Goal: Task Accomplishment & Management: Use online tool/utility

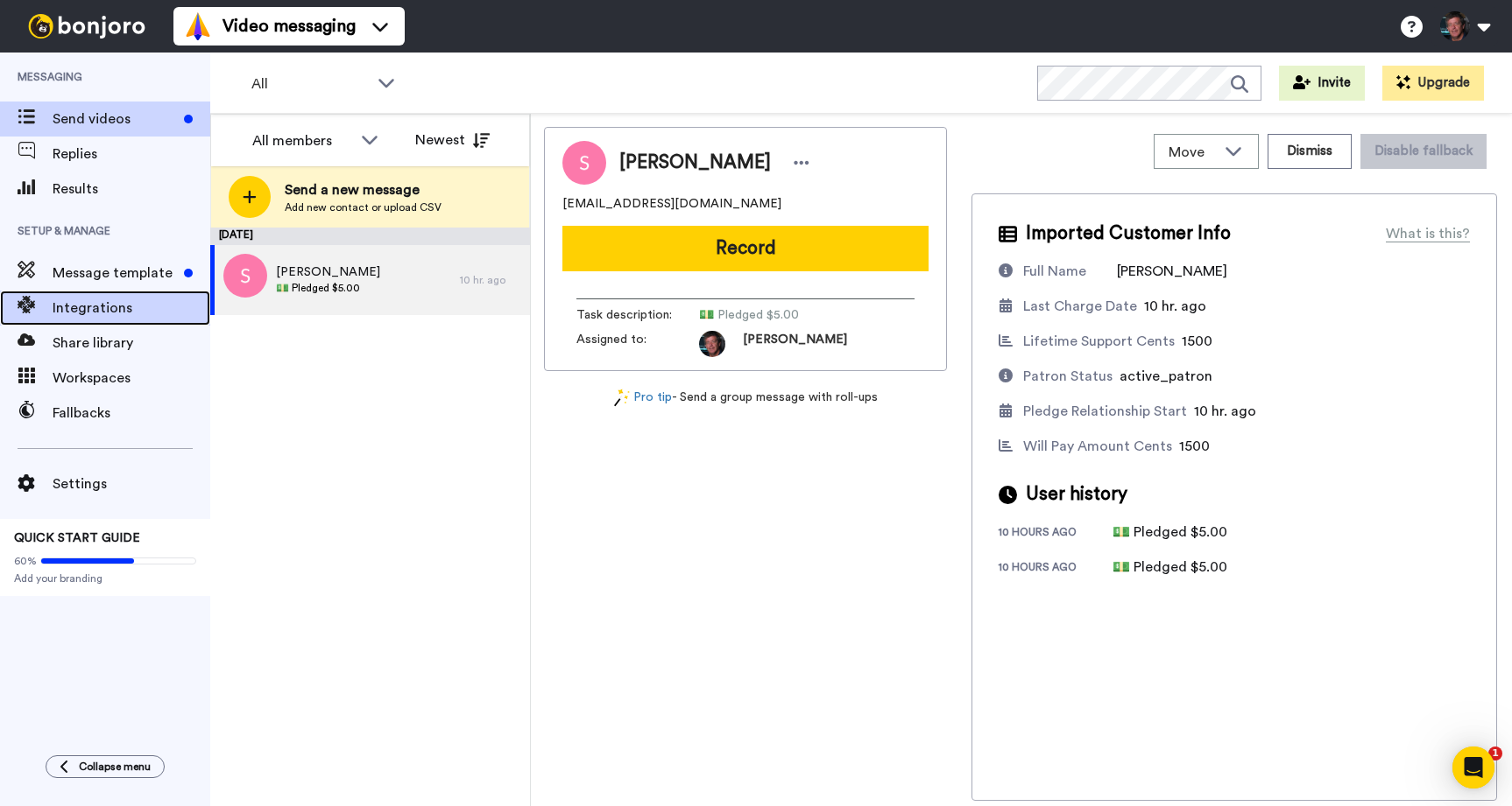
click at [94, 304] on span "Integrations" at bounding box center [130, 307] width 157 height 21
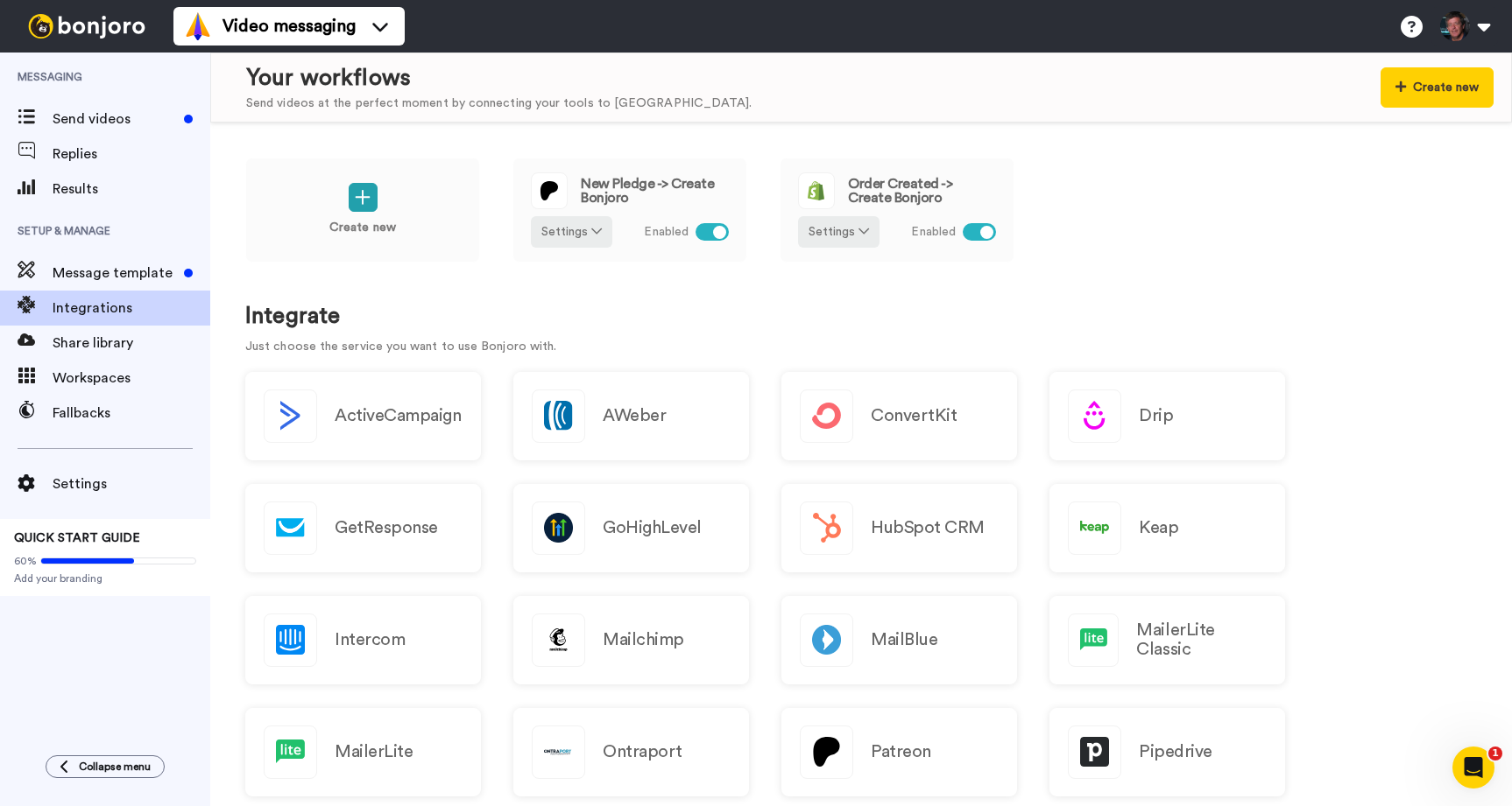
click at [1474, 771] on icon "Open Intercom Messenger" at bounding box center [1473, 768] width 29 height 29
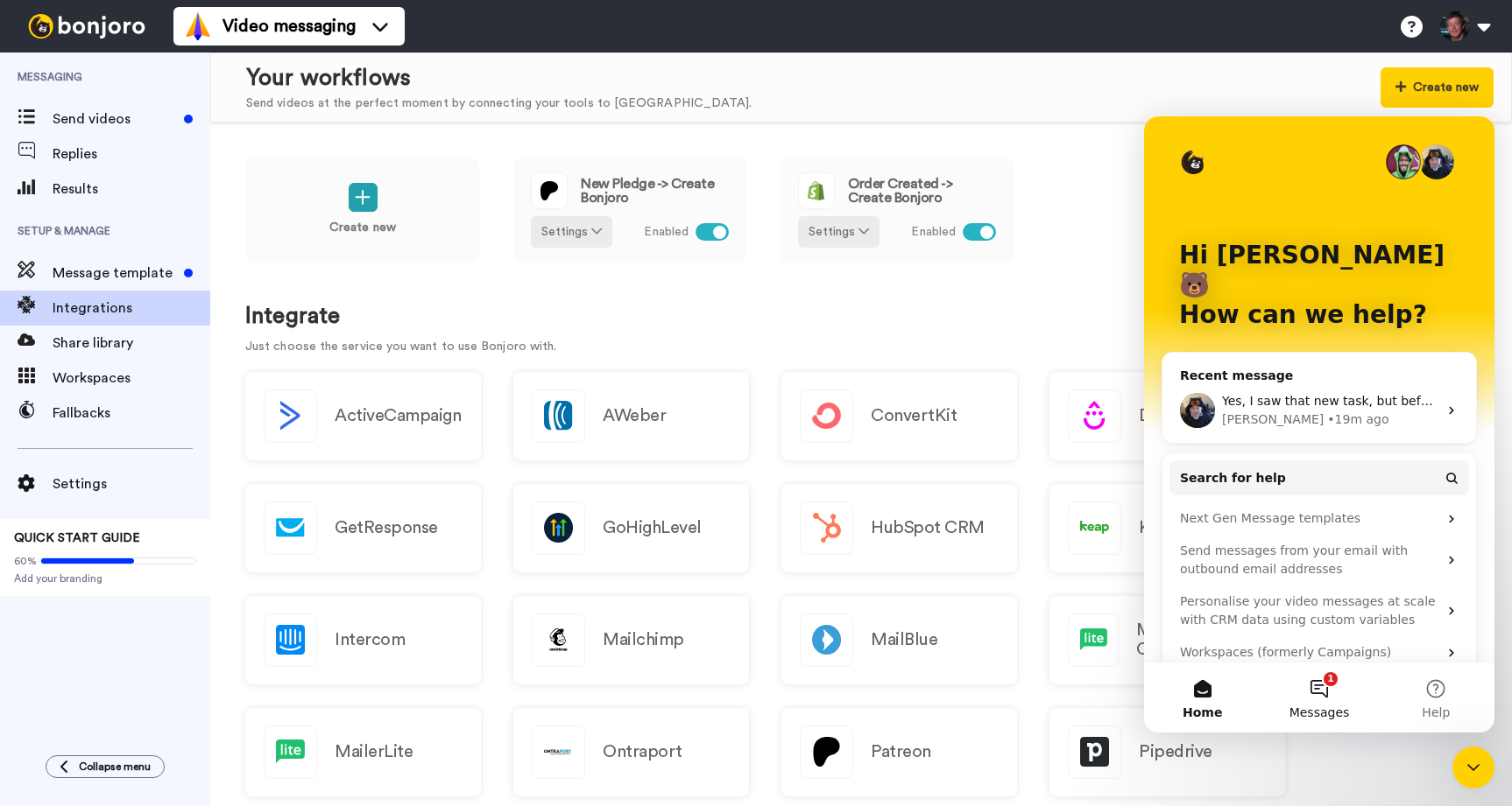
click at [1323, 689] on button "1 Messages" at bounding box center [1319, 698] width 117 height 70
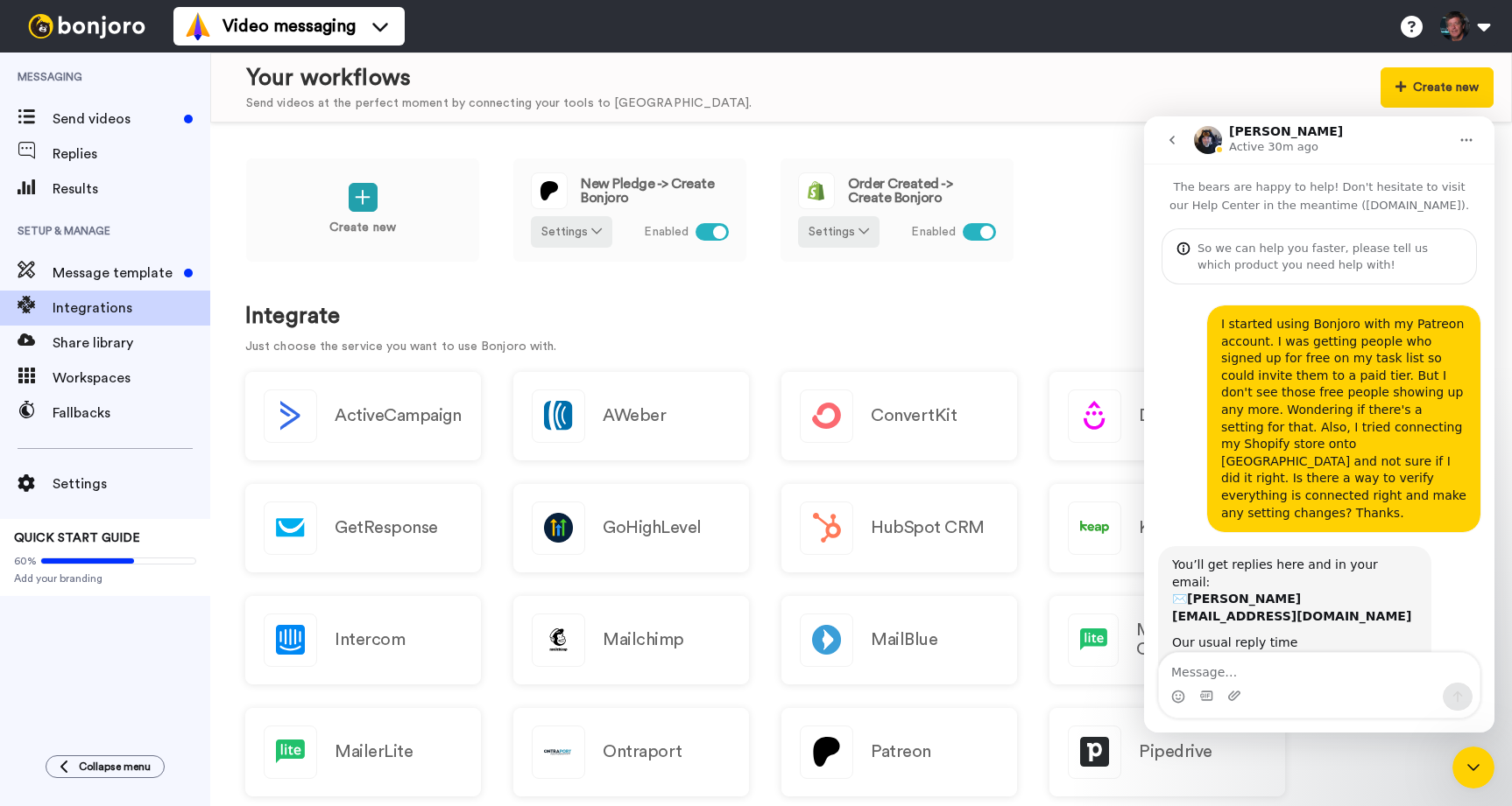
scroll to position [310, 0]
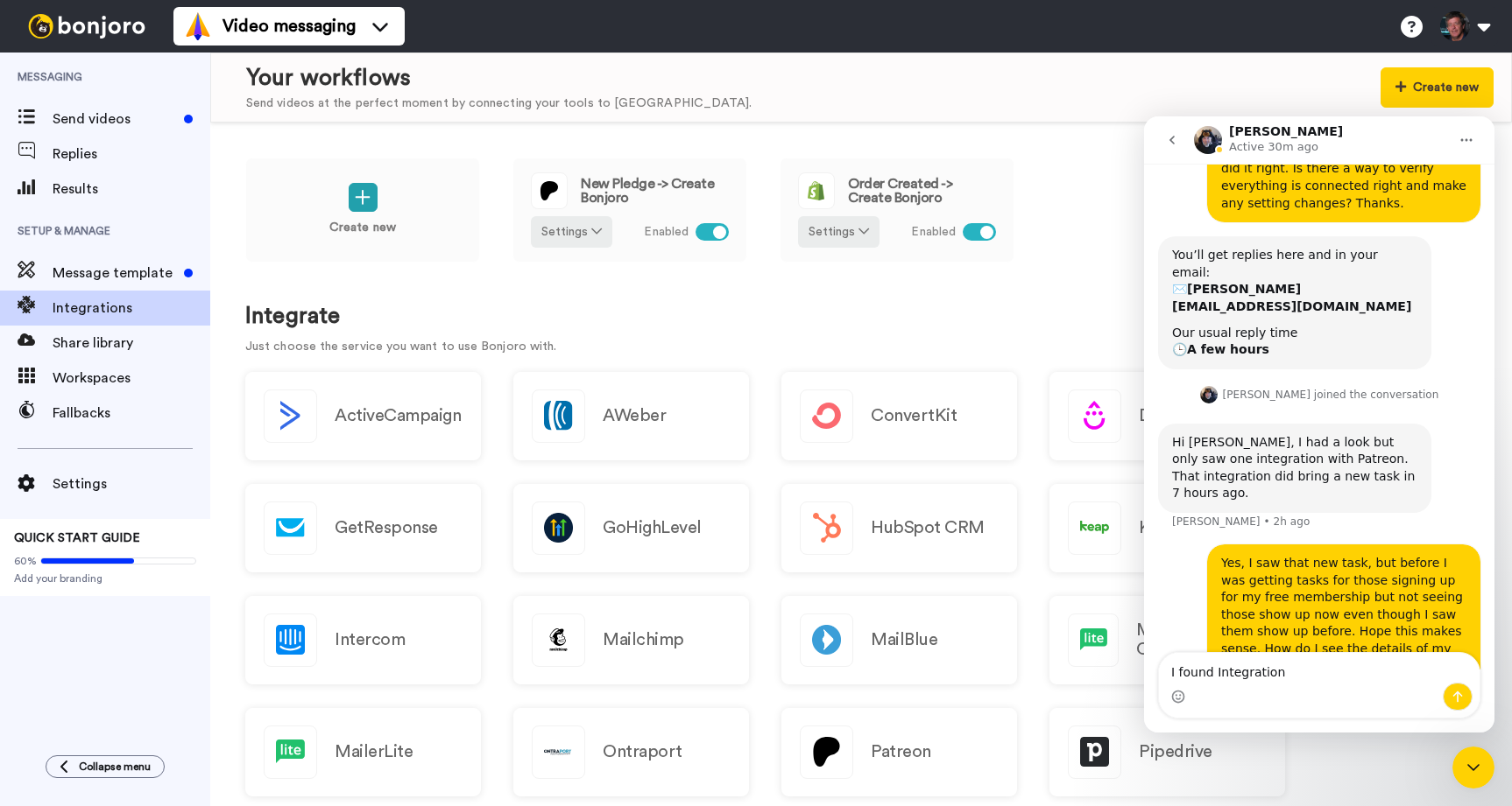
type textarea "I found Integrations"
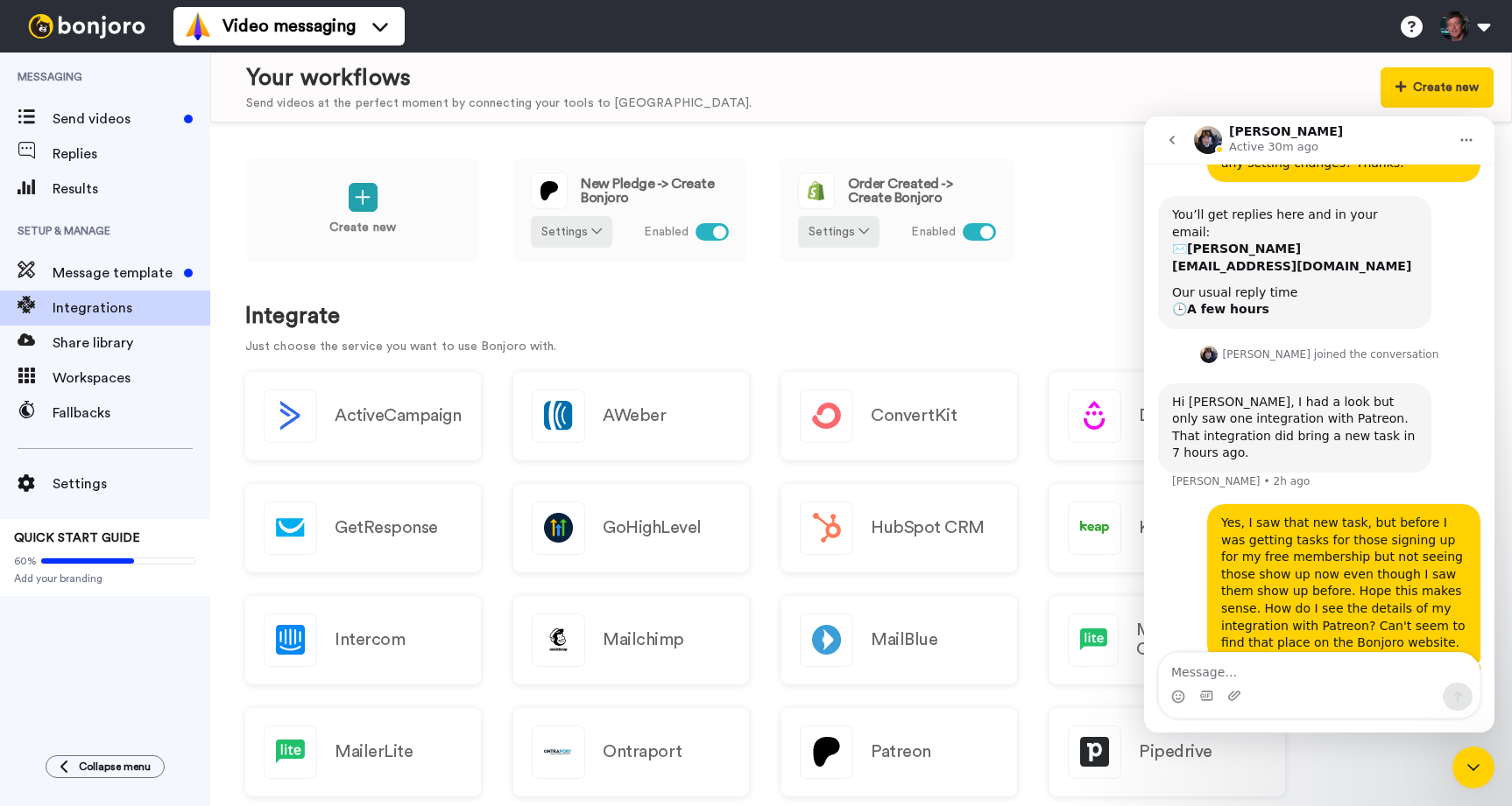
click at [1081, 207] on div "Create new New Pledge -> Create Bonjoro Settings Enabled Order Created -> Creat…" at bounding box center [861, 221] width 1232 height 128
click at [572, 235] on button "Settings" at bounding box center [571, 232] width 82 height 31
click at [556, 266] on span "Edit" at bounding box center [558, 267] width 23 height 13
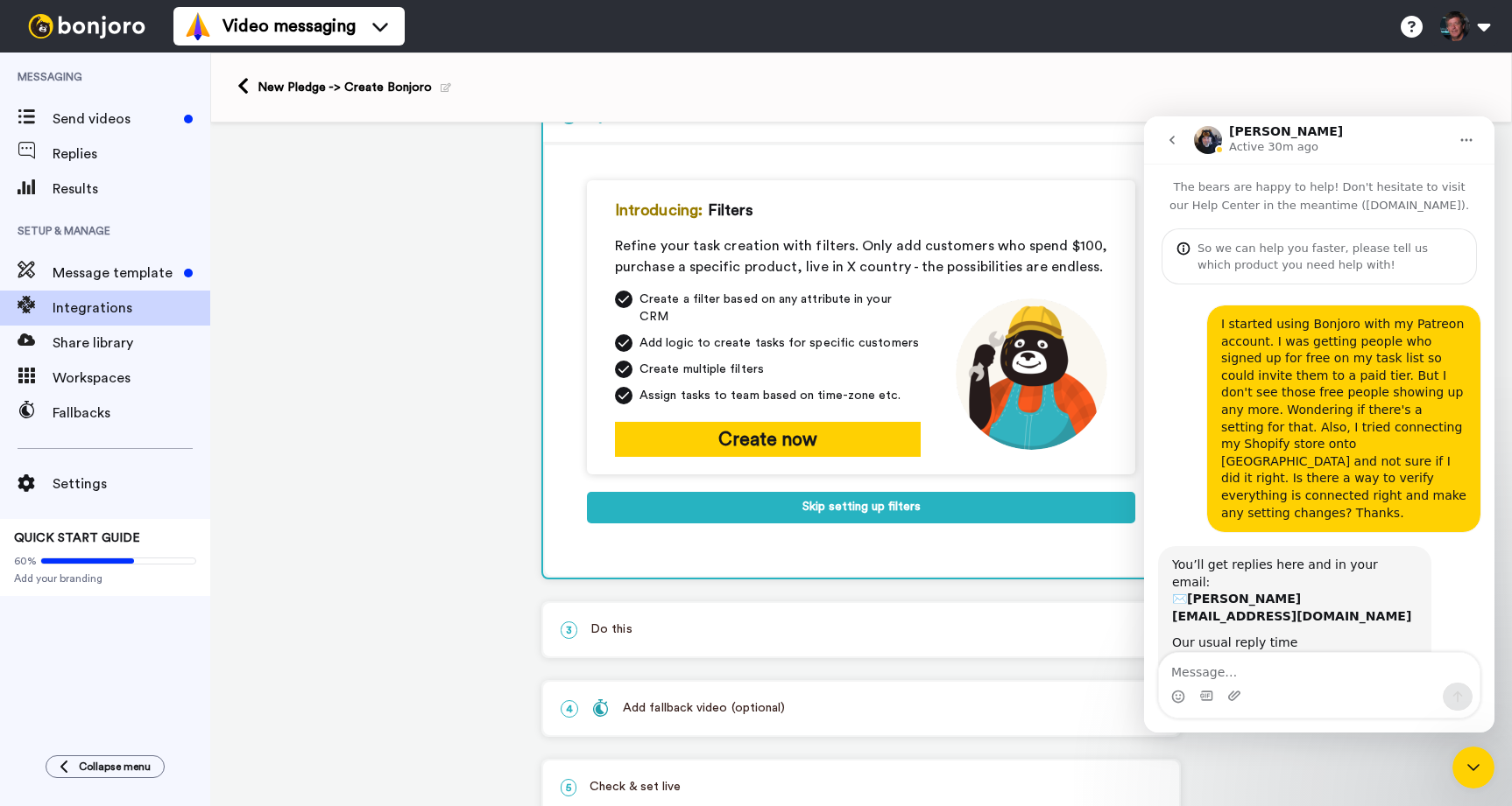
scroll to position [350, 0]
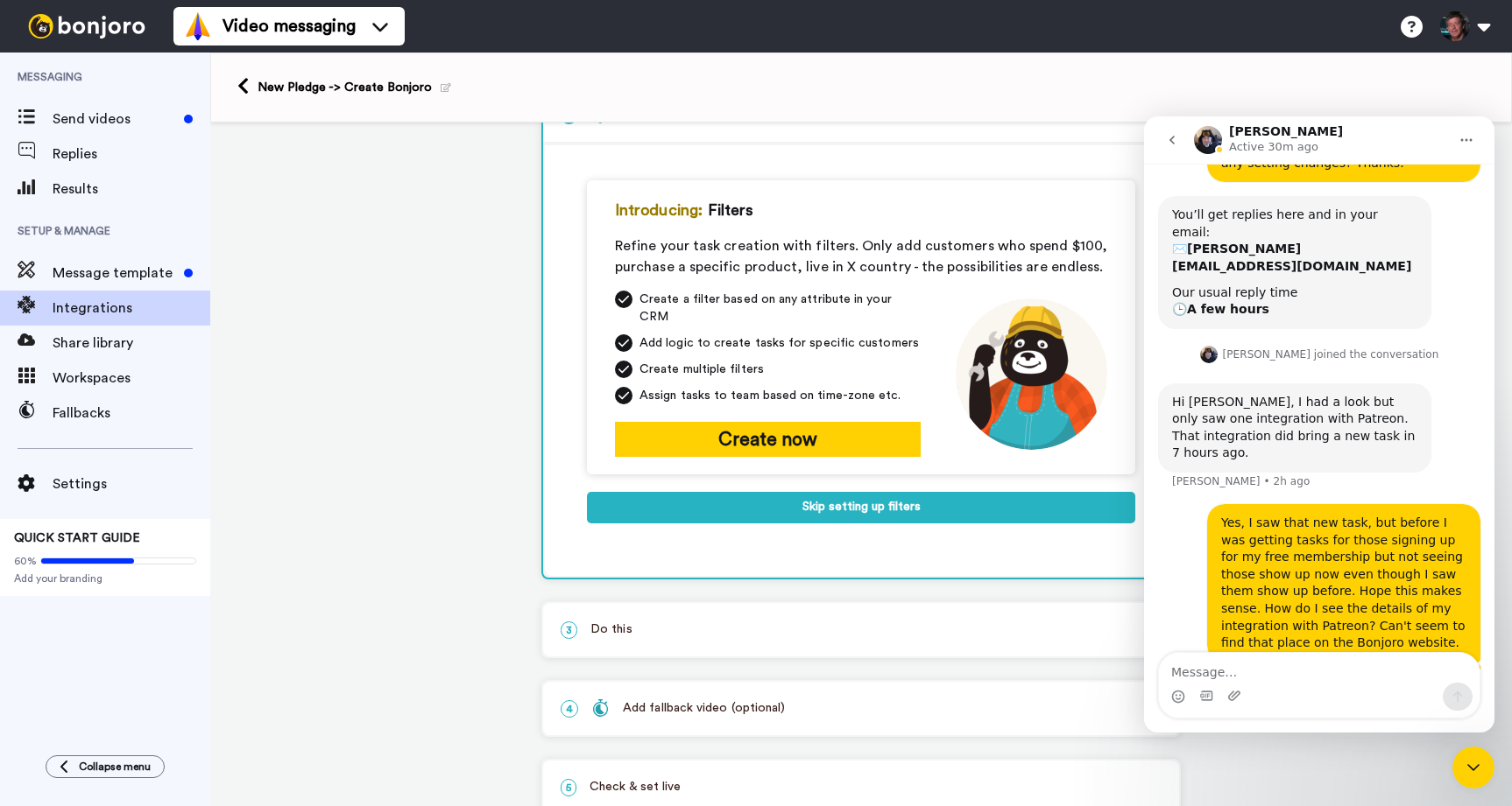
click at [1477, 763] on icon "Close Intercom Messenger" at bounding box center [1472, 767] width 21 height 21
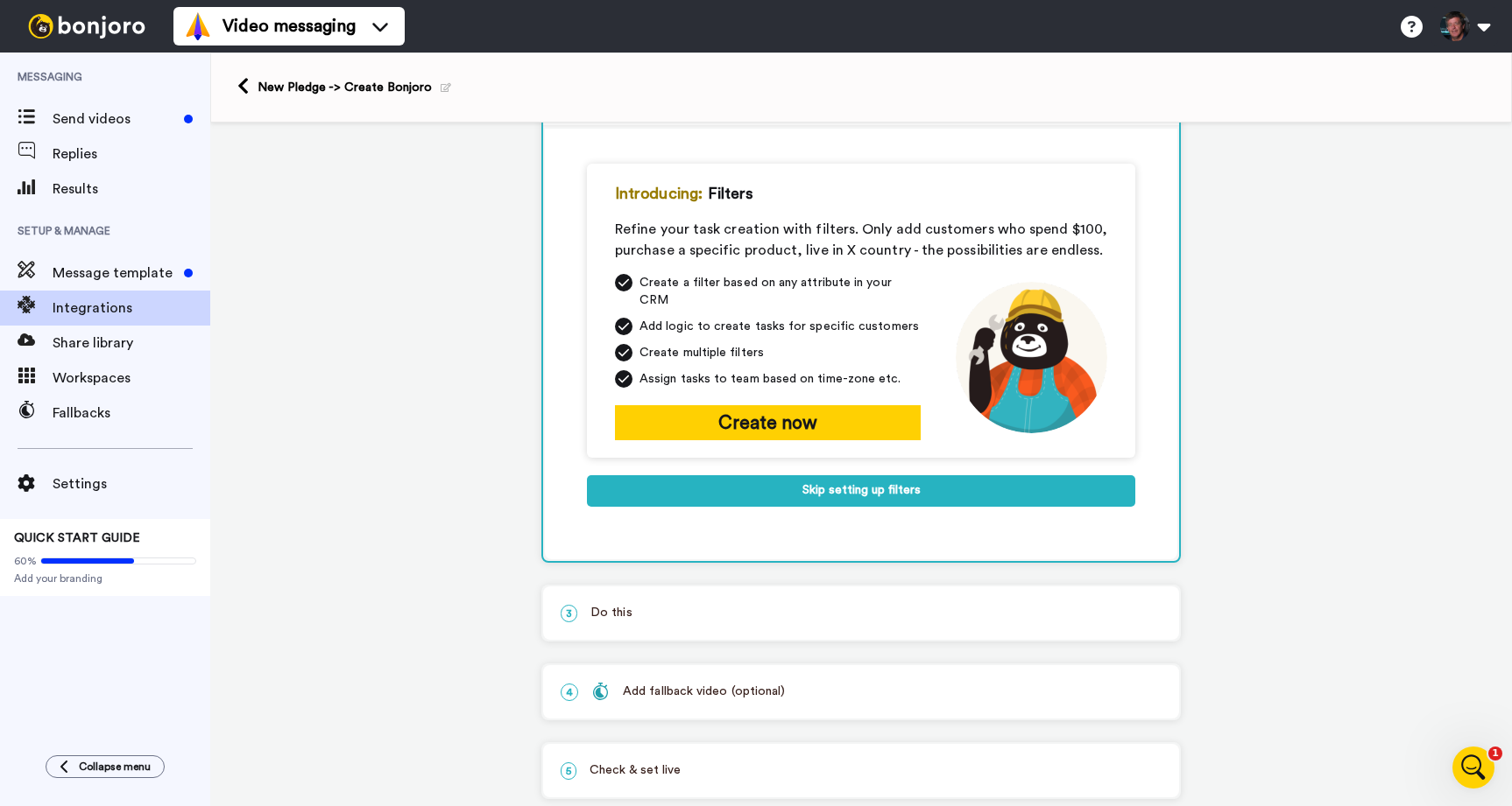
scroll to position [177, 0]
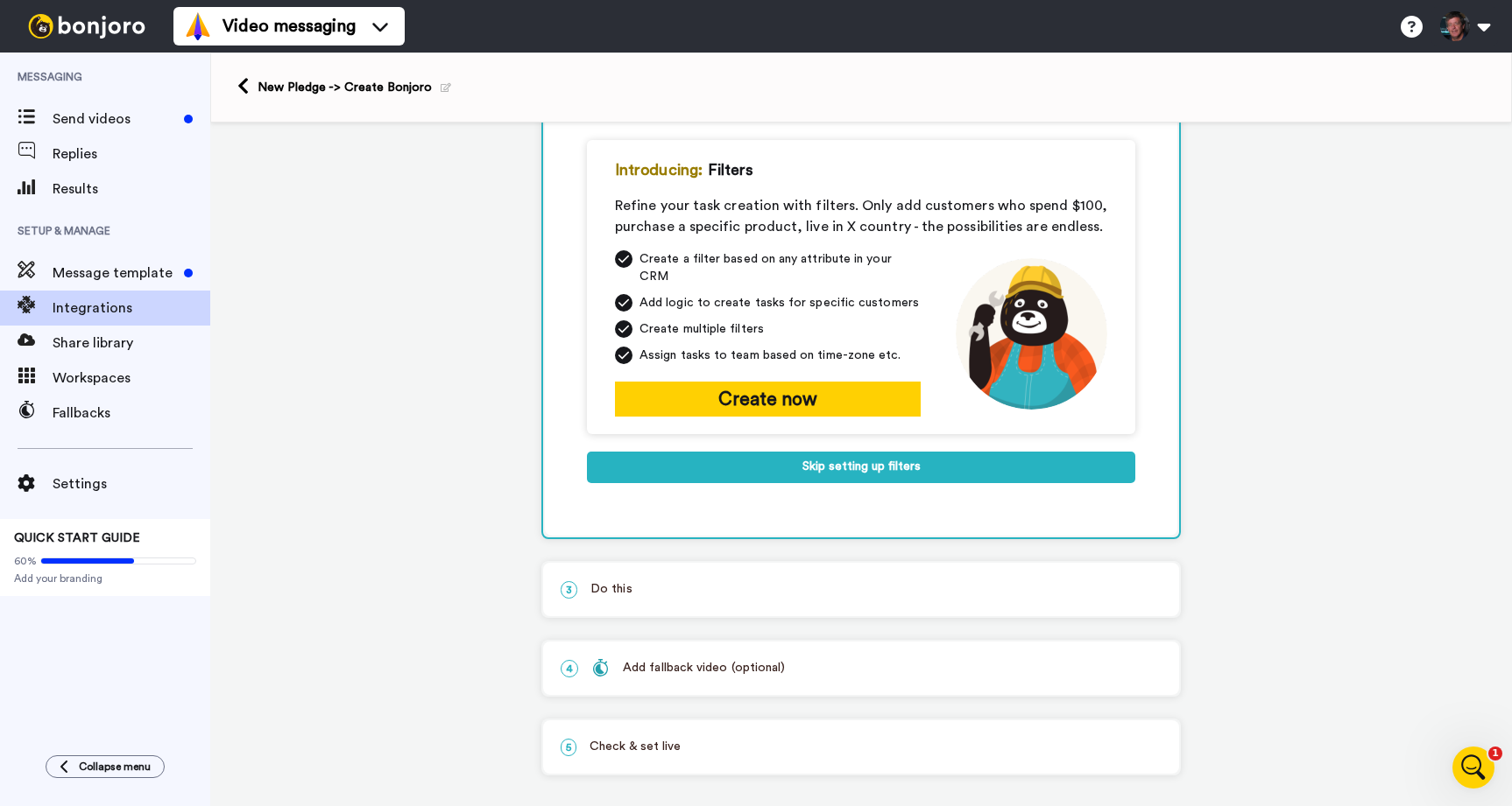
click at [700, 660] on div "Add fallback video (optional)" at bounding box center [688, 669] width 193 height 18
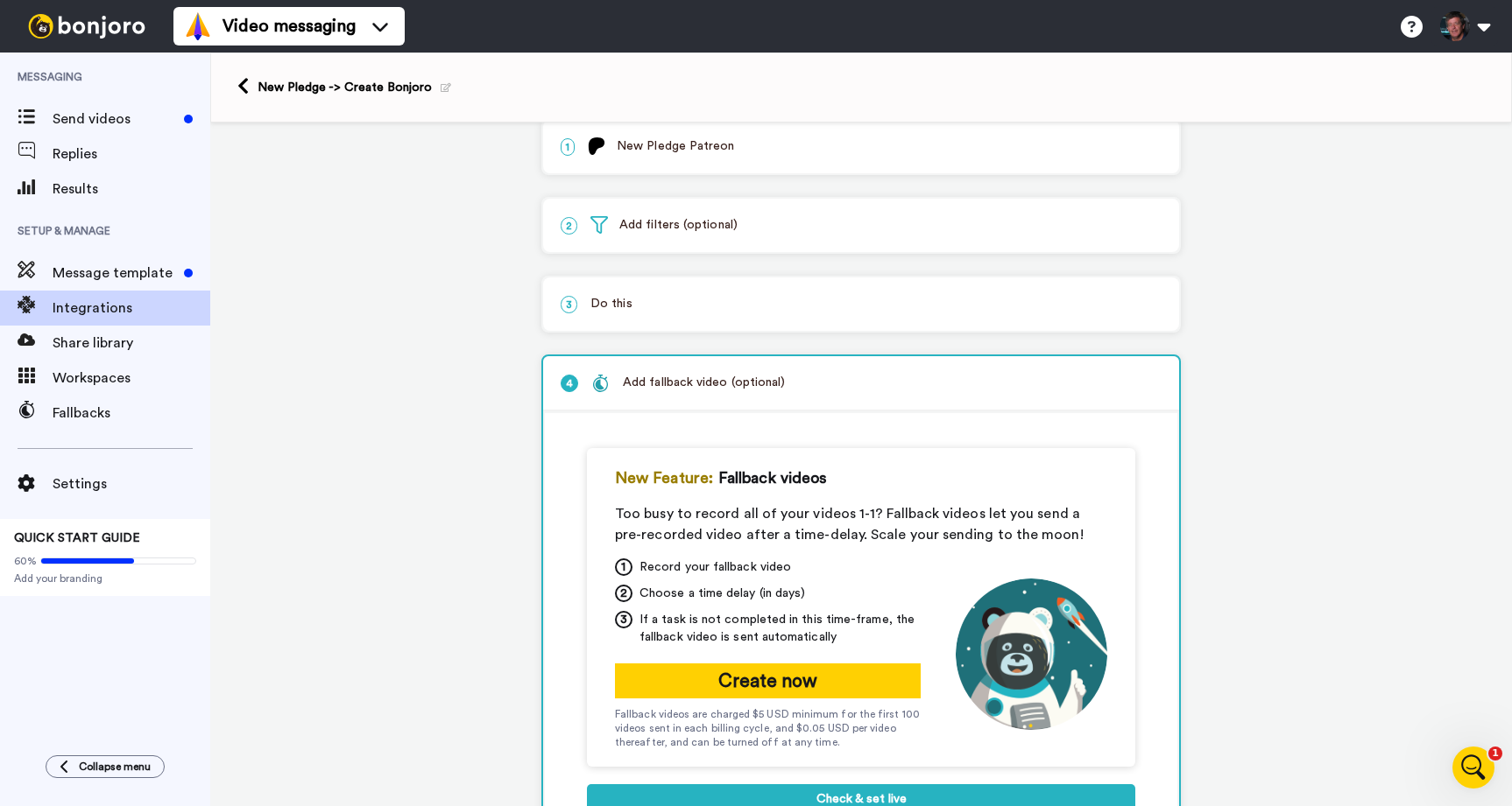
scroll to position [0, 0]
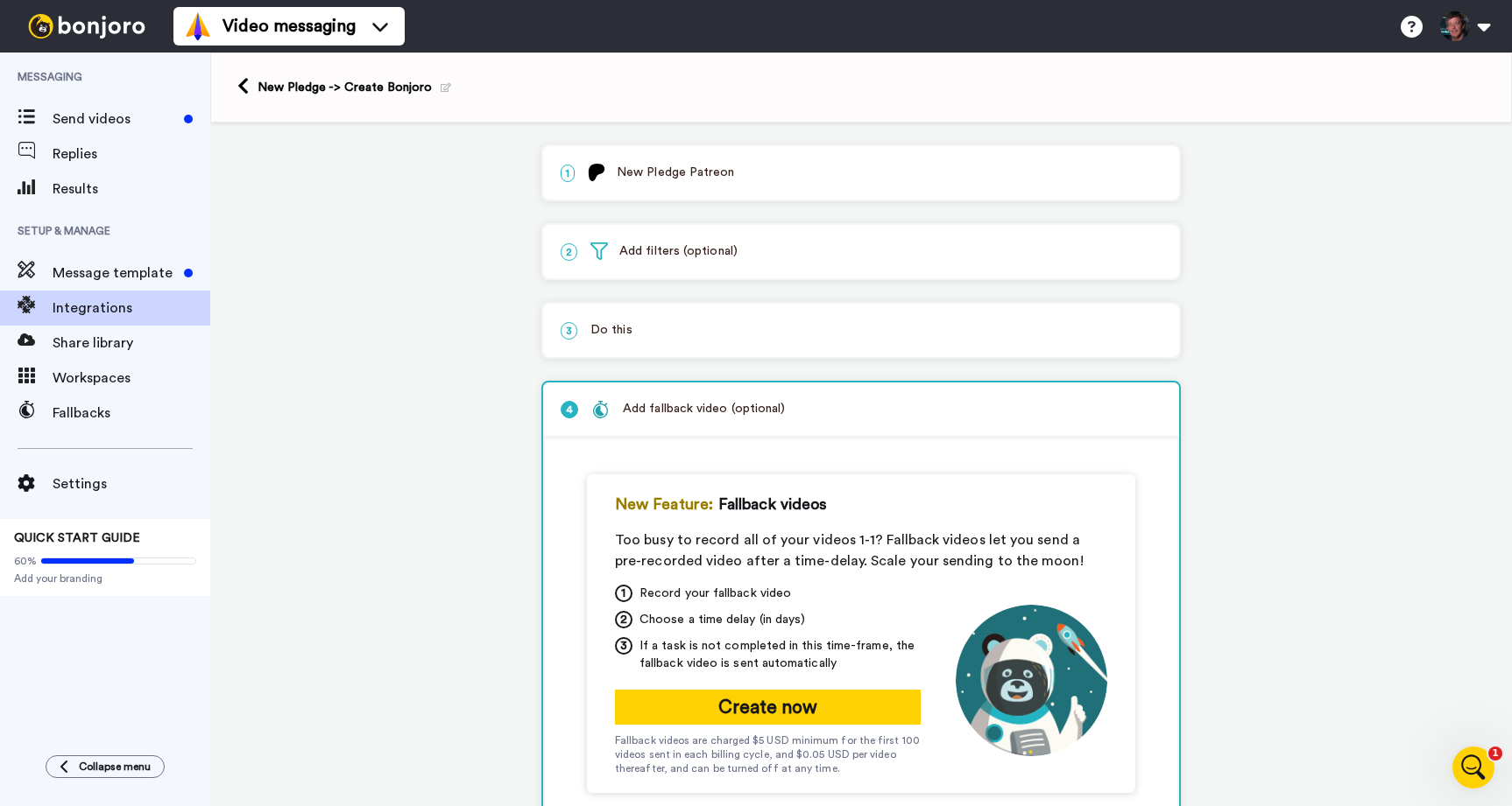
click at [713, 254] on p "2 Add filters (optional)" at bounding box center [861, 252] width 600 height 18
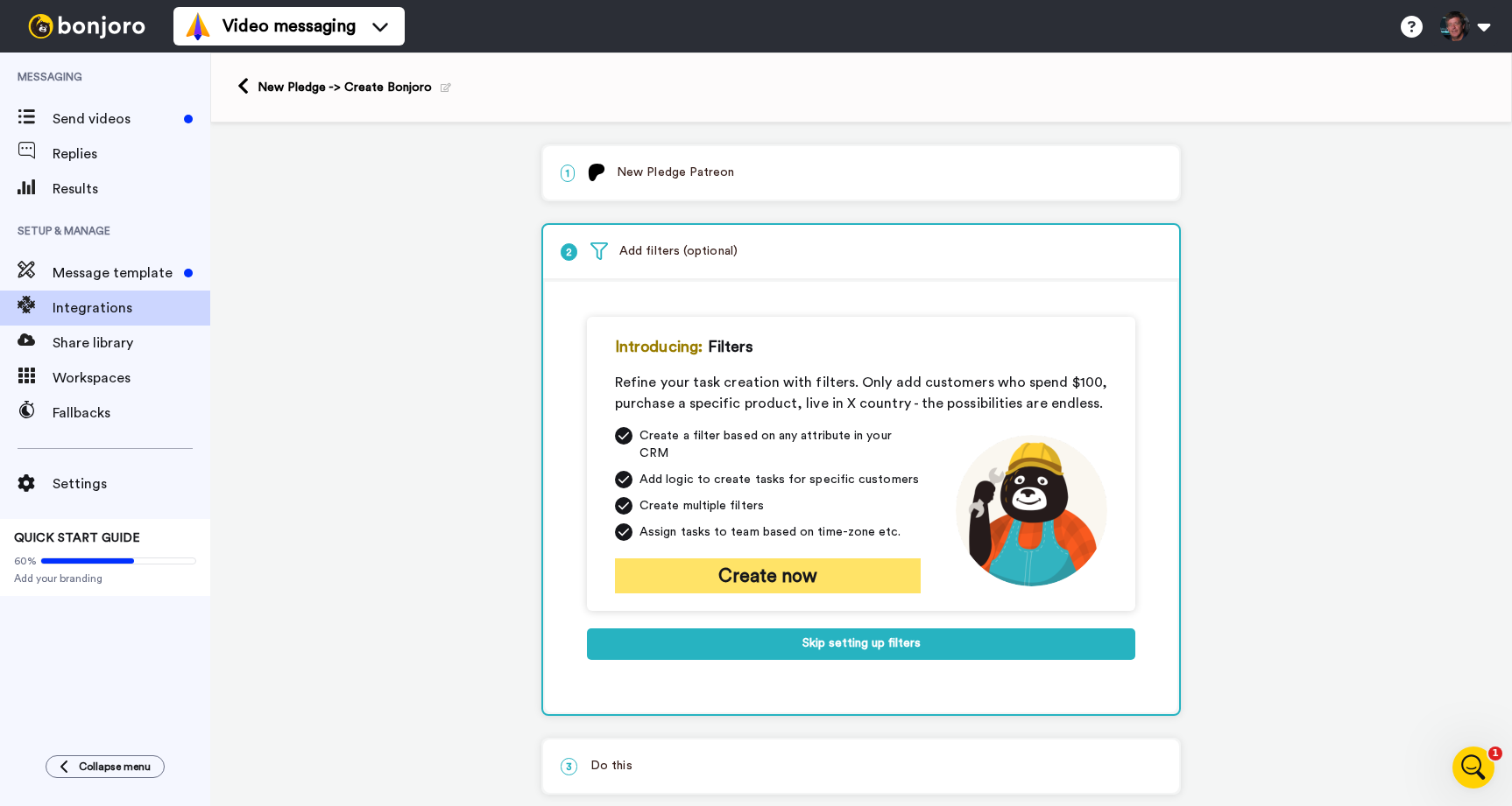
click at [772, 562] on button "Create now" at bounding box center [768, 576] width 306 height 35
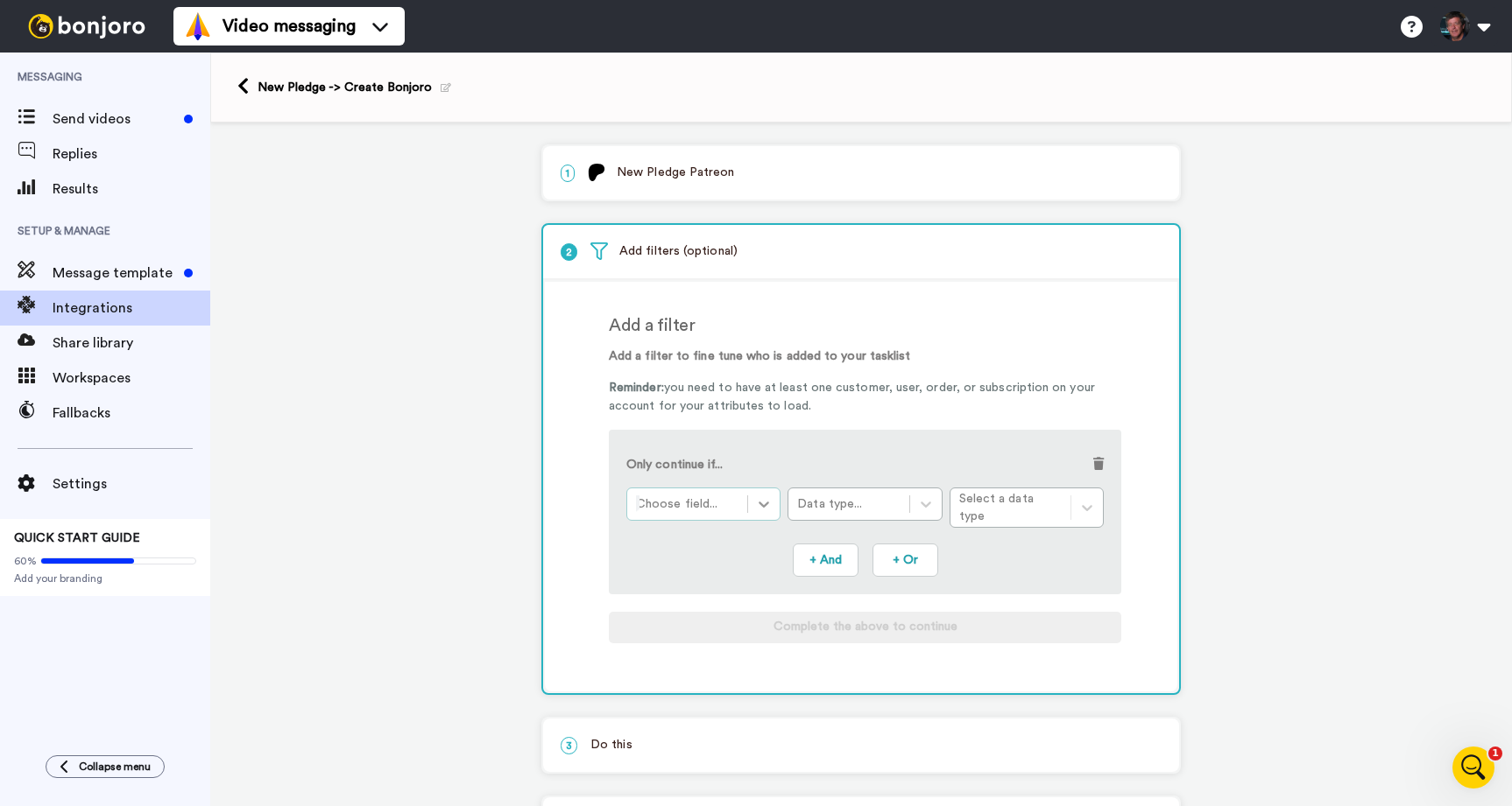
click at [770, 505] on icon at bounding box center [763, 503] width 17 height 17
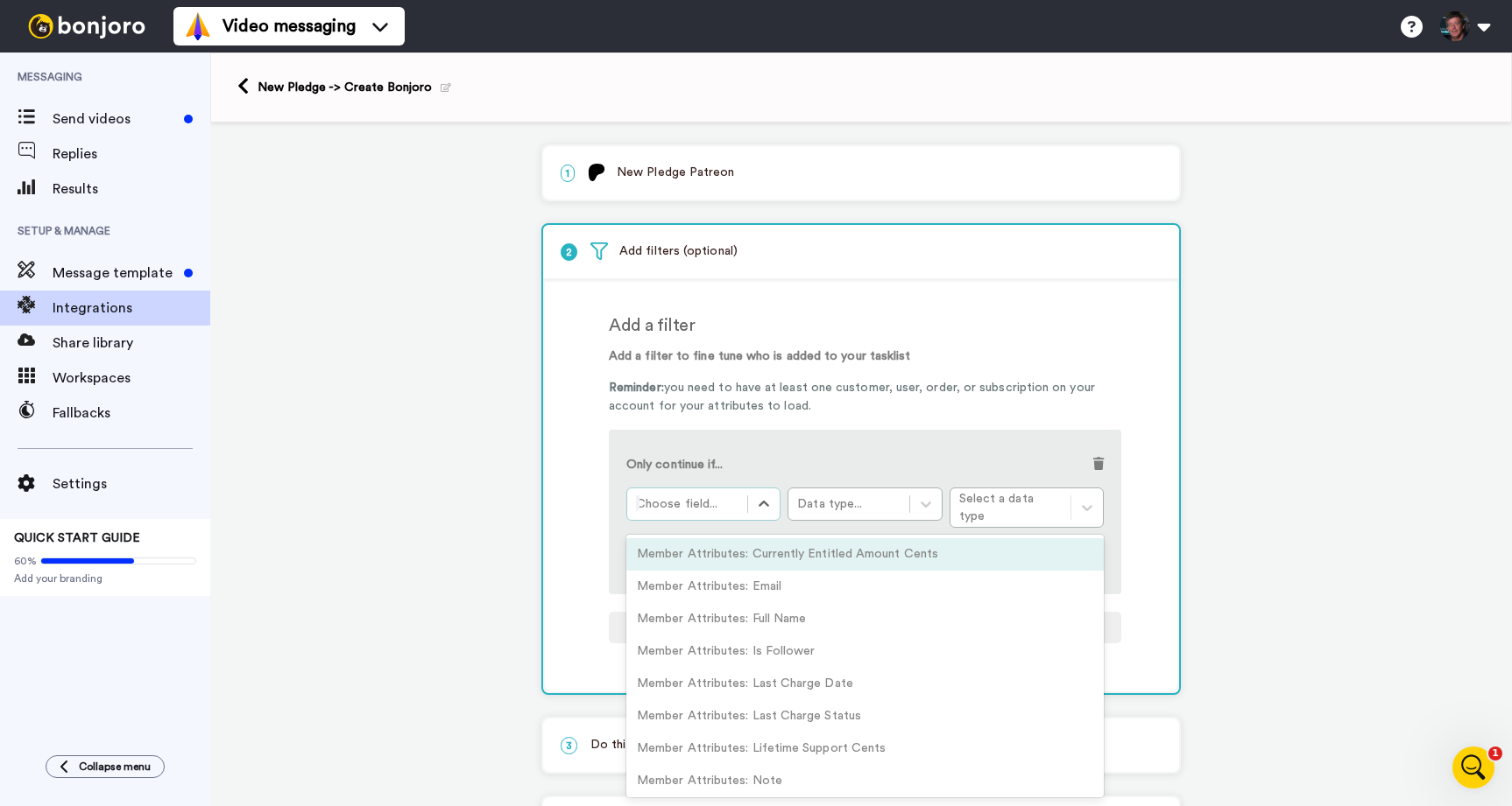
click at [918, 332] on div "Add a filter" at bounding box center [865, 325] width 512 height 26
click at [764, 501] on icon at bounding box center [763, 503] width 17 height 17
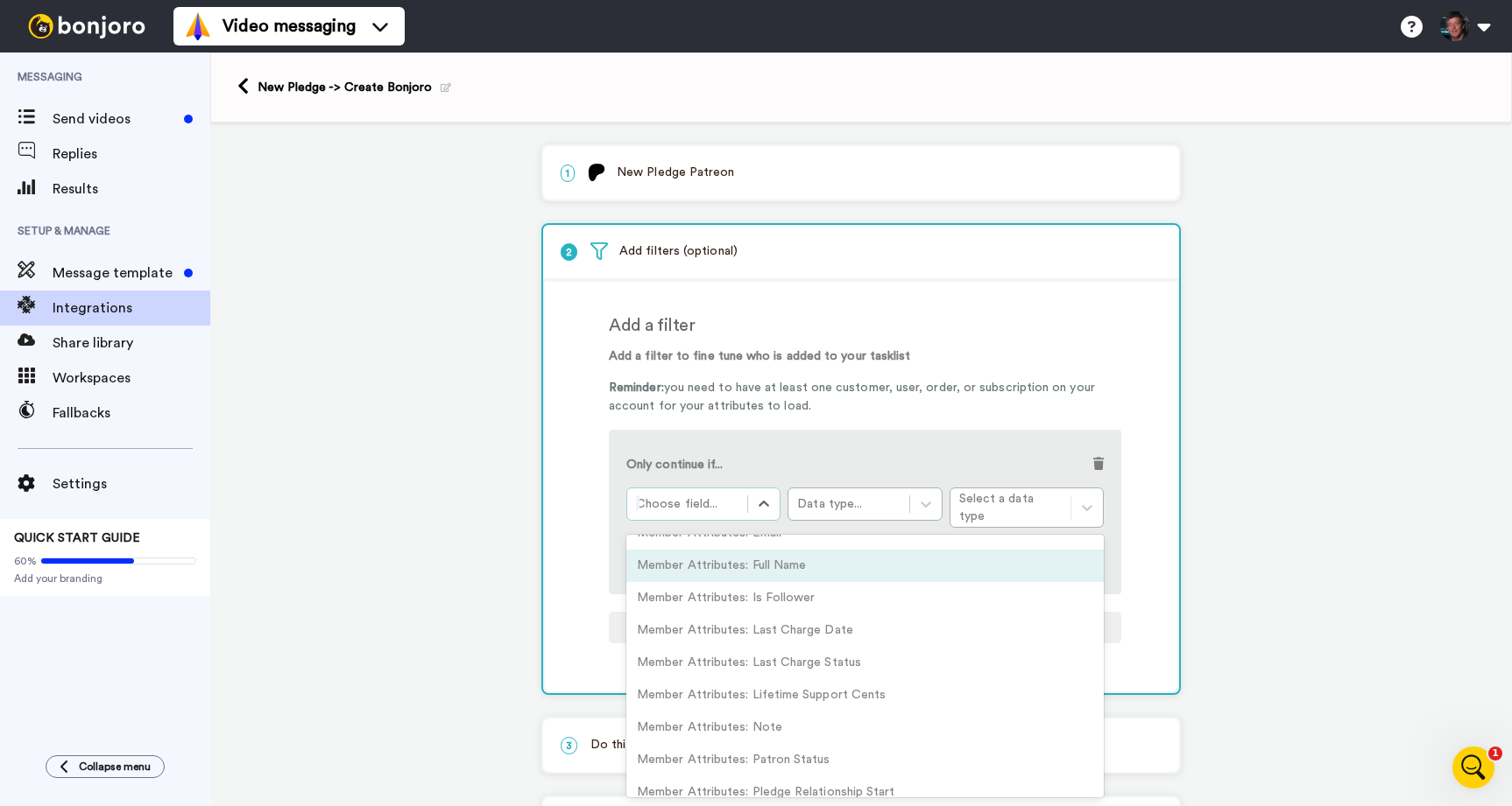
scroll to position [55, 0]
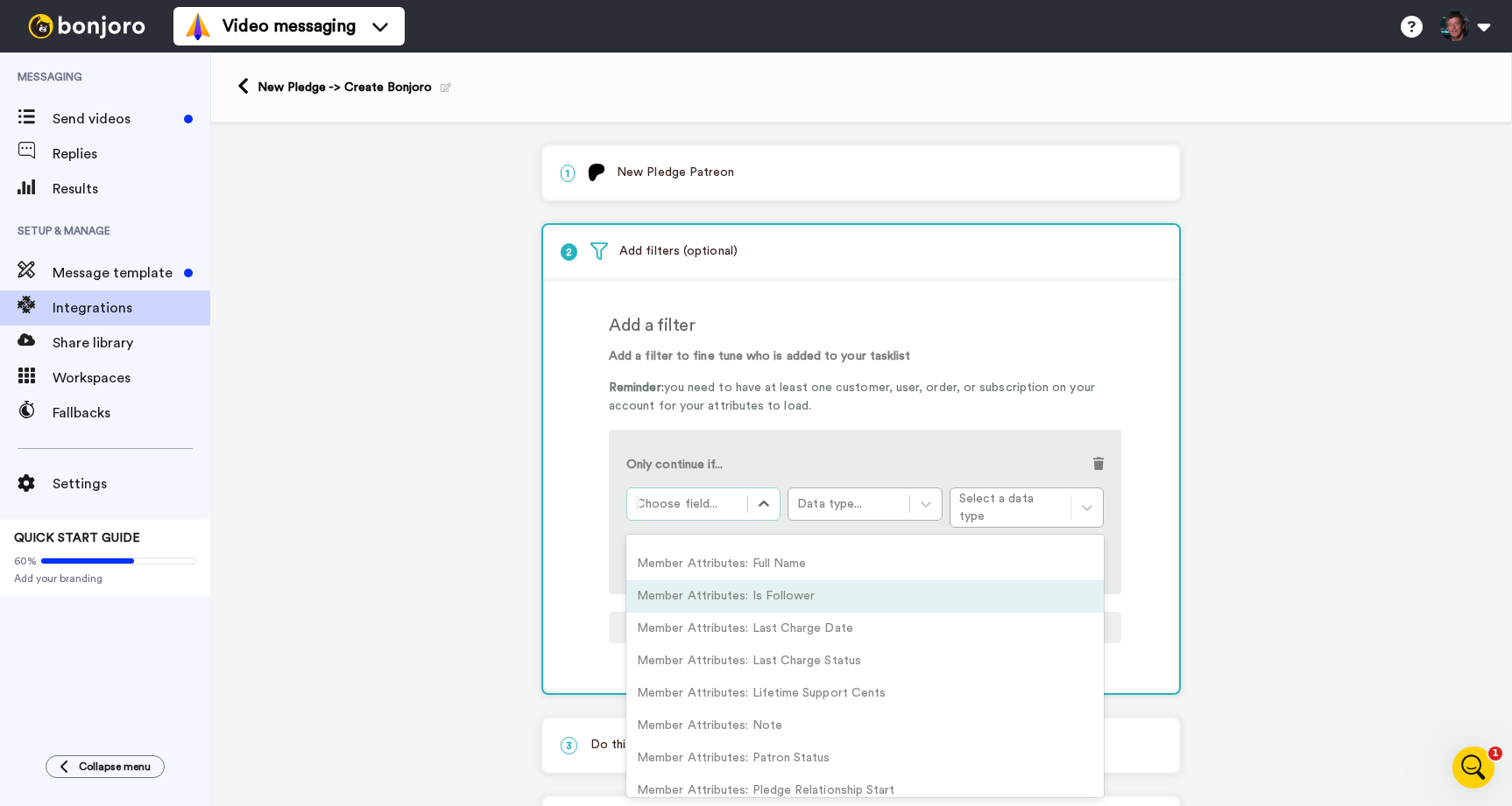
click at [734, 588] on div "Member Attributes: Is Follower" at bounding box center [865, 597] width 477 height 32
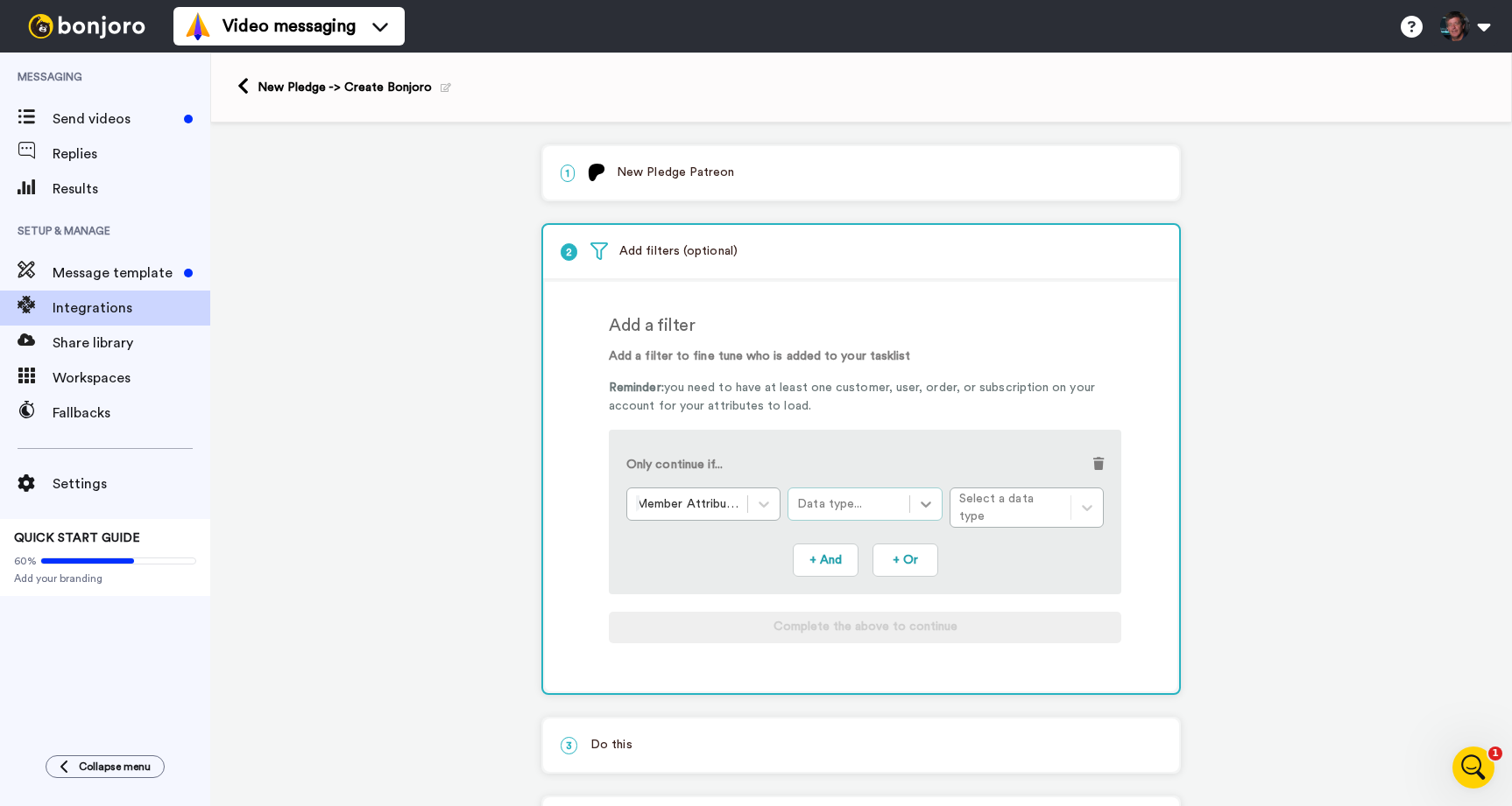
click at [927, 505] on icon at bounding box center [925, 503] width 17 height 17
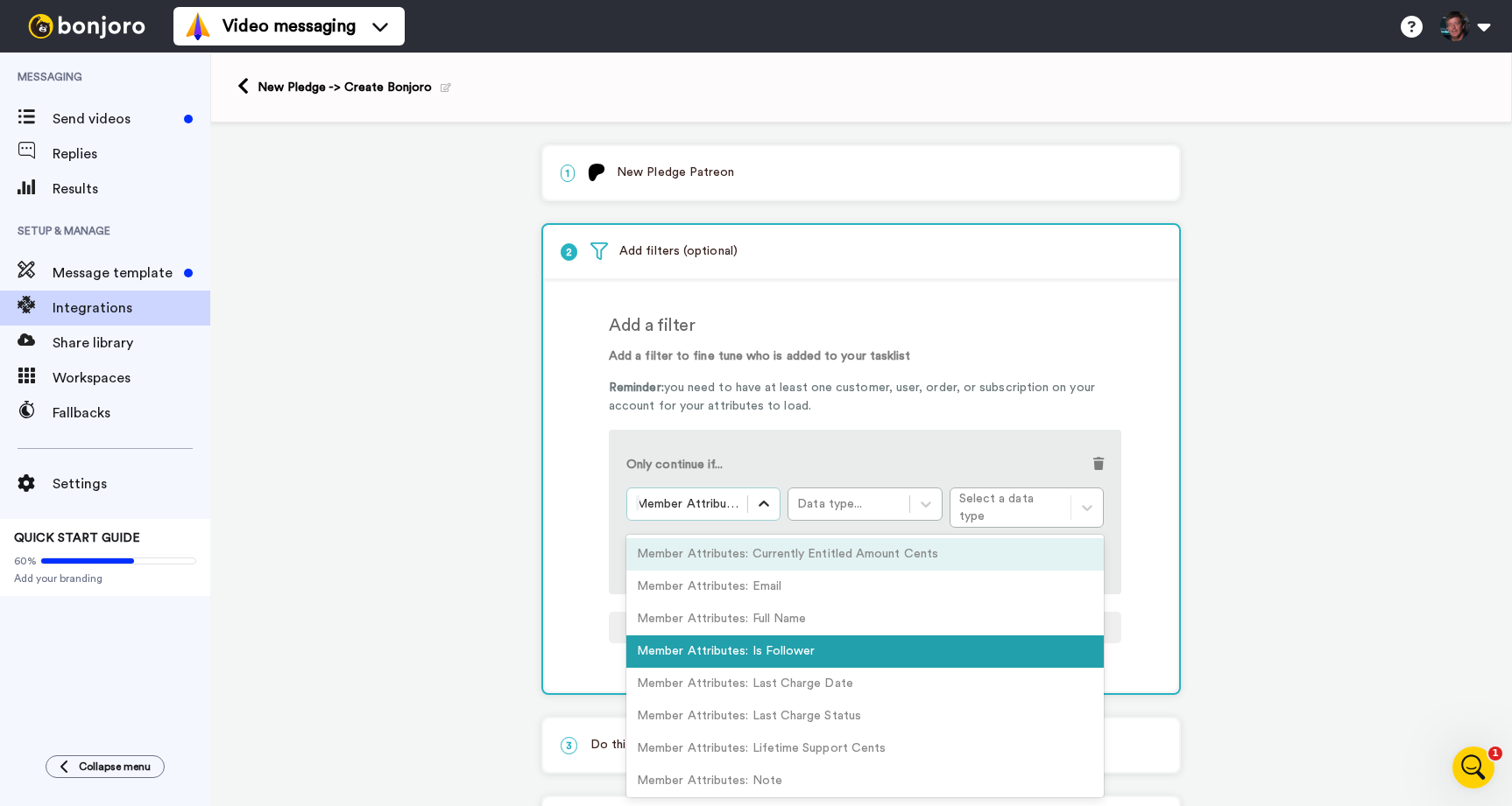
click at [763, 509] on icon at bounding box center [763, 503] width 17 height 17
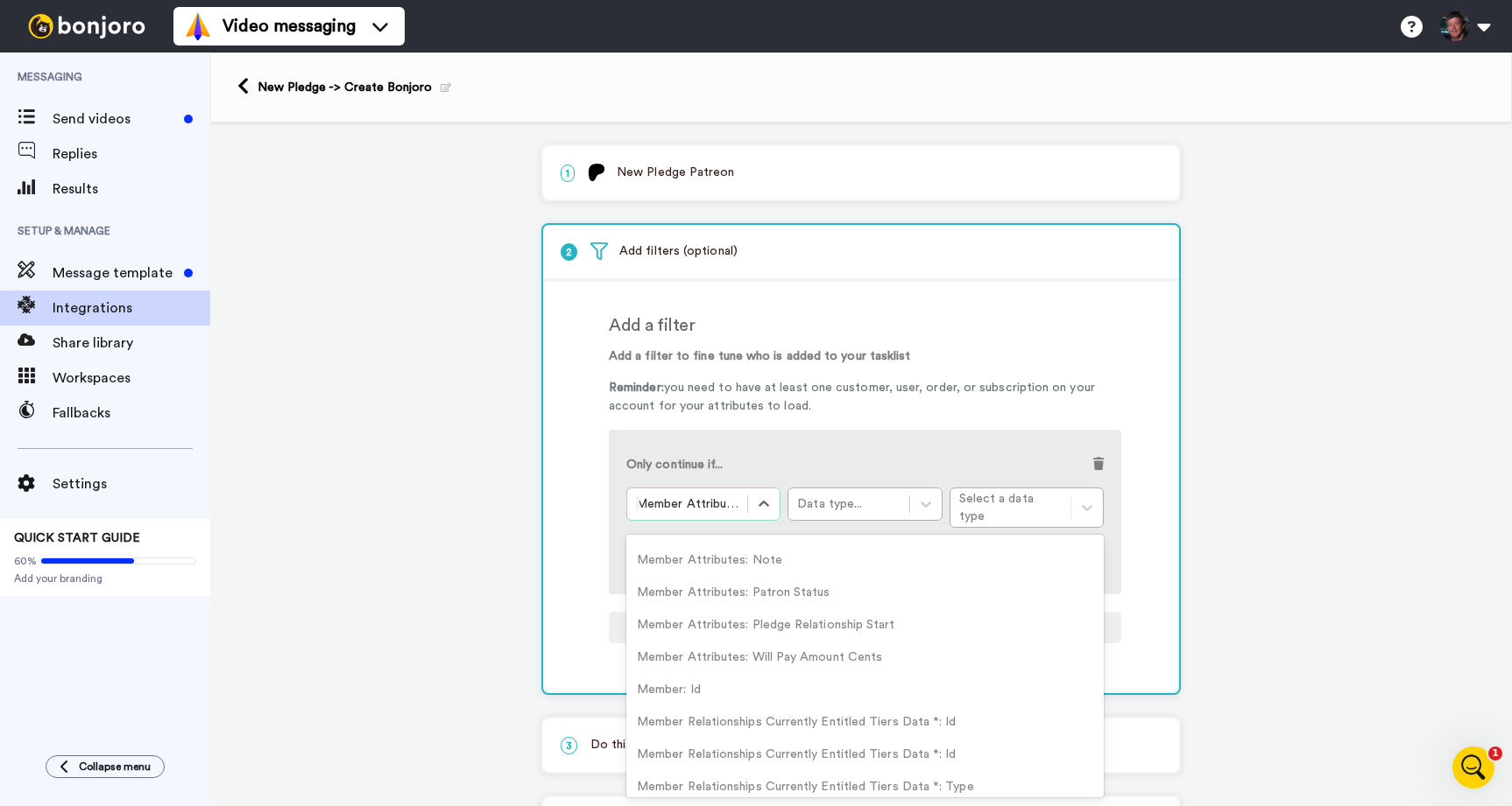
scroll to position [238, 0]
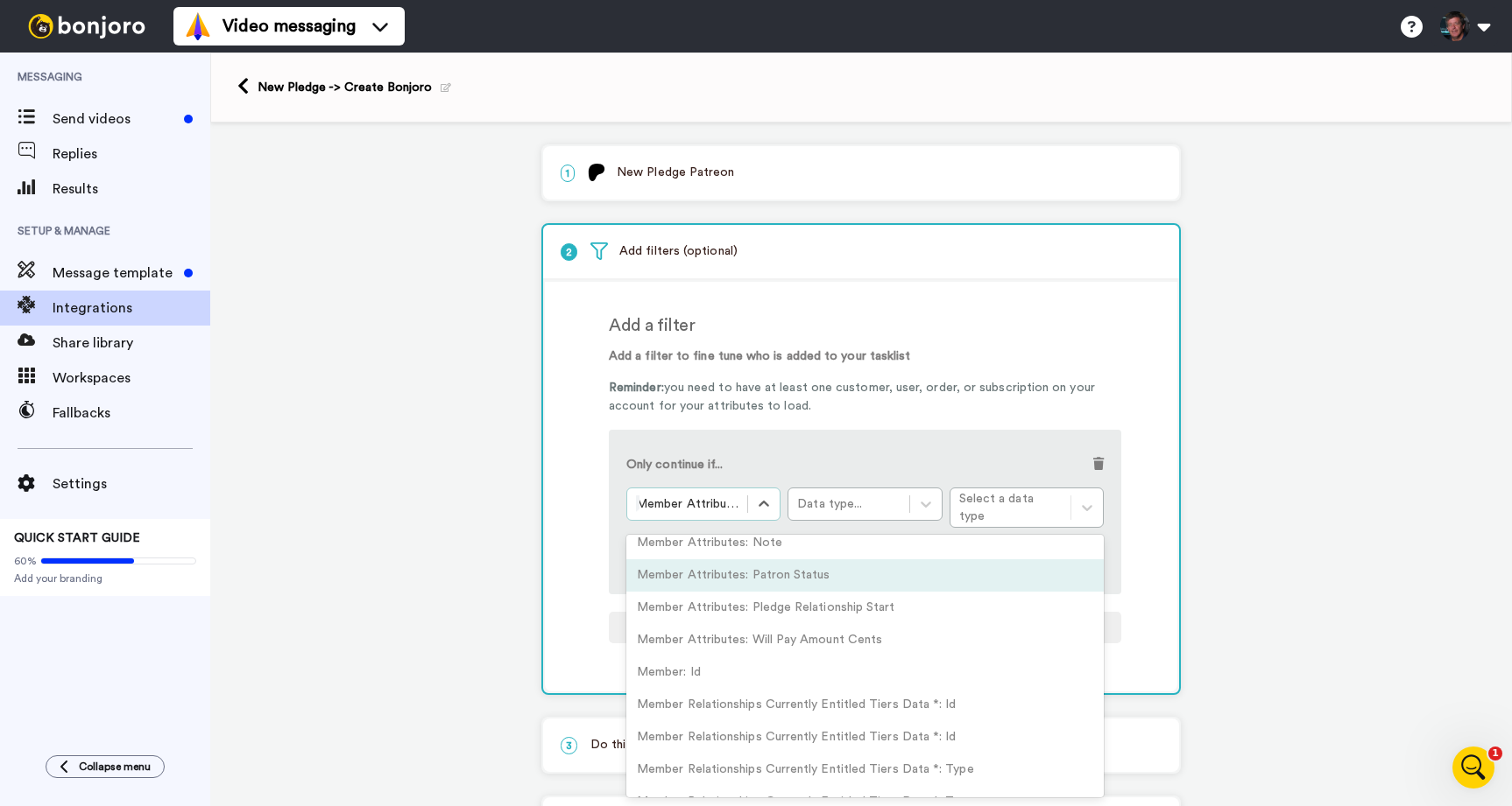
click at [749, 566] on div "Member Attributes: Patron Status" at bounding box center [865, 576] width 477 height 32
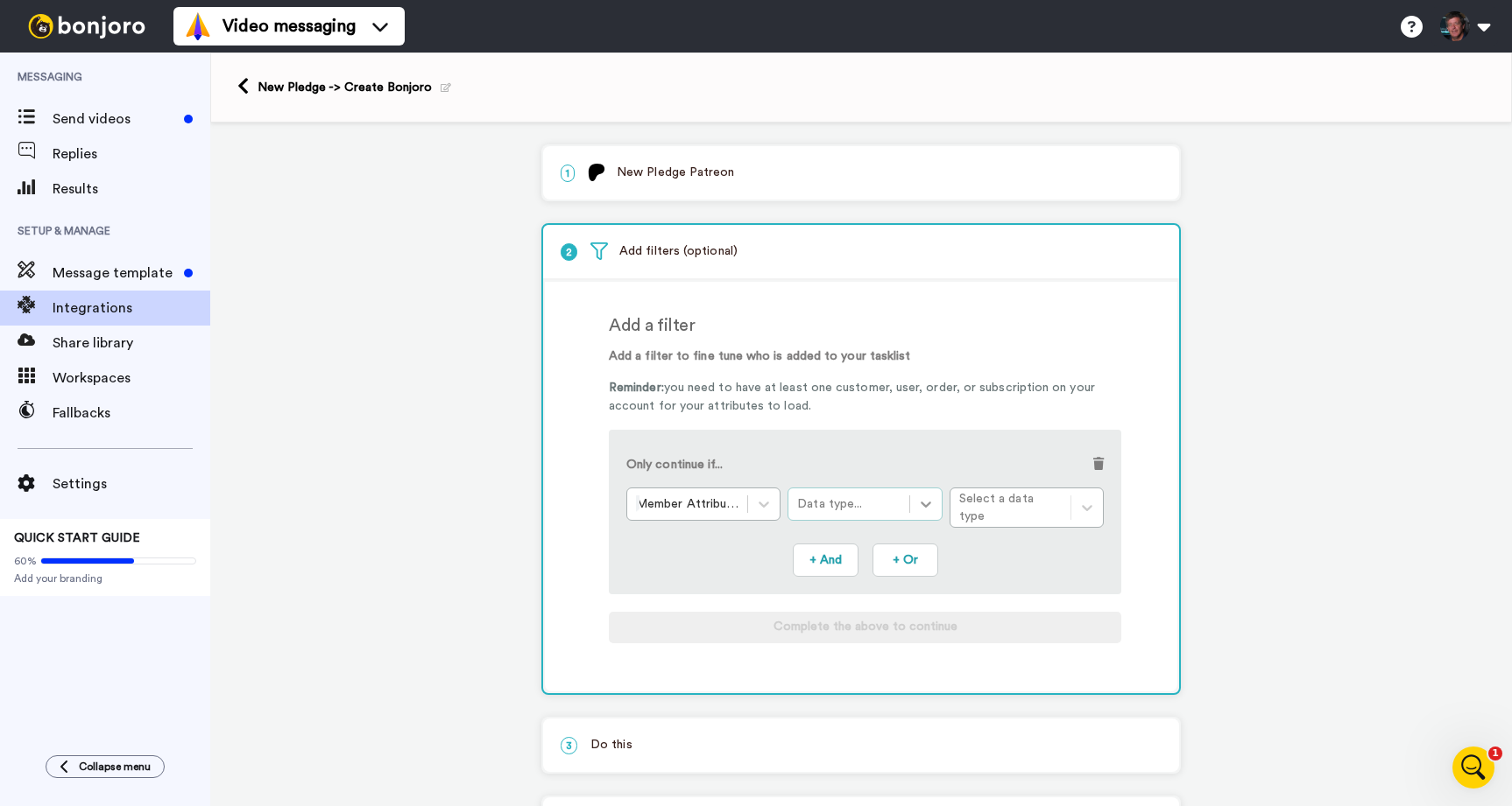
click at [929, 515] on div at bounding box center [925, 504] width 31 height 31
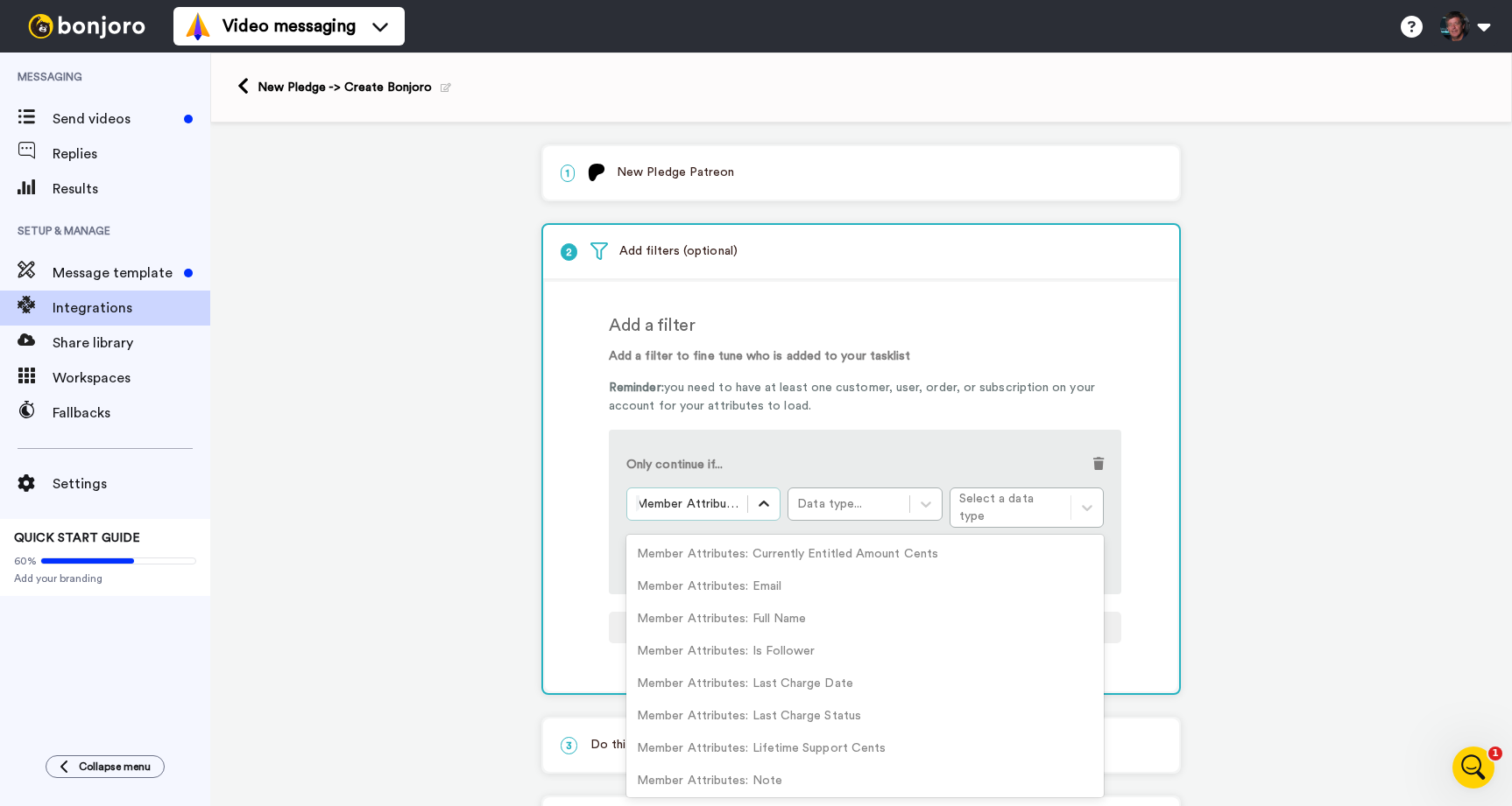
click at [768, 500] on icon at bounding box center [763, 503] width 17 height 17
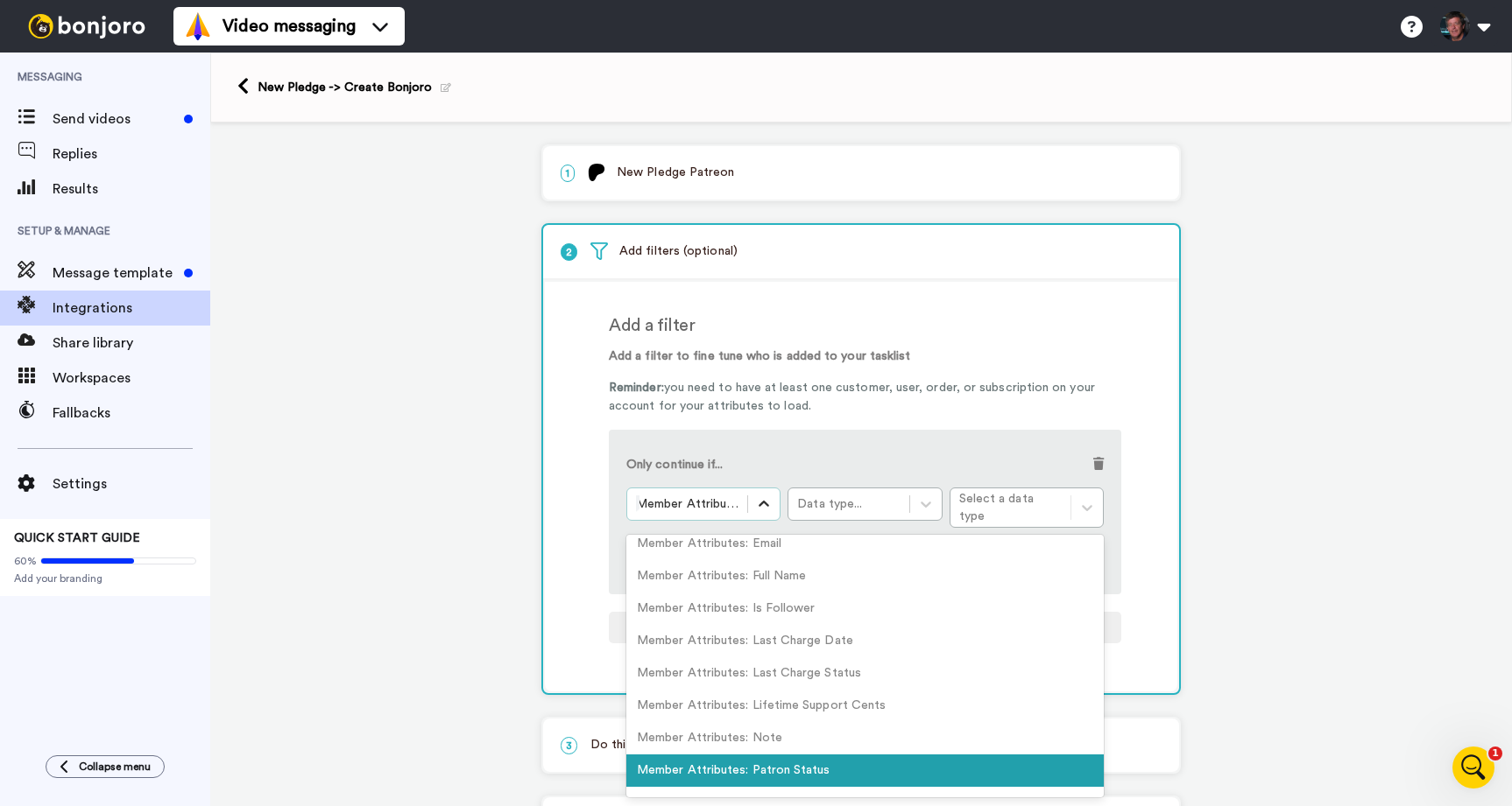
click at [768, 500] on icon at bounding box center [763, 503] width 17 height 17
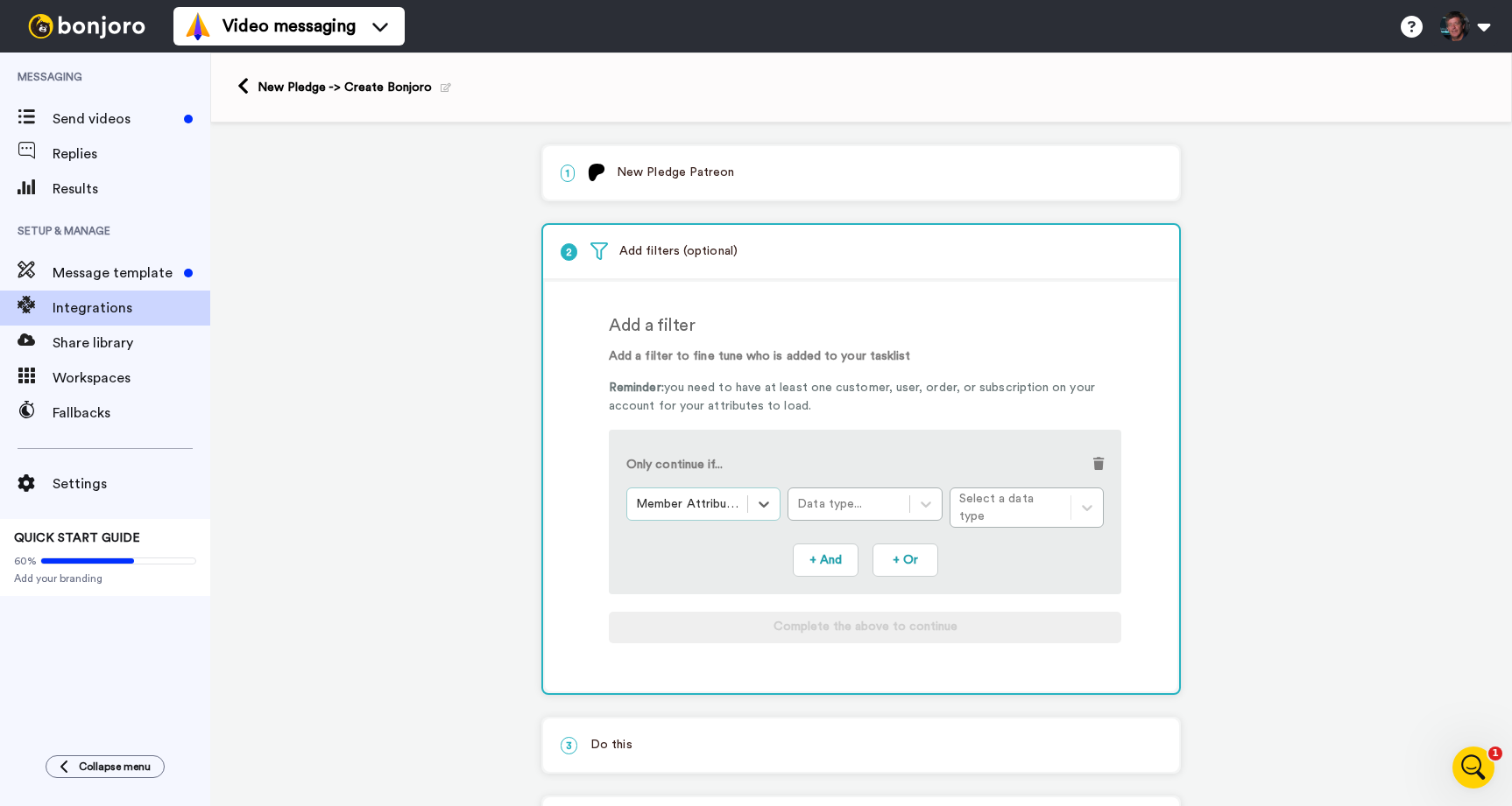
click at [1087, 504] on div "Select is focused ,type to refine list, press Down to open the menu, Member Att…" at bounding box center [865, 508] width 477 height 40
click at [1077, 499] on div "Select is focused ,type to refine list, press Down to open the menu, Member Att…" at bounding box center [865, 508] width 477 height 40
click at [1088, 502] on div "Select is focused ,type to refine list, press Down to open the menu, Member Att…" at bounding box center [865, 508] width 477 height 40
click at [764, 508] on icon at bounding box center [763, 503] width 17 height 17
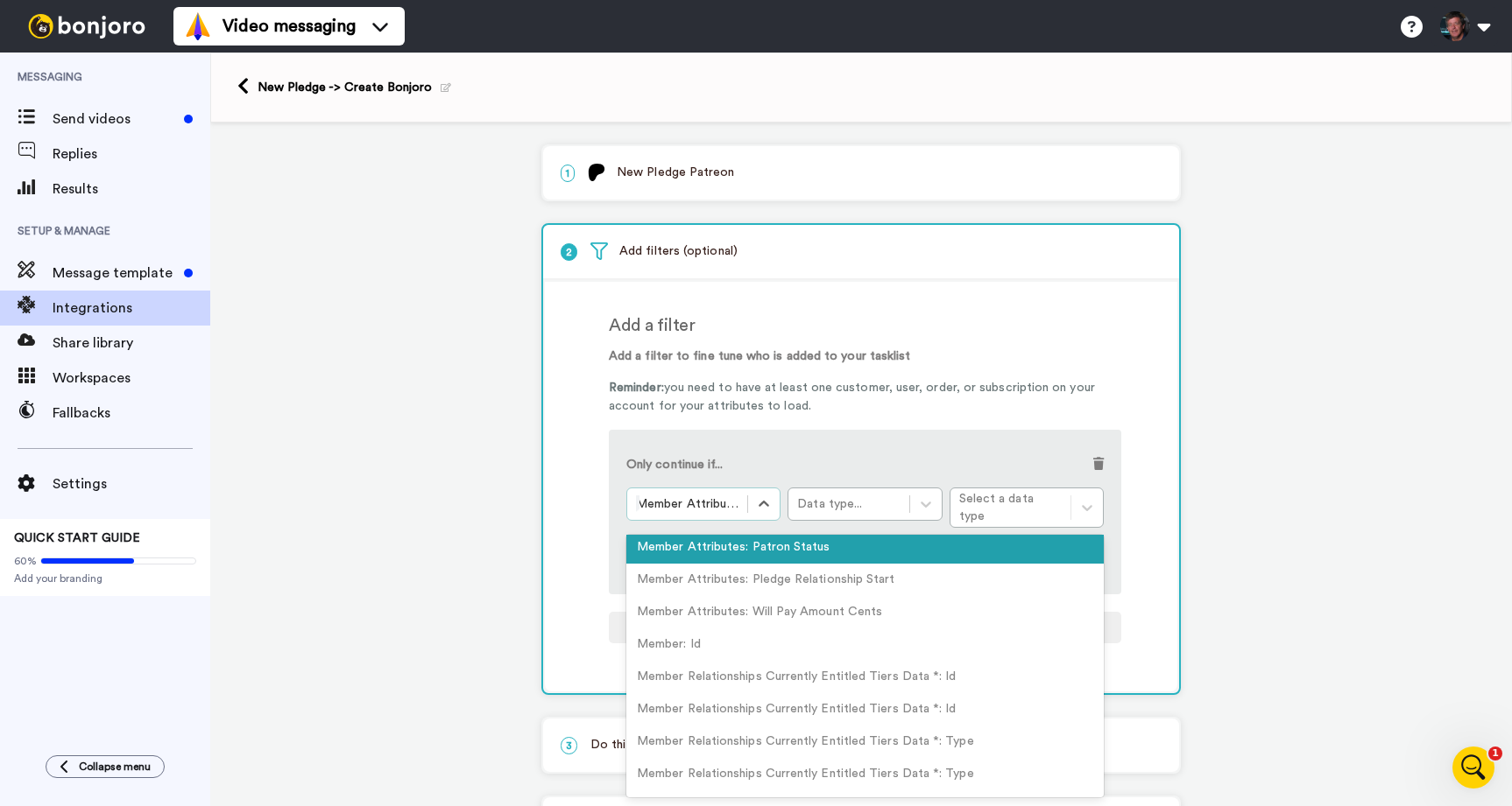
scroll to position [295, 0]
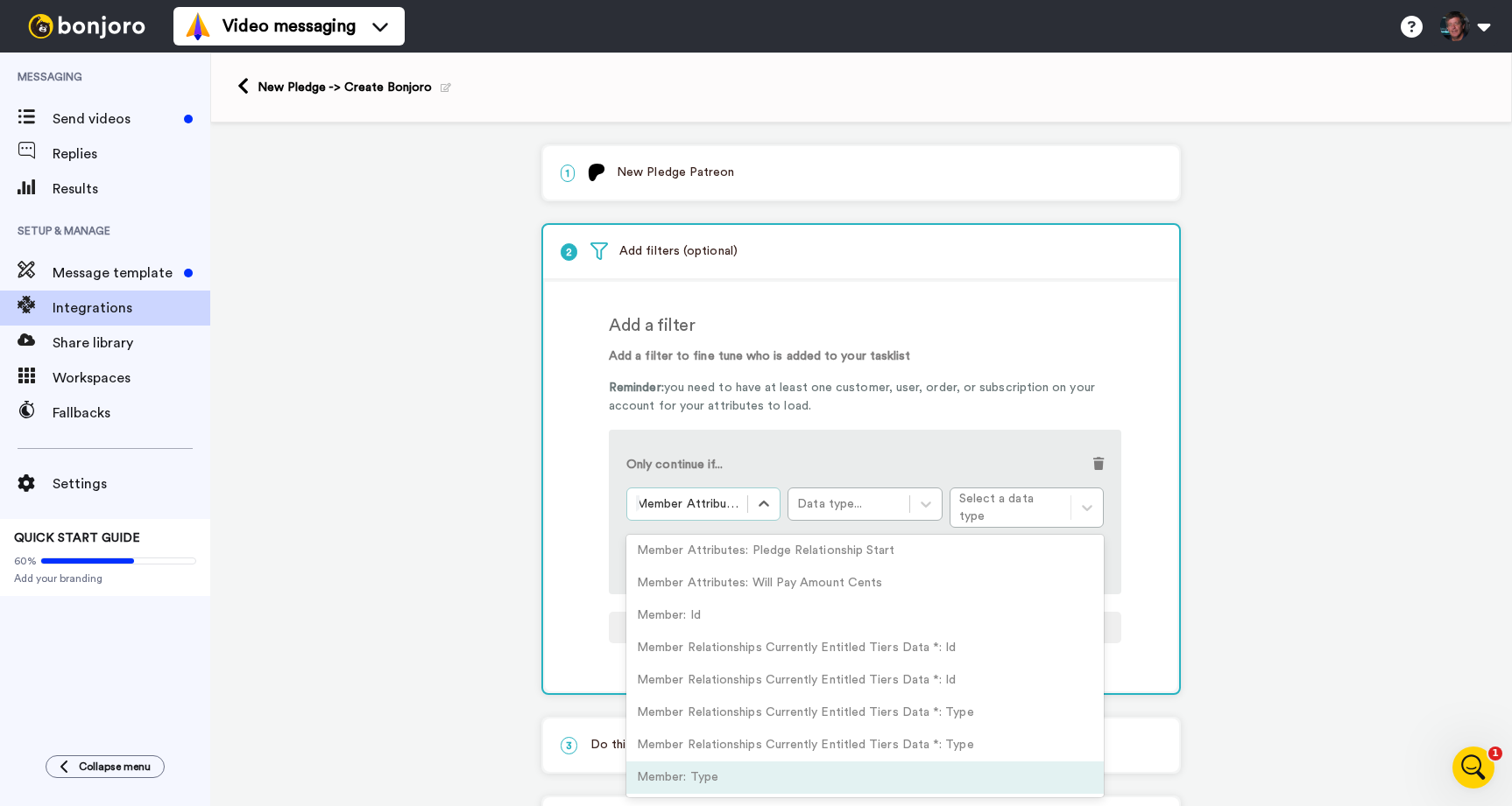
click at [671, 767] on div "Member: Type" at bounding box center [865, 778] width 477 height 32
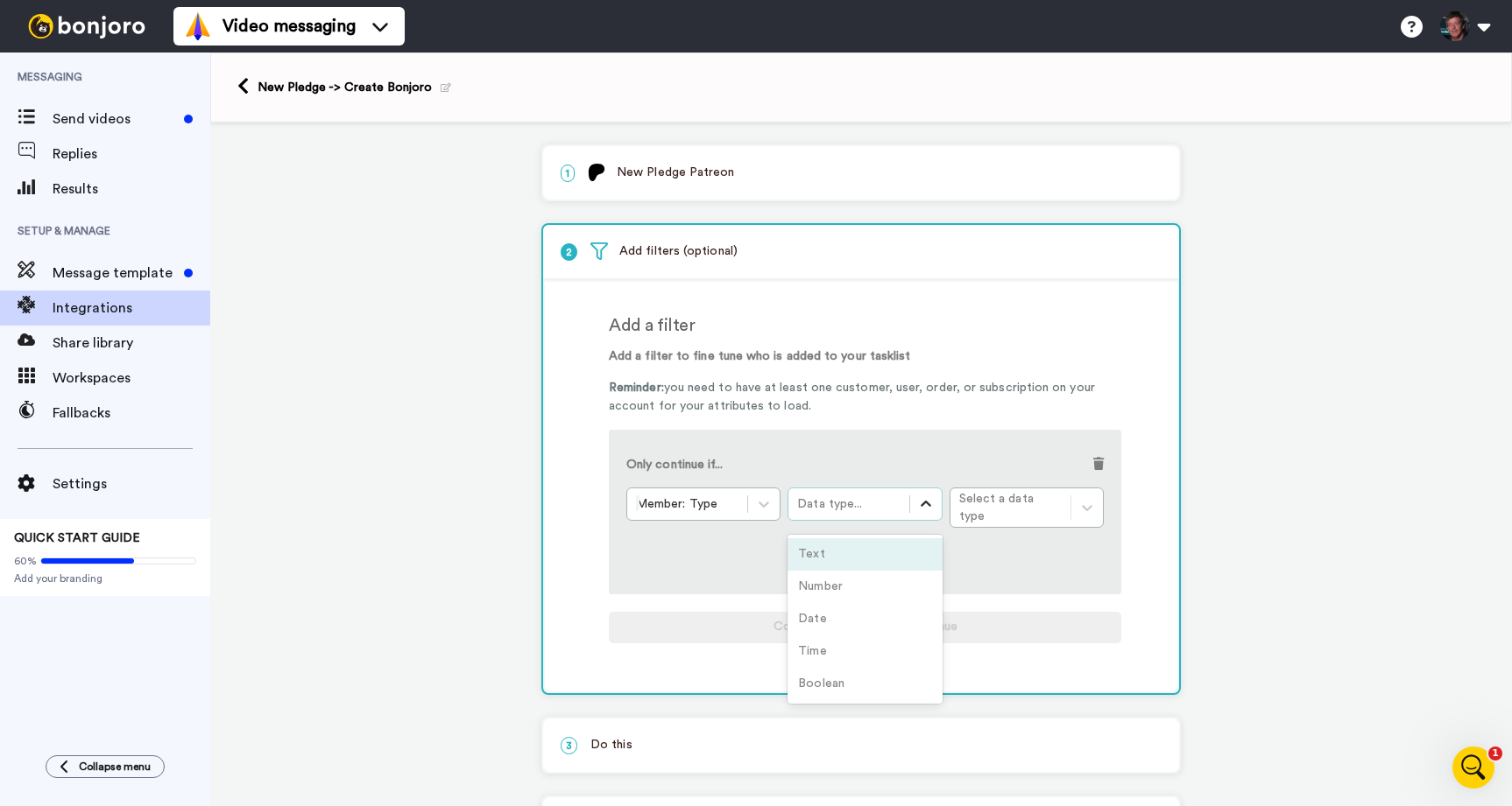
click at [929, 504] on icon at bounding box center [926, 503] width 11 height 6
click at [938, 454] on div "Only continue if..." at bounding box center [865, 467] width 477 height 40
click at [1089, 501] on div "Member: Type Data type... Select a data type" at bounding box center [865, 508] width 477 height 40
click at [923, 508] on icon at bounding box center [925, 503] width 17 height 17
click at [880, 445] on div "Only continue if... Member: Type option Text focused, 1 of 5. 5 results availab…" at bounding box center [865, 511] width 512 height 164
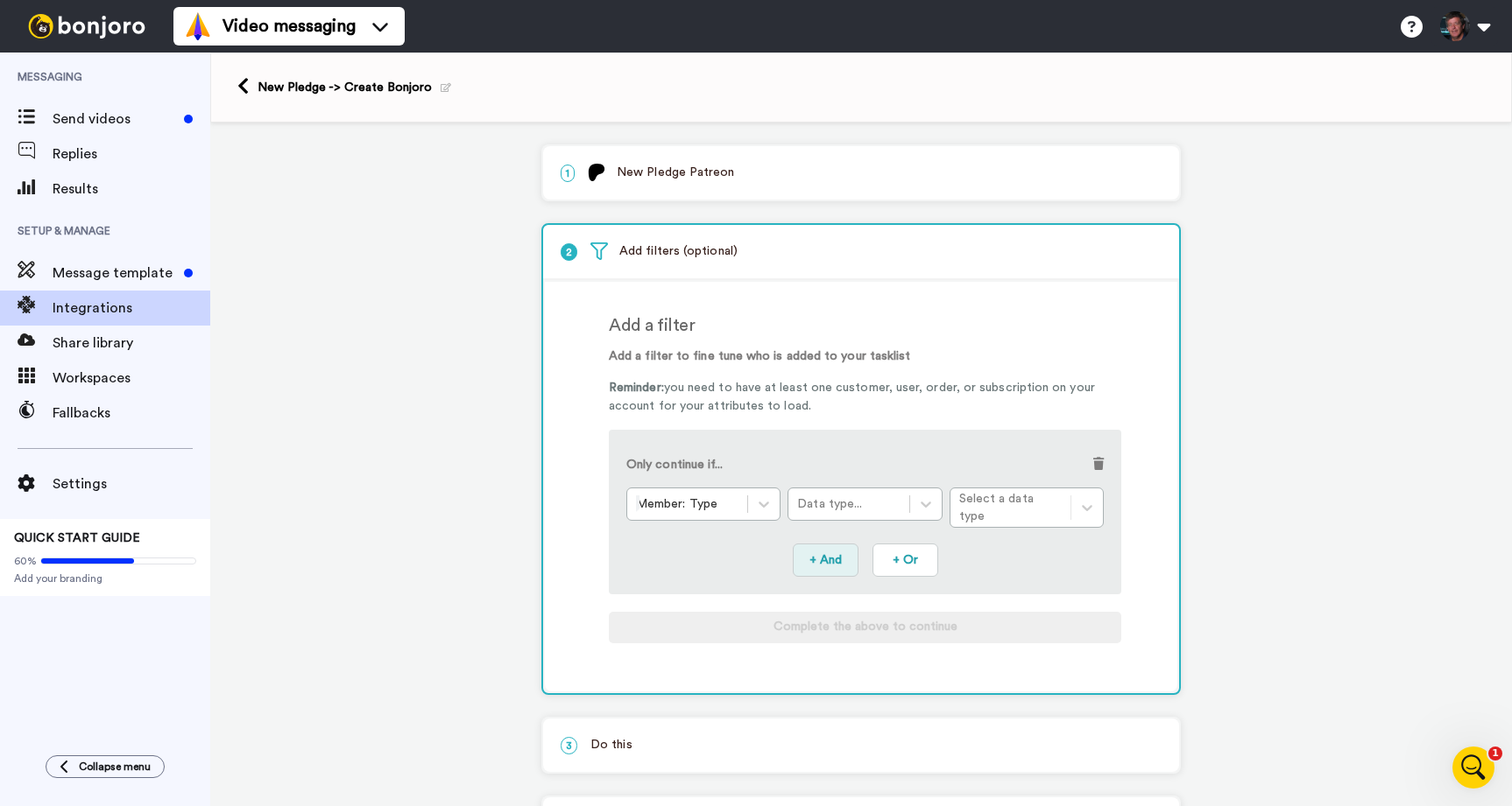
click at [824, 547] on button "+ And" at bounding box center [825, 560] width 66 height 33
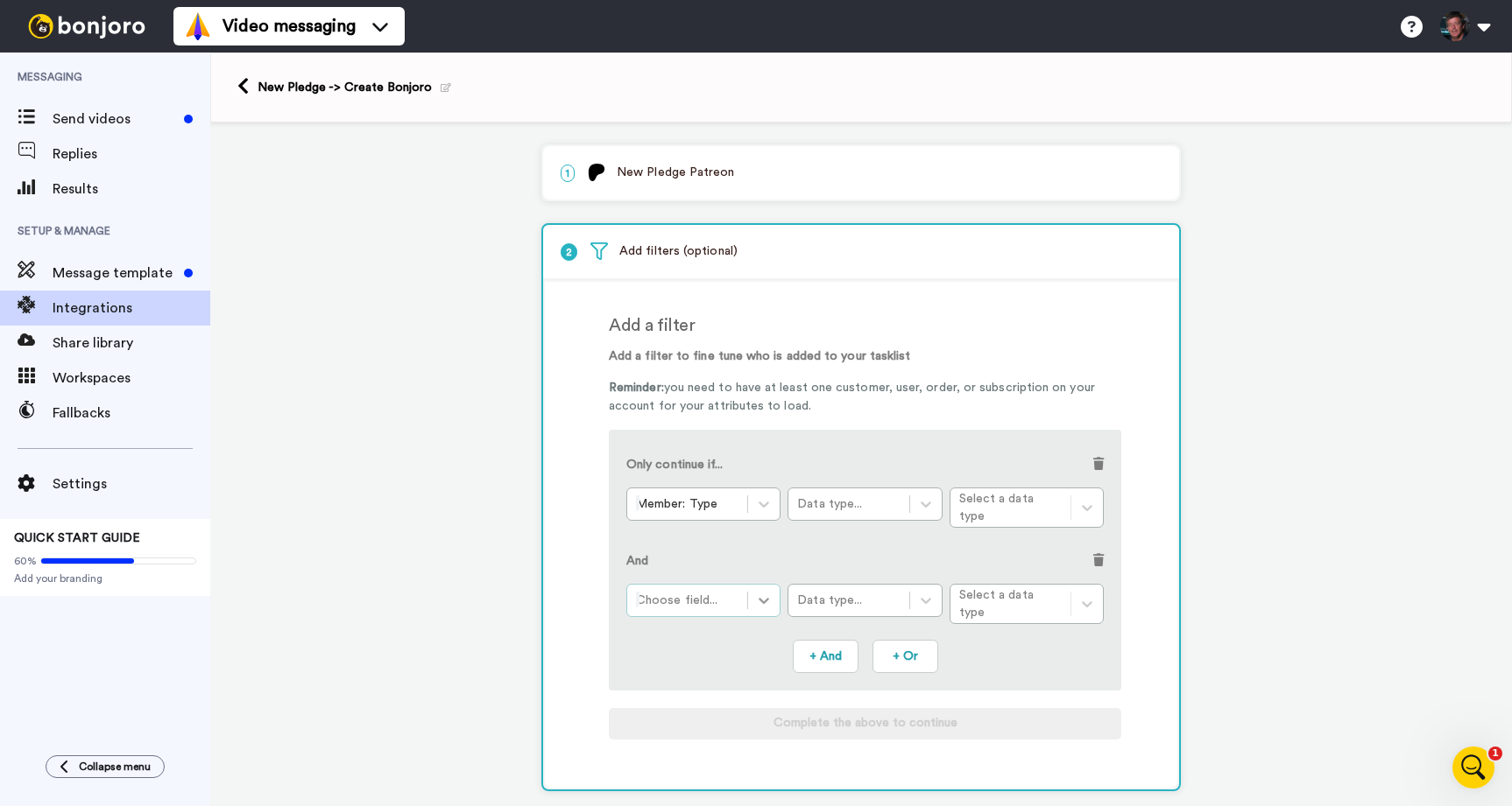
click at [773, 590] on div at bounding box center [763, 600] width 31 height 31
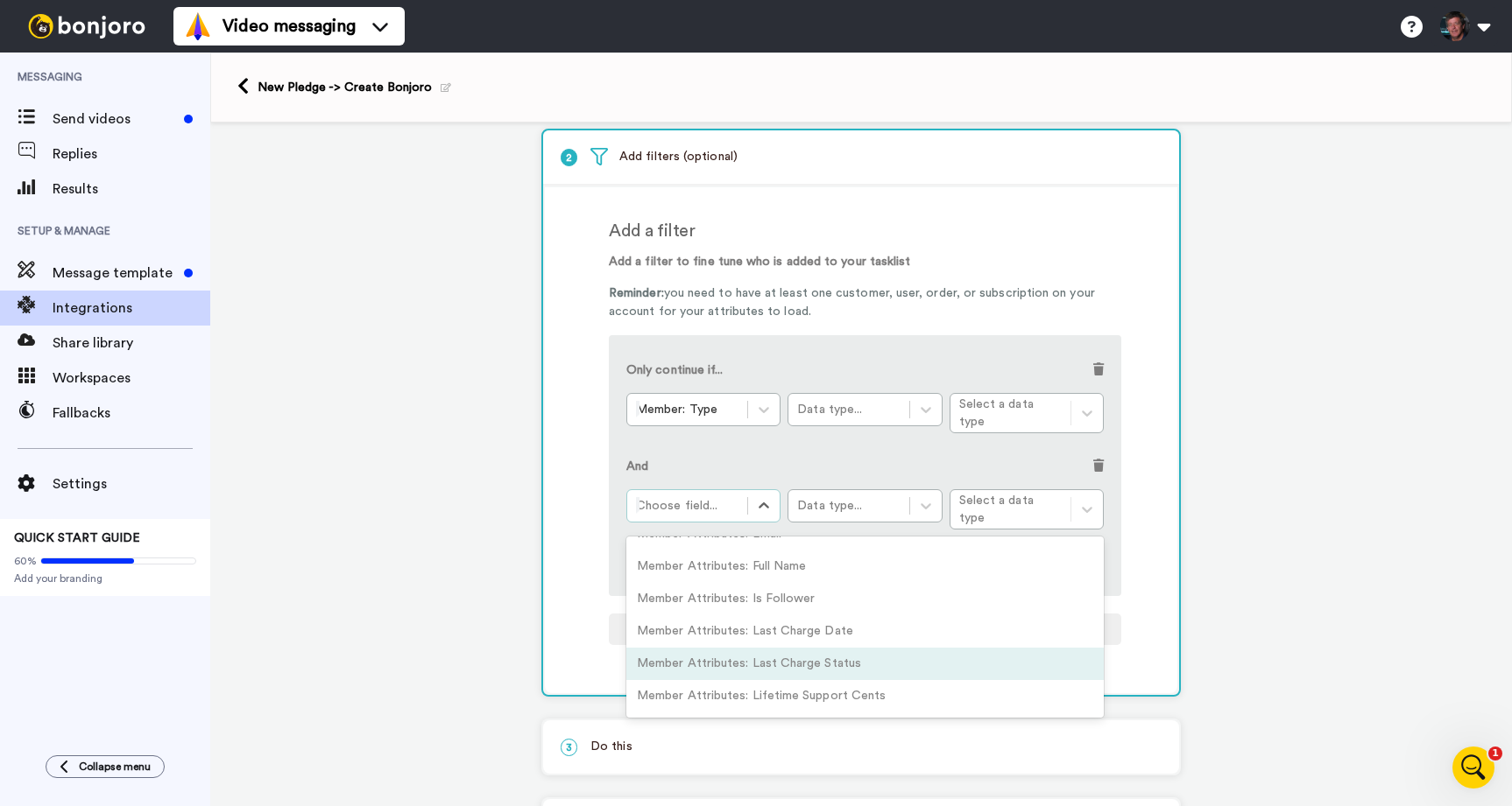
scroll to position [52, 0]
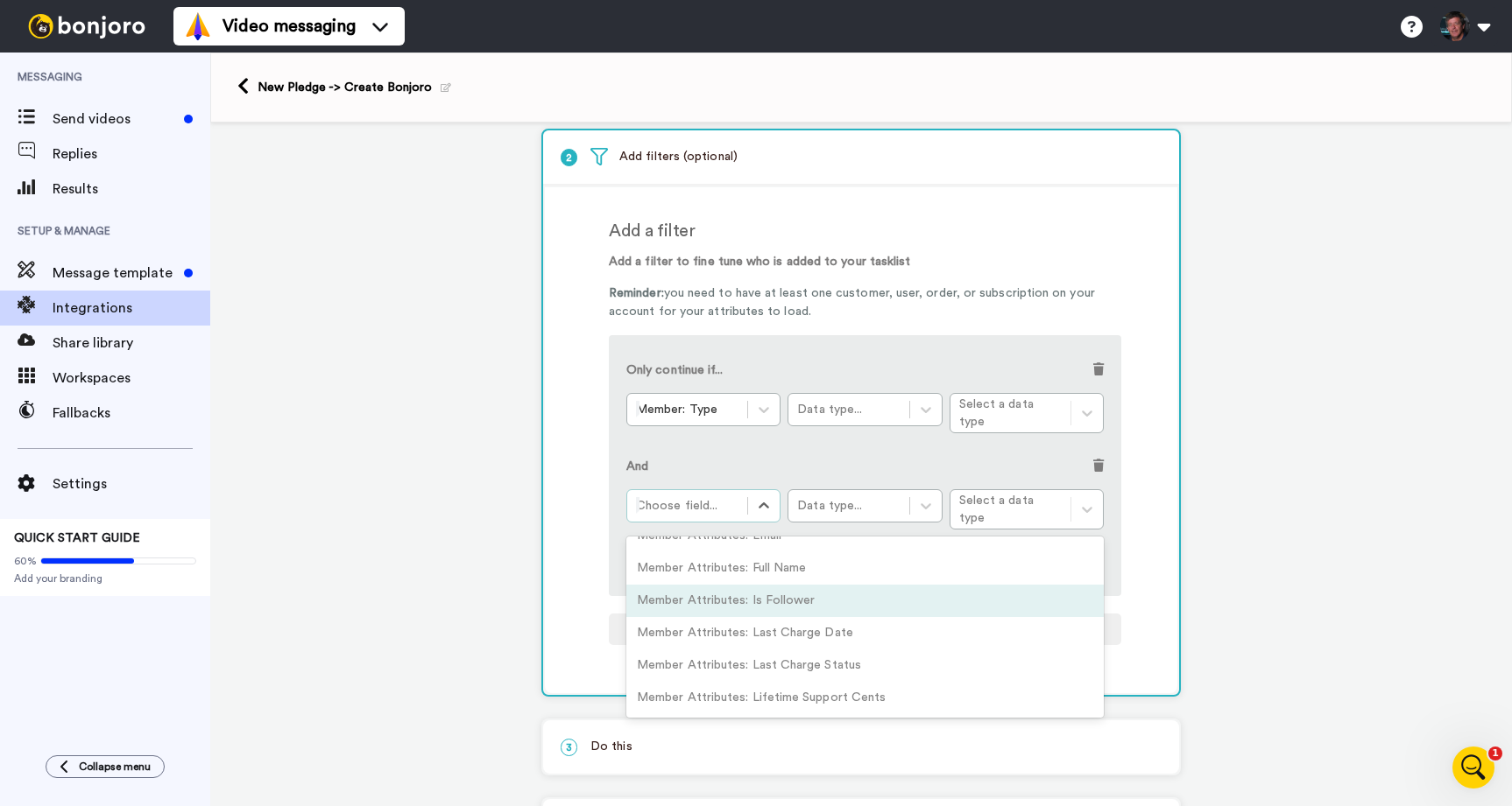
click at [778, 585] on div "Member Attributes: Is Follower" at bounding box center [865, 601] width 477 height 32
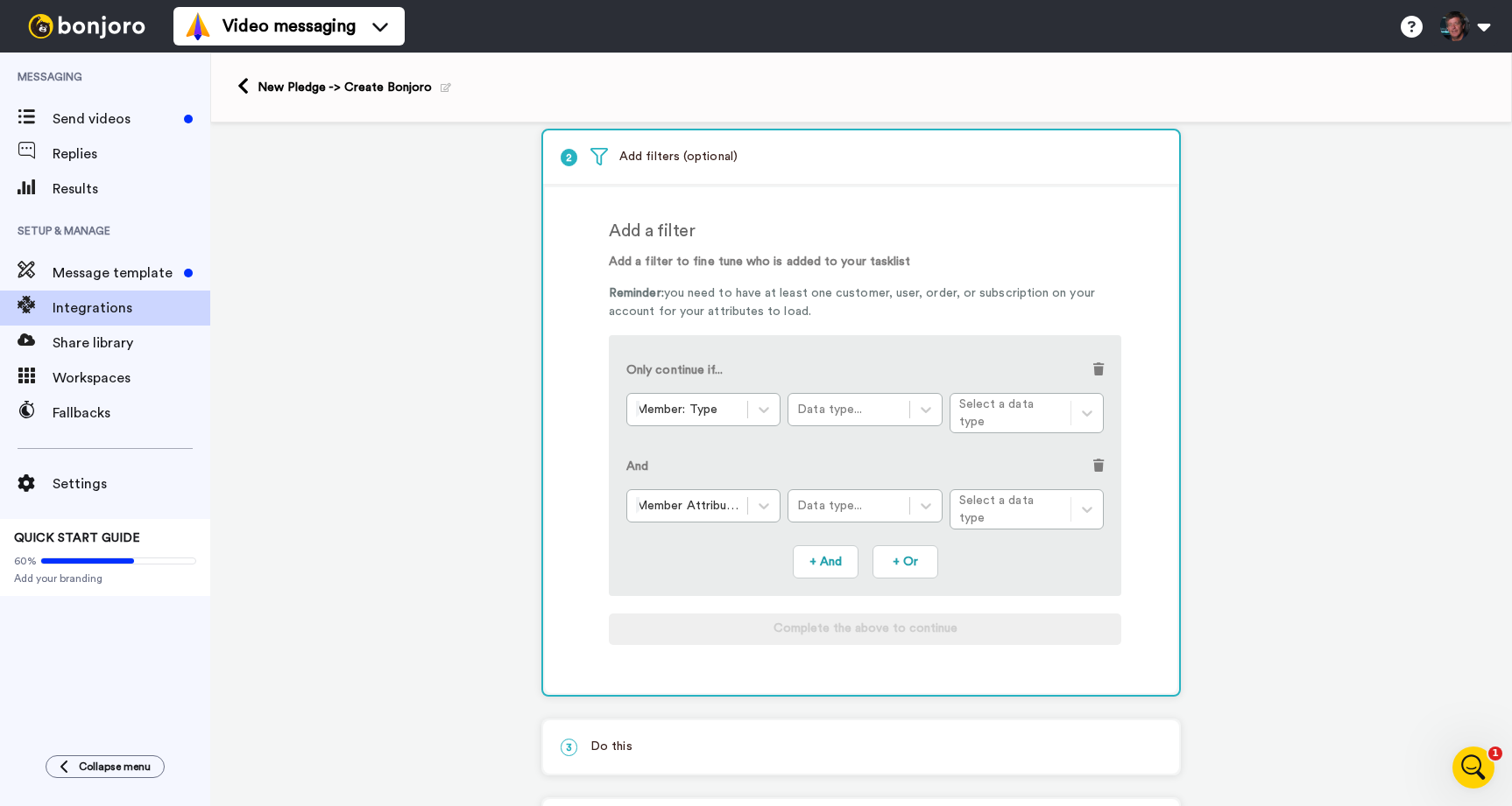
click at [1027, 217] on div "Add a filter Add a filter to fine tune who is added to your tasklist Reminder: …" at bounding box center [884, 440] width 551 height 471
click at [1088, 411] on div "Member: Type Data type... Select a data type" at bounding box center [865, 412] width 477 height 40
click at [923, 411] on icon at bounding box center [926, 410] width 11 height 6
click at [839, 458] on div "Text" at bounding box center [864, 460] width 154 height 32
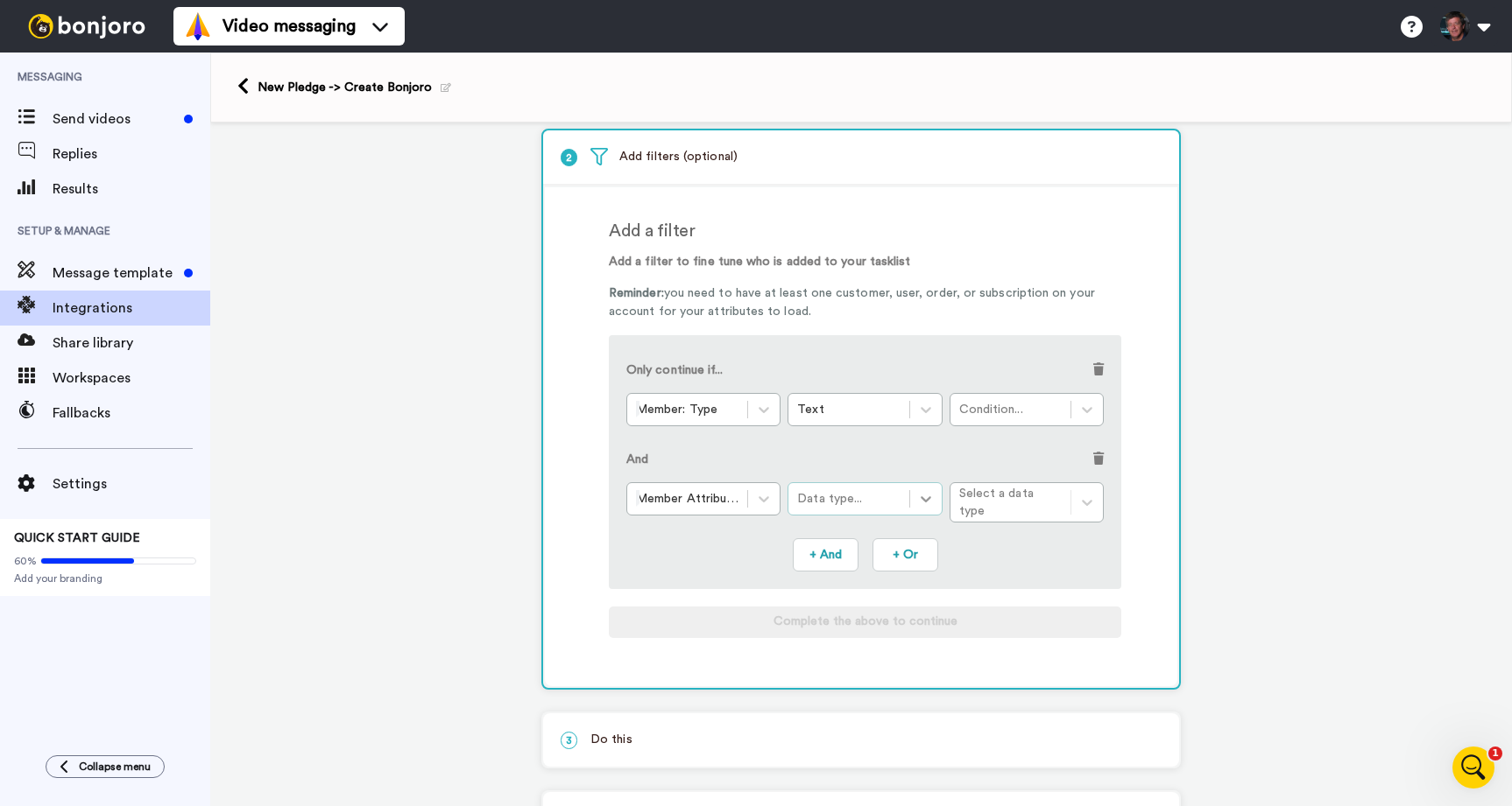
click at [931, 500] on icon at bounding box center [925, 499] width 17 height 17
click at [860, 541] on div "Text" at bounding box center [864, 549] width 154 height 32
click at [1082, 415] on icon at bounding box center [1086, 409] width 17 height 17
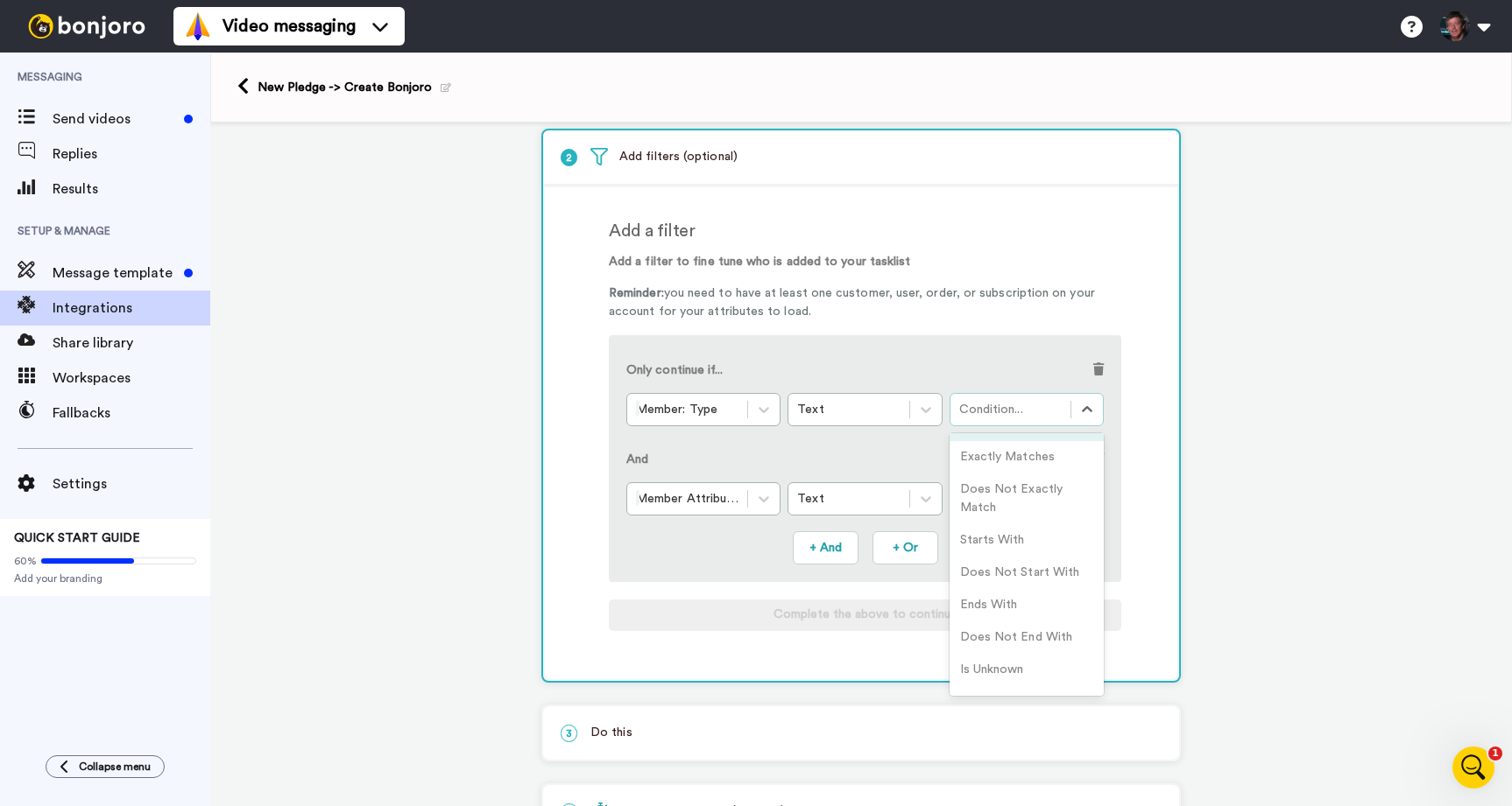
scroll to position [86, 0]
click at [1026, 364] on div "Only continue if..." at bounding box center [865, 373] width 477 height 40
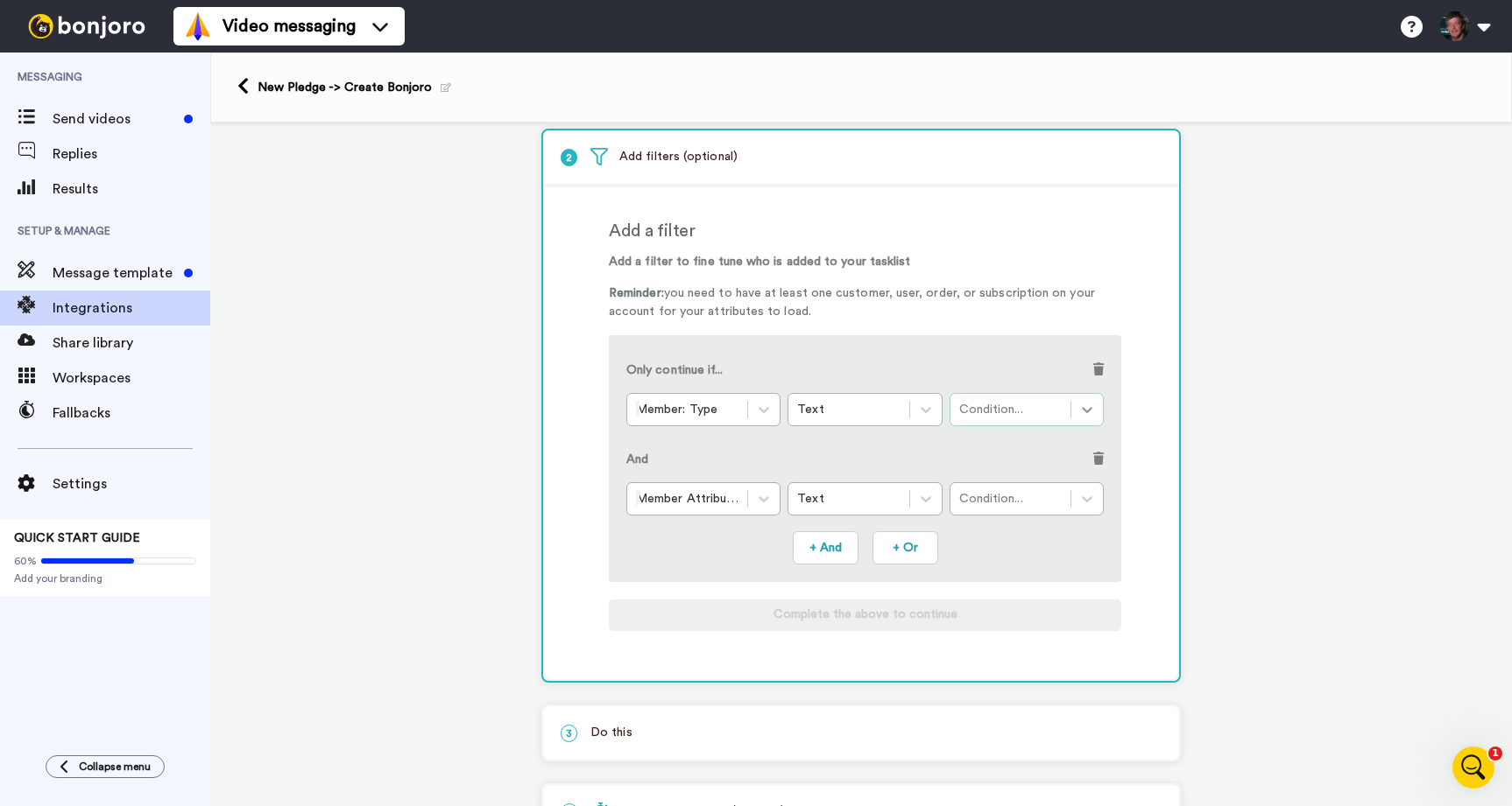
click at [1088, 409] on icon at bounding box center [1086, 409] width 17 height 17
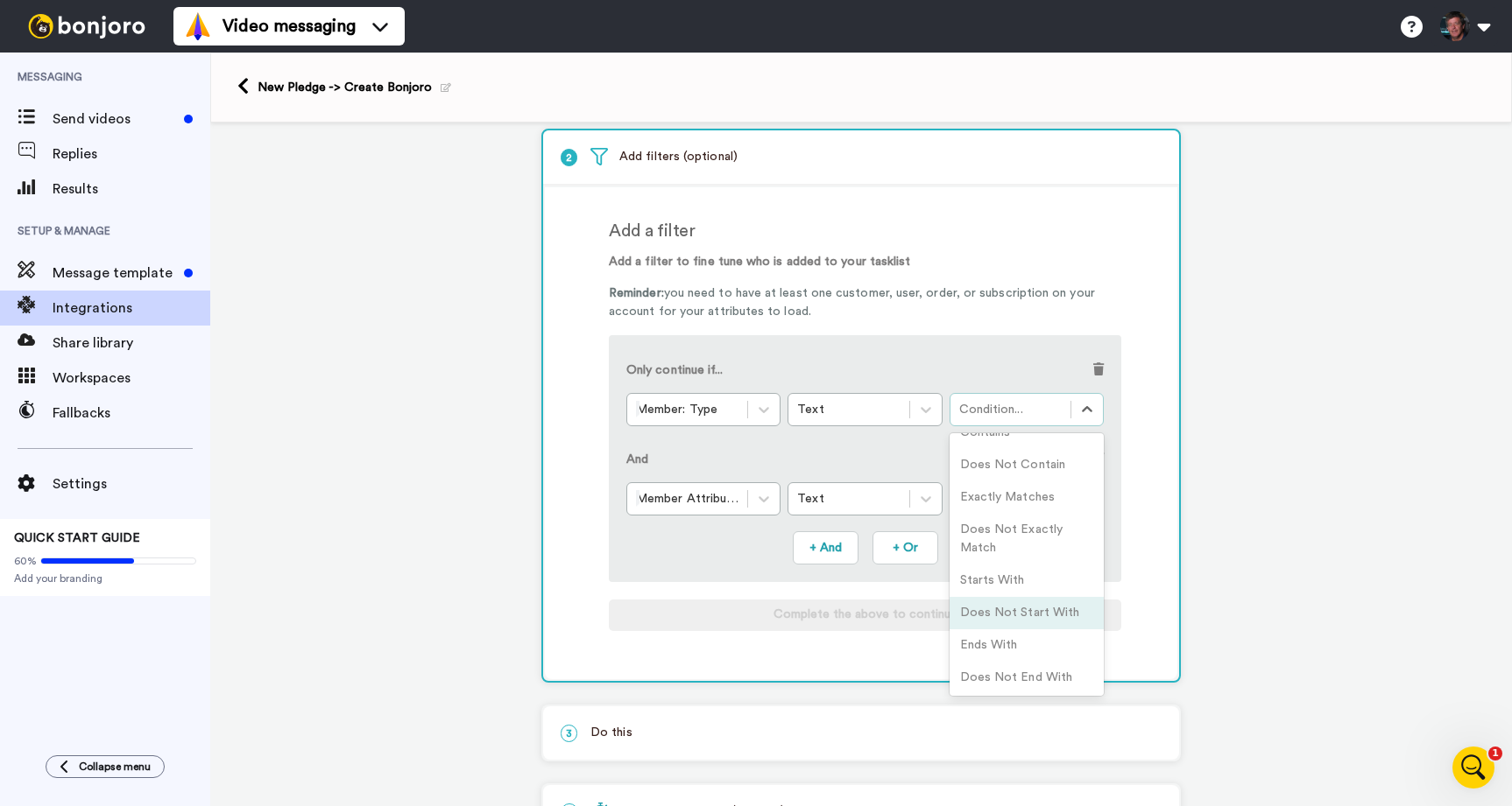
scroll to position [0, 0]
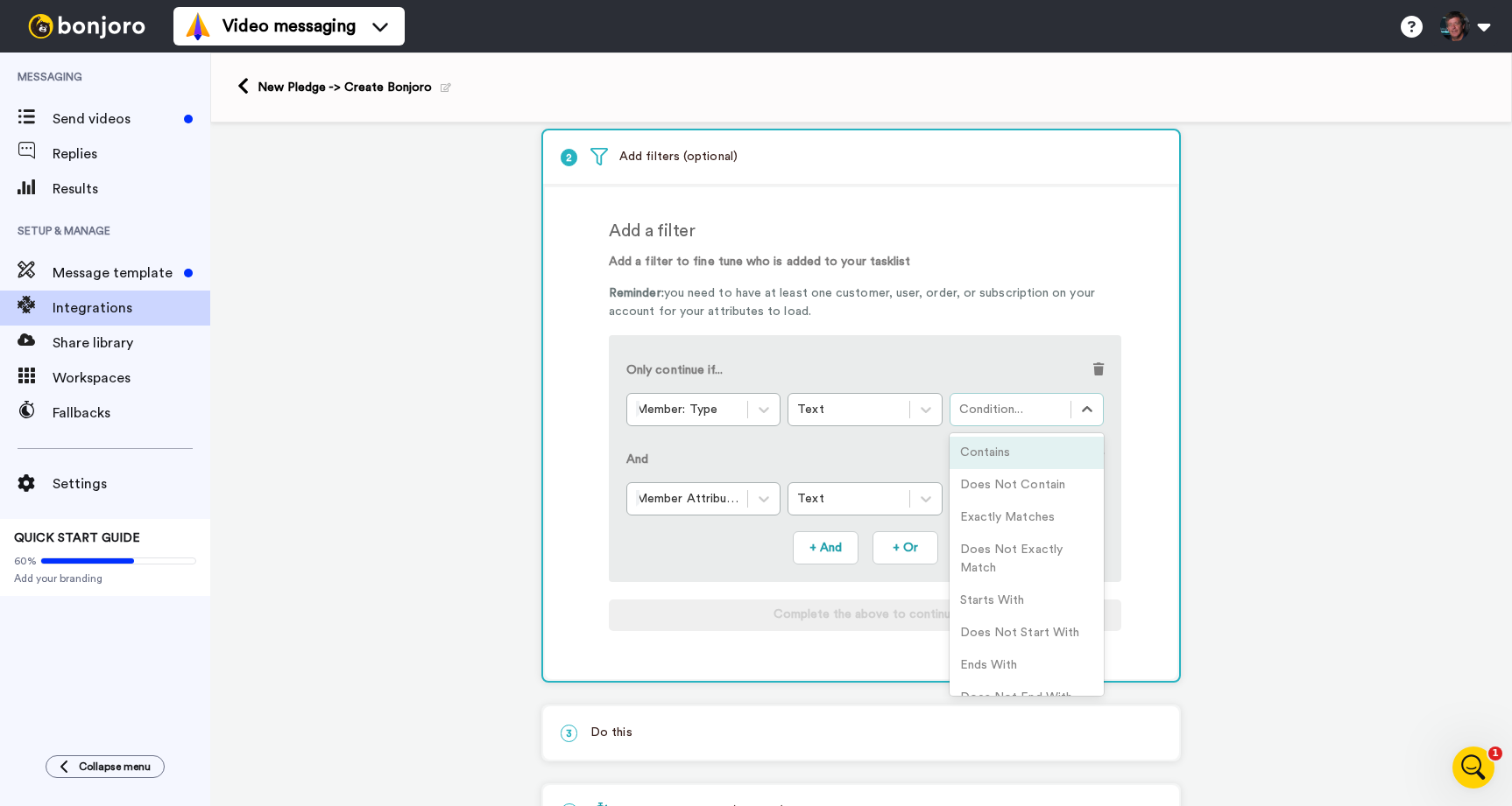
click at [978, 448] on div "Contains" at bounding box center [1026, 453] width 154 height 32
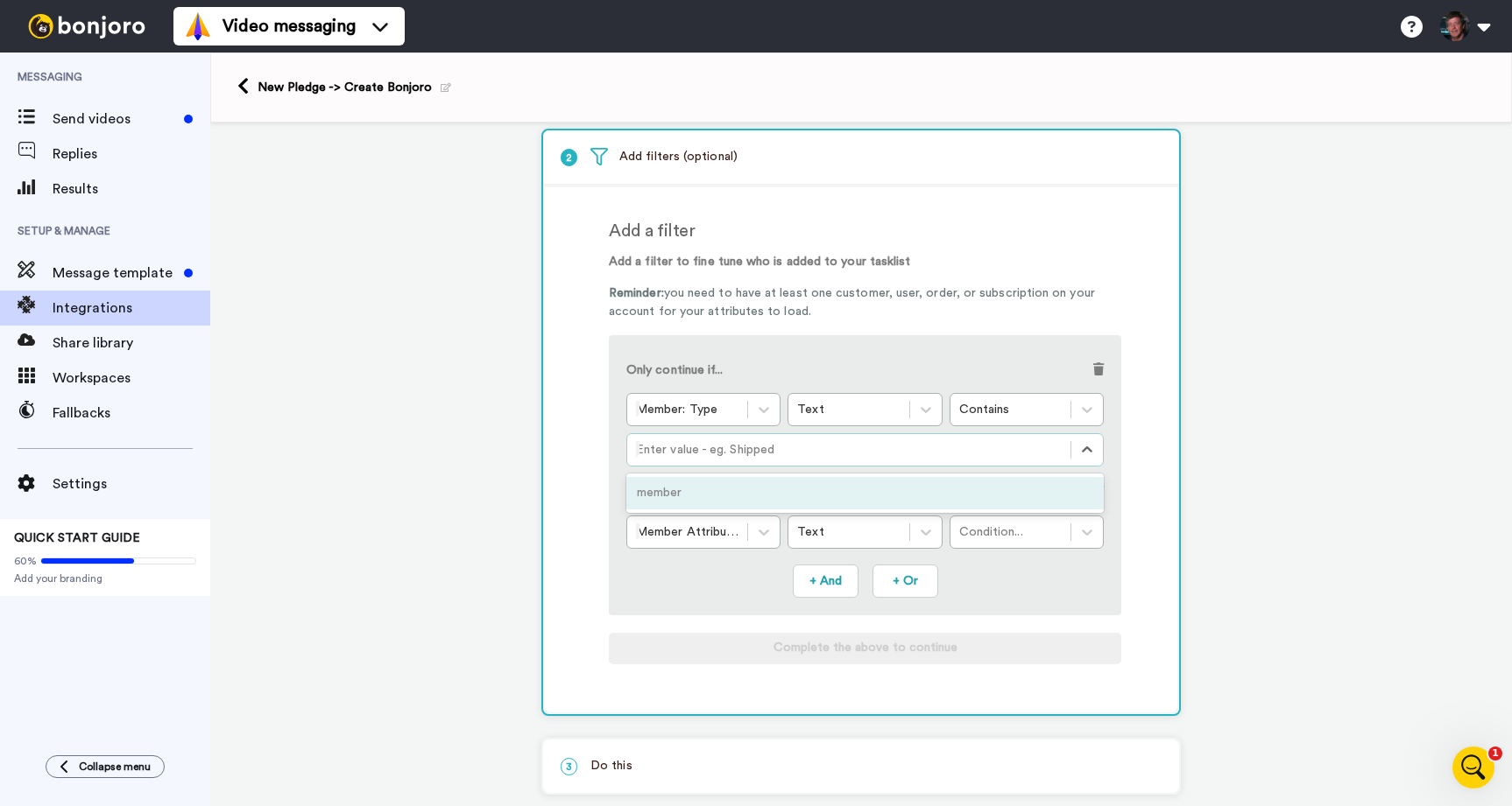
click at [866, 440] on div "Enter value - eg. Shipped" at bounding box center [849, 449] width 443 height 28
click at [917, 491] on div "member" at bounding box center [865, 493] width 477 height 32
click at [1100, 495] on span at bounding box center [1098, 492] width 11 height 13
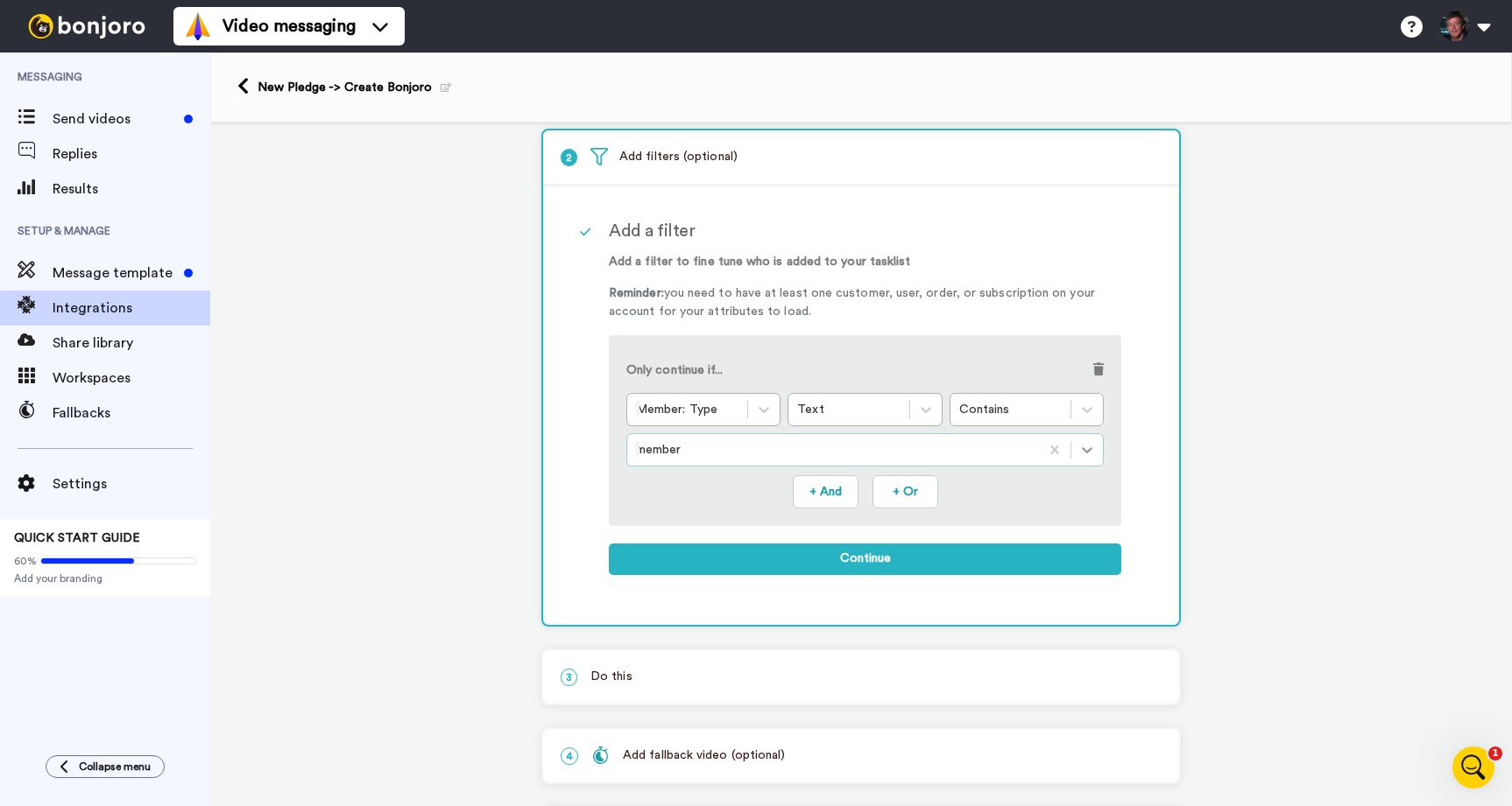
click at [1090, 447] on icon at bounding box center [1086, 449] width 17 height 17
click at [1012, 453] on div at bounding box center [832, 449] width 394 height 21
click at [1087, 450] on icon at bounding box center [1086, 449] width 17 height 17
click at [1083, 450] on icon at bounding box center [1086, 449] width 17 height 17
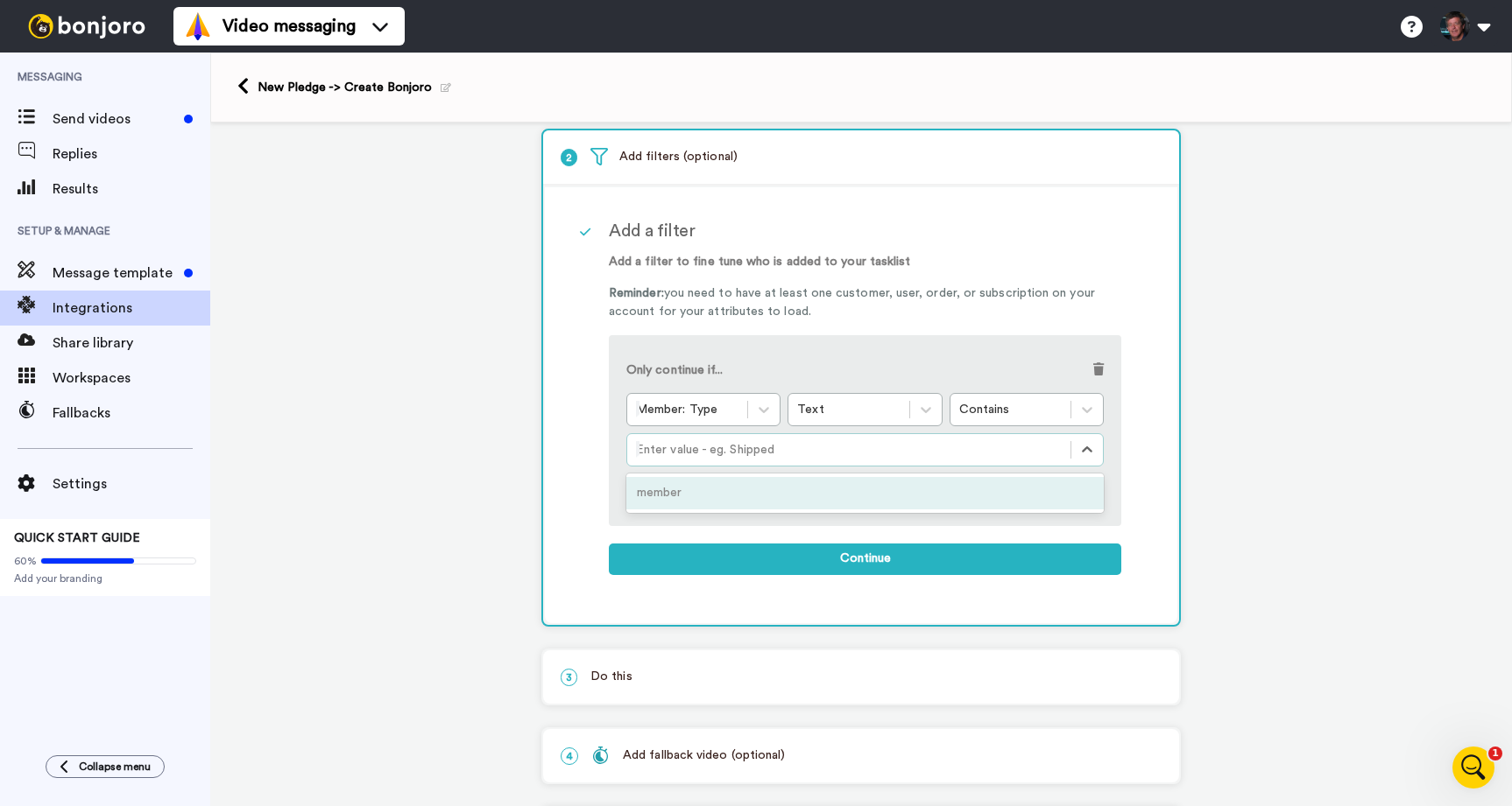
click at [680, 498] on div "member" at bounding box center [865, 493] width 477 height 32
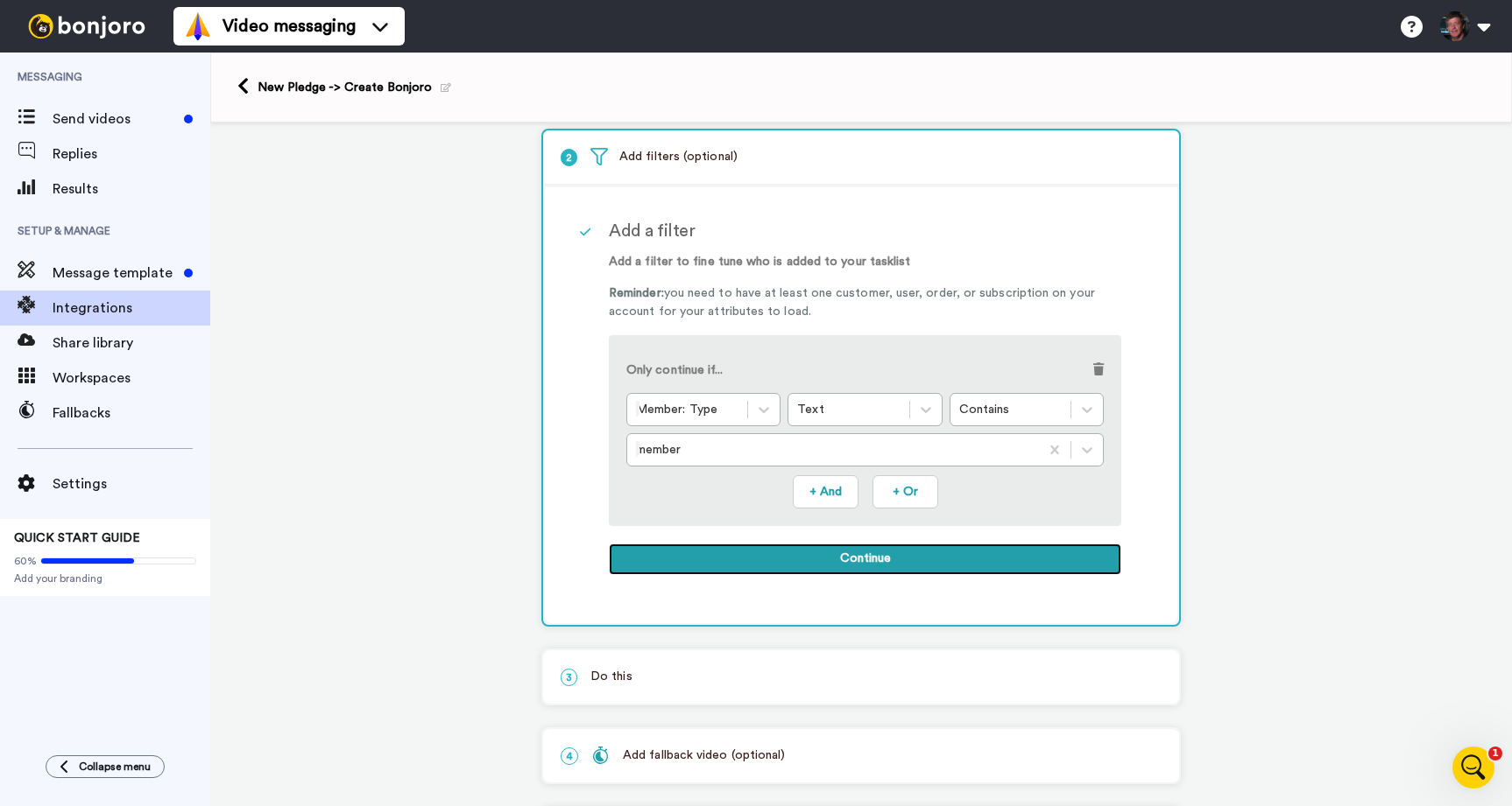
click at [888, 556] on button "Continue" at bounding box center [865, 559] width 512 height 31
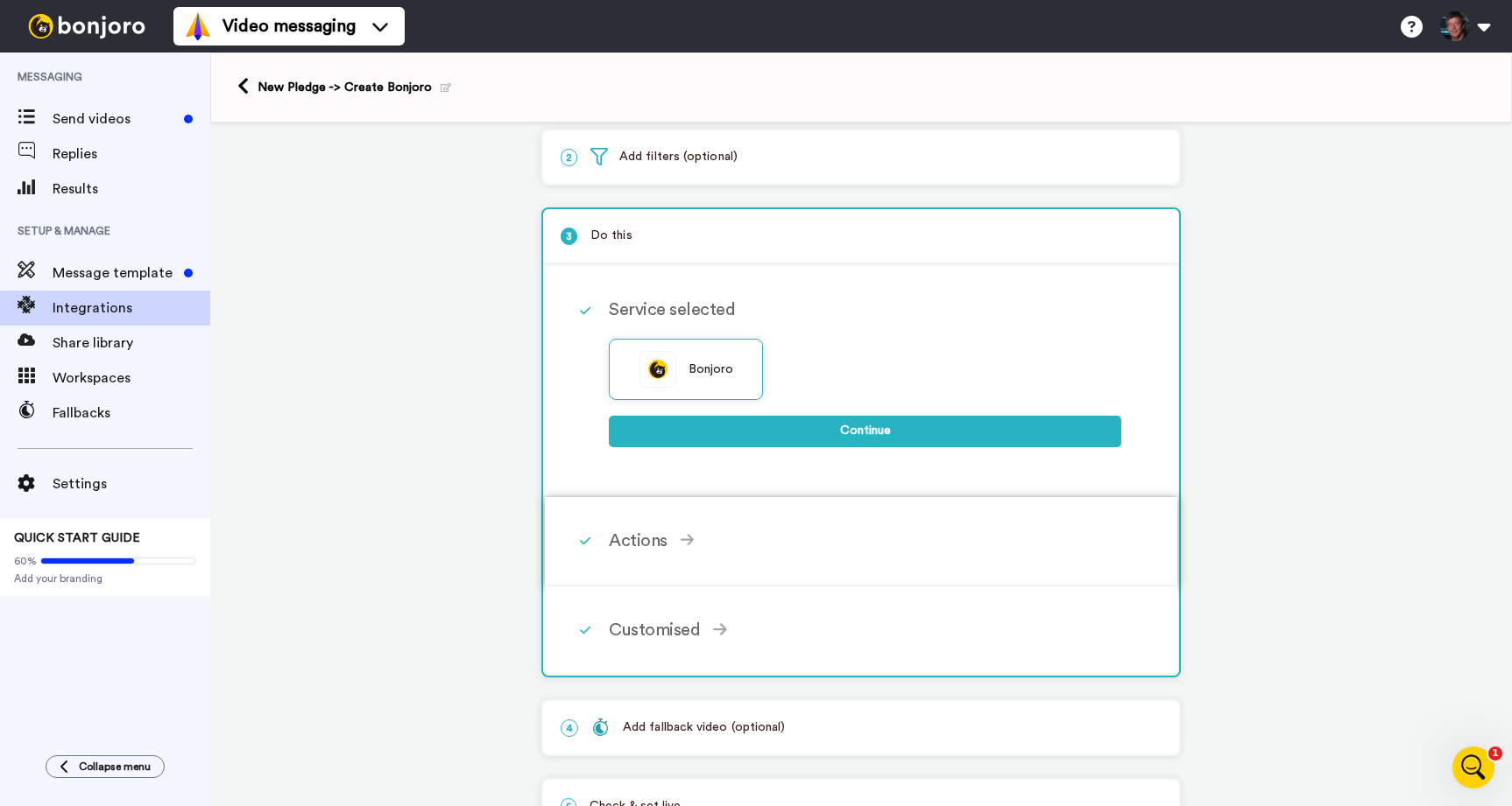
click at [699, 544] on div "Actions" at bounding box center [865, 541] width 512 height 26
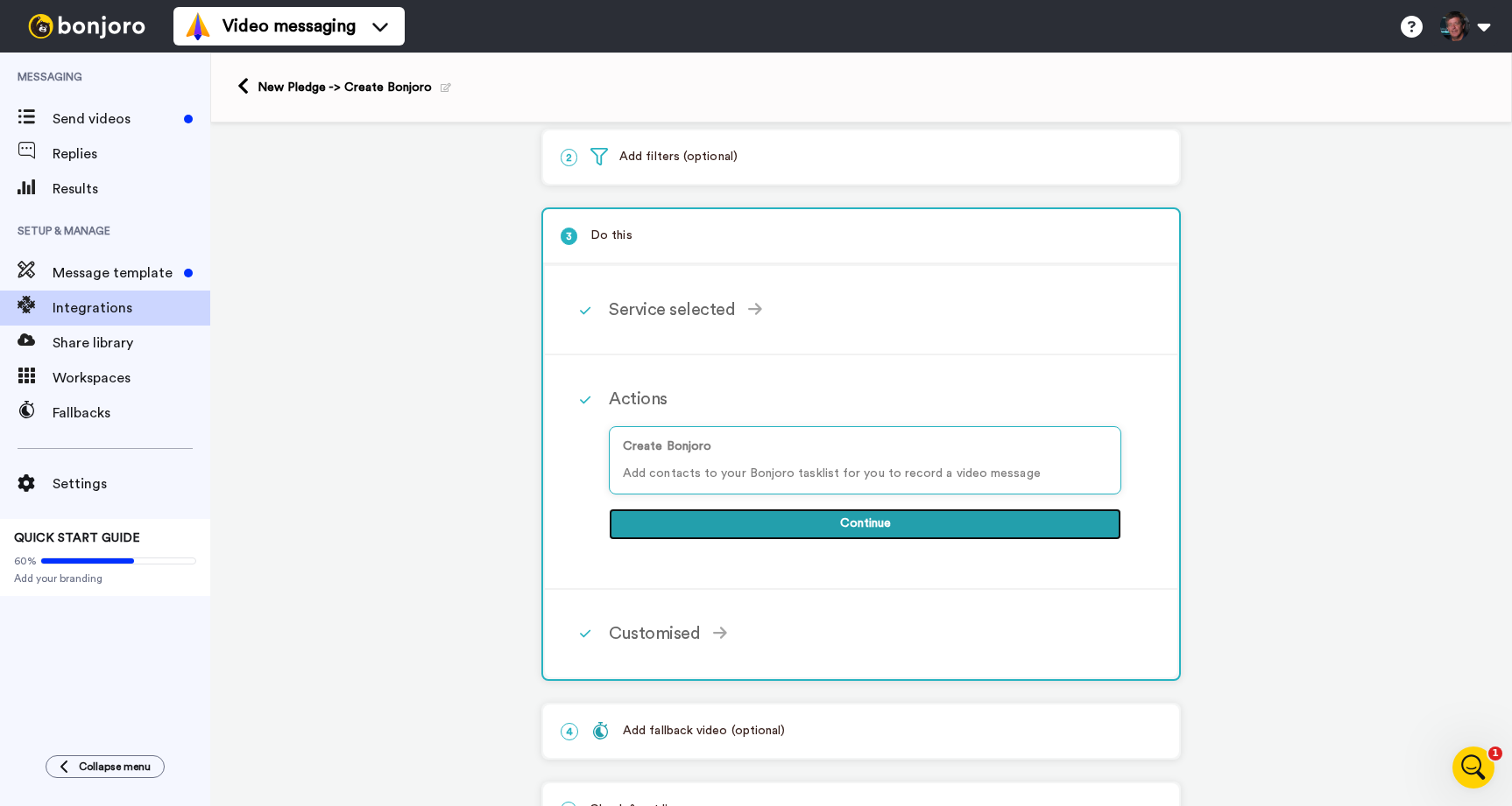
click at [849, 522] on button "Continue" at bounding box center [865, 524] width 512 height 31
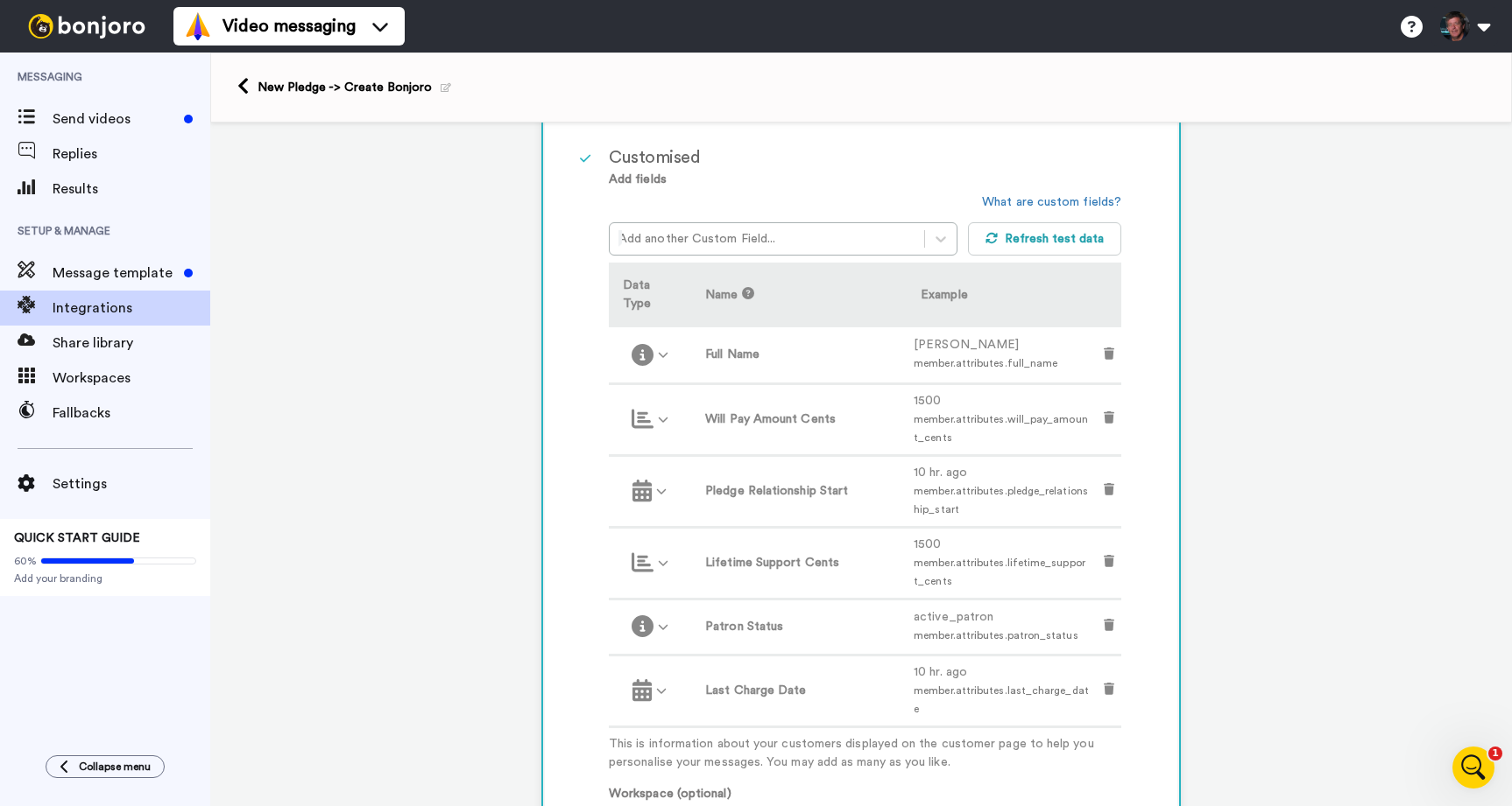
scroll to position [430, 0]
click at [693, 418] on td "Will Pay Amount Cents" at bounding box center [799, 414] width 216 height 72
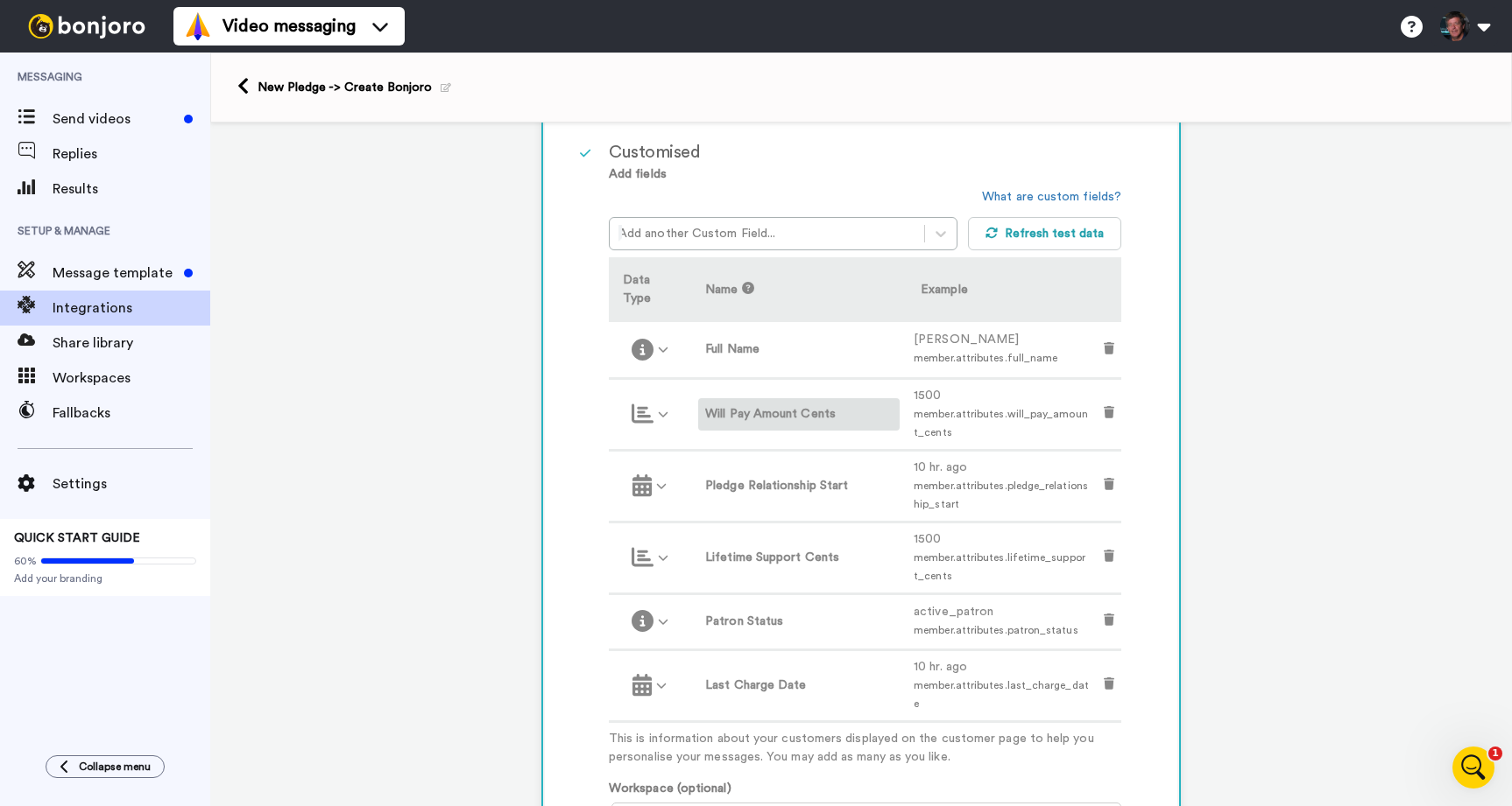
click at [746, 409] on label "Will Pay Amount Cents" at bounding box center [798, 414] width 188 height 18
click at [582, 486] on div "Customised Add fields Add another Custom Field... What are custom fields? Refre…" at bounding box center [860, 678] width 632 height 1139
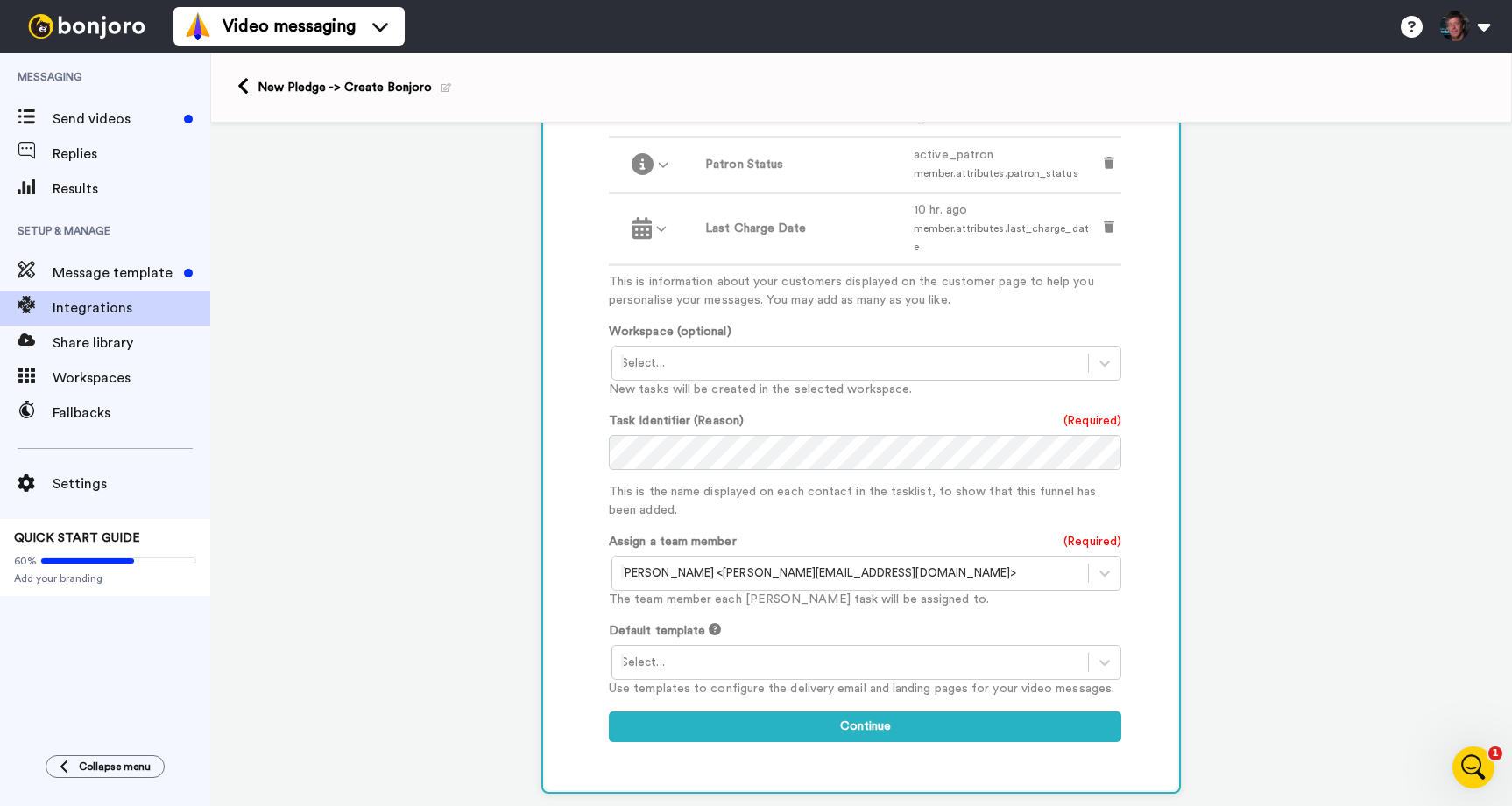
scroll to position [908, 0]
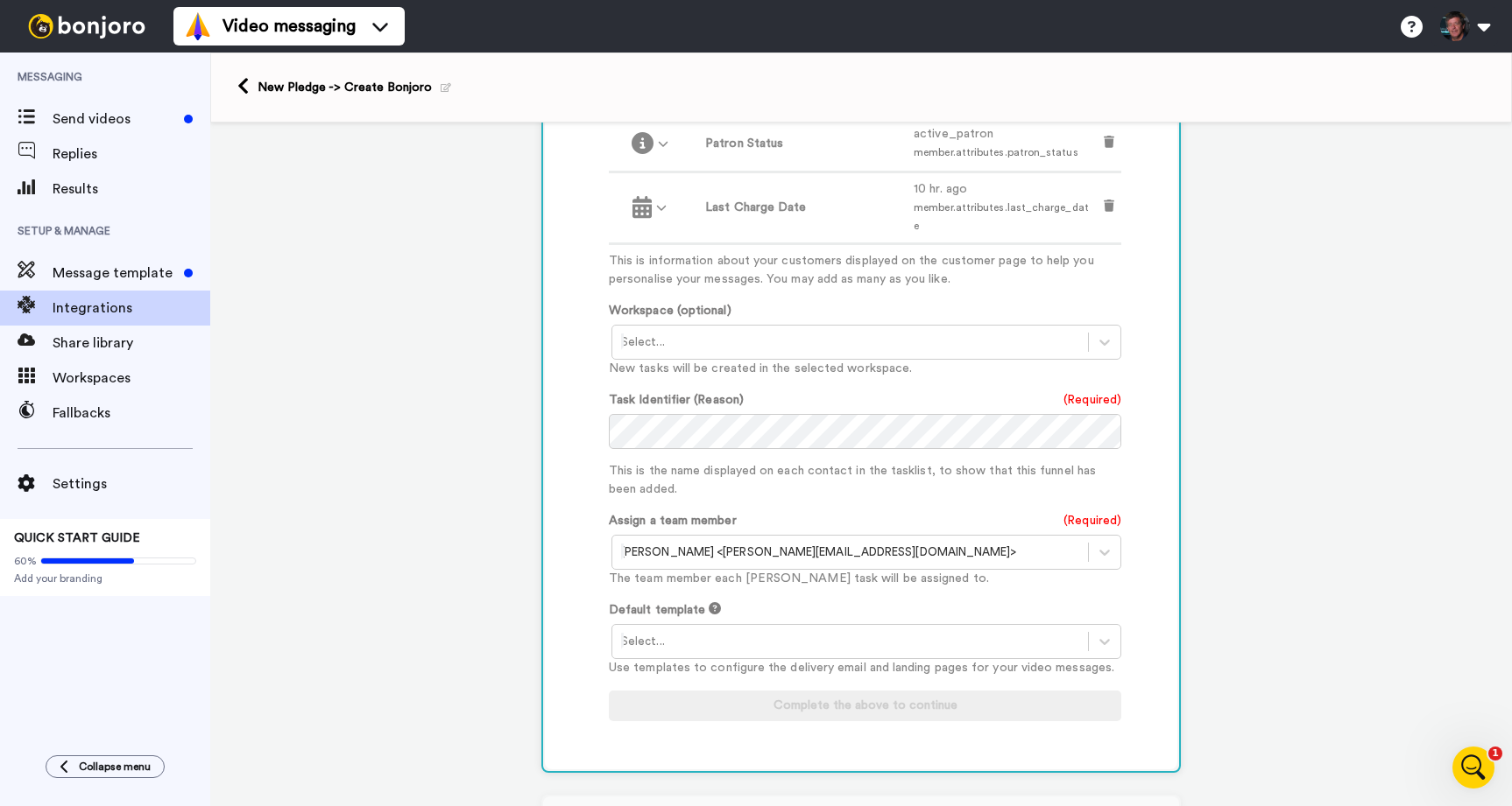
click at [592, 413] on div "Customise Add fields Add another Custom Field... What are custom fields? Refres…" at bounding box center [860, 200] width 632 height 1139
click at [1022, 436] on div "Task Identifier (Reason) (Required) This is the name displayed on each contact …" at bounding box center [865, 446] width 512 height 108
click at [1107, 333] on icon at bounding box center [1104, 341] width 17 height 17
click at [572, 401] on div "Customise Add fields Add another Custom Field... What are custom fields? Refres…" at bounding box center [860, 200] width 632 height 1139
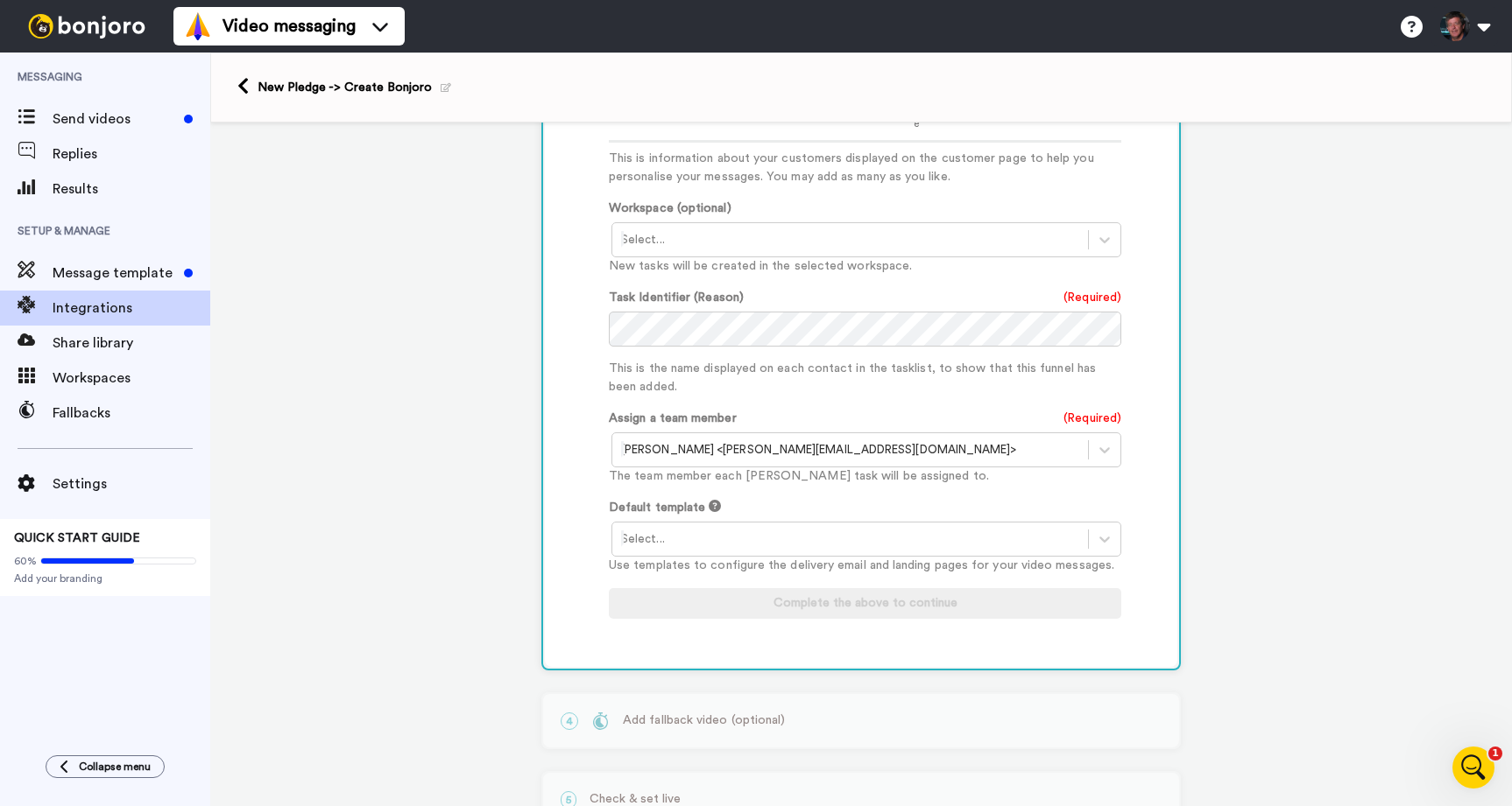
scroll to position [1014, 0]
click at [1111, 527] on icon at bounding box center [1104, 536] width 17 height 17
click at [573, 359] on div "Customise Add fields Add another Custom Field... What are custom fields? Refres…" at bounding box center [860, 94] width 632 height 1139
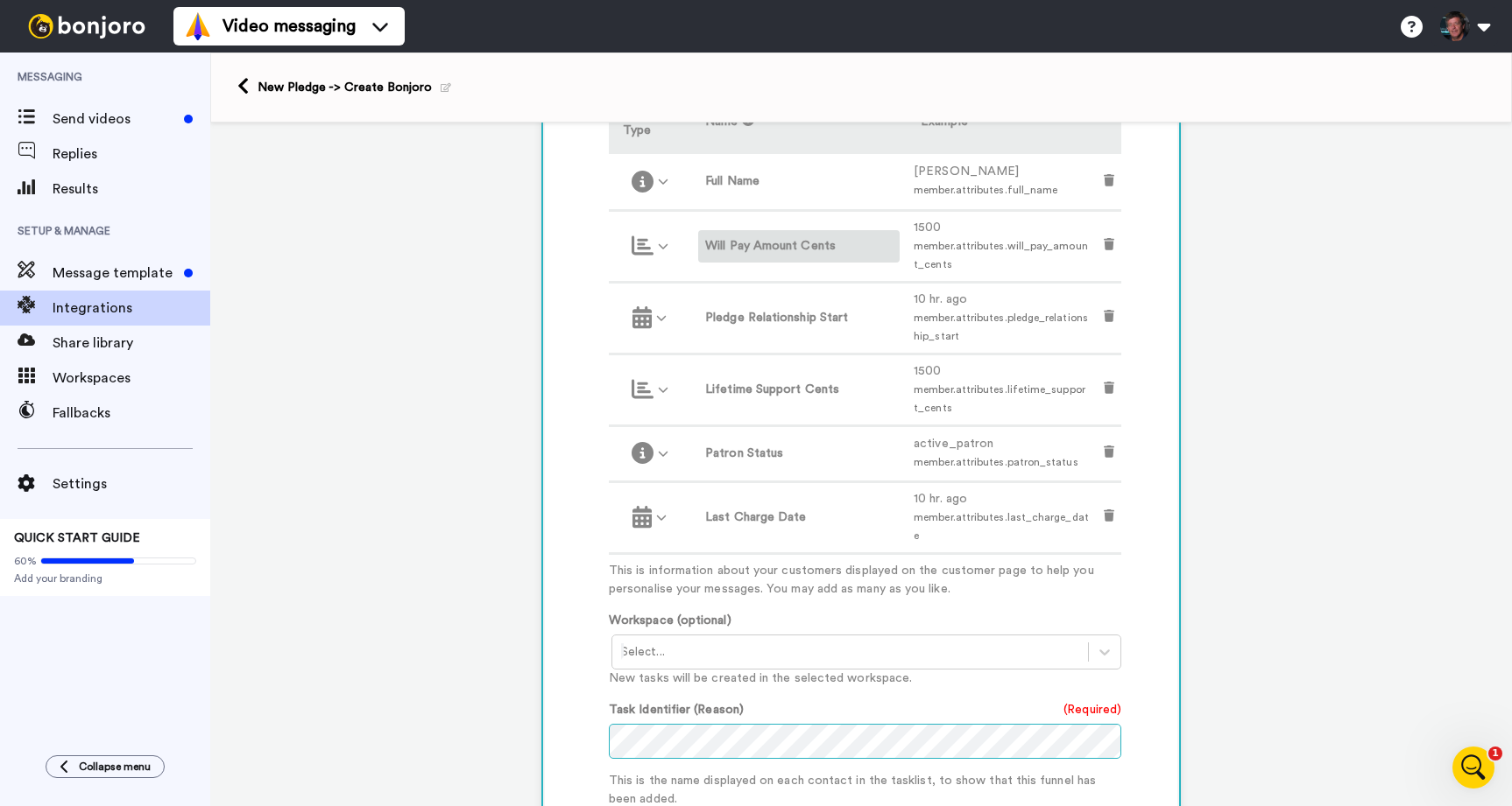
scroll to position [606, 0]
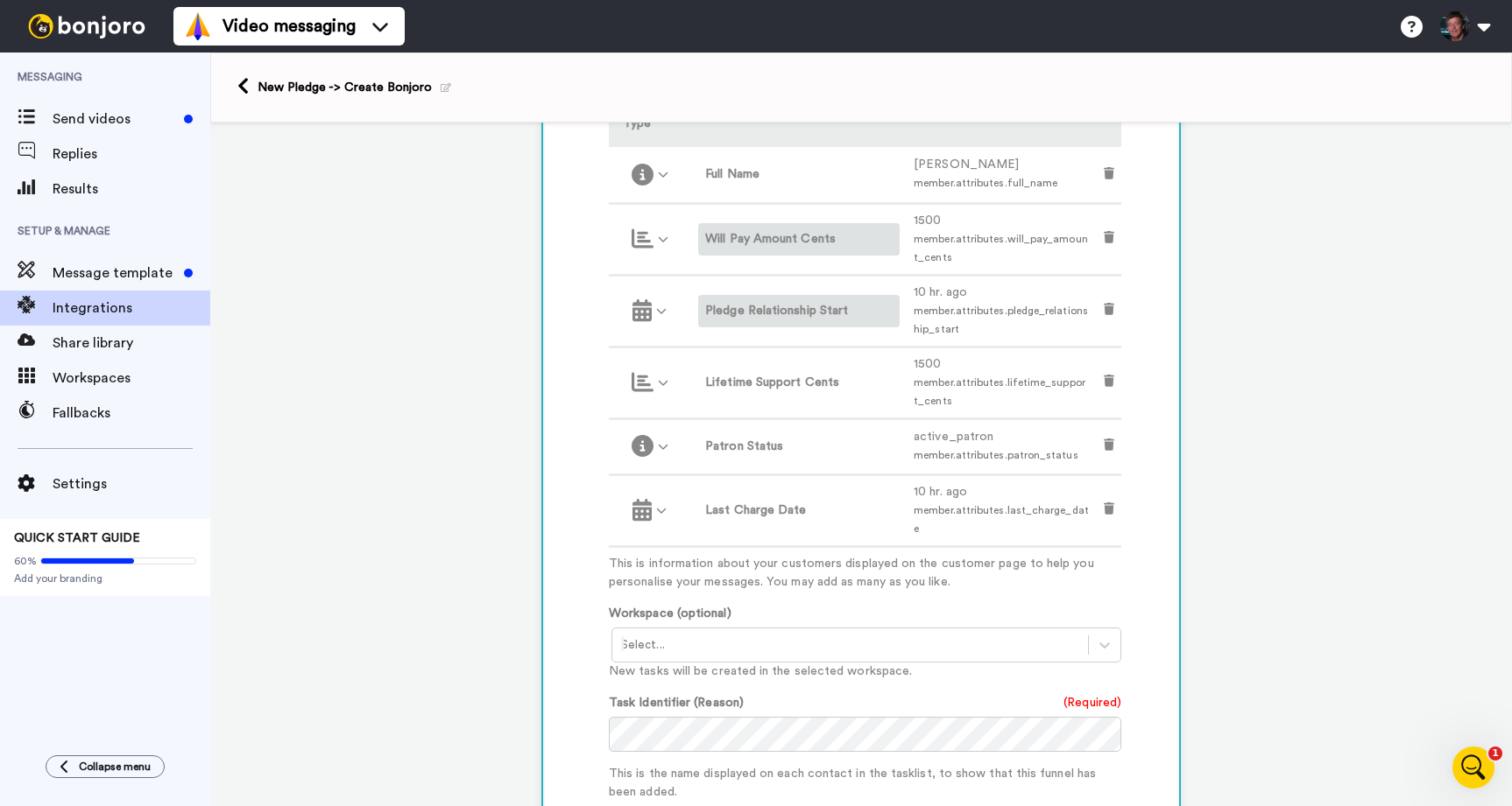
click at [739, 314] on label "Pledge Relationship Start" at bounding box center [798, 311] width 188 height 18
click at [587, 358] on div "Customise Add fields Add another Custom Field... What are custom fields? Refres…" at bounding box center [860, 503] width 632 height 1139
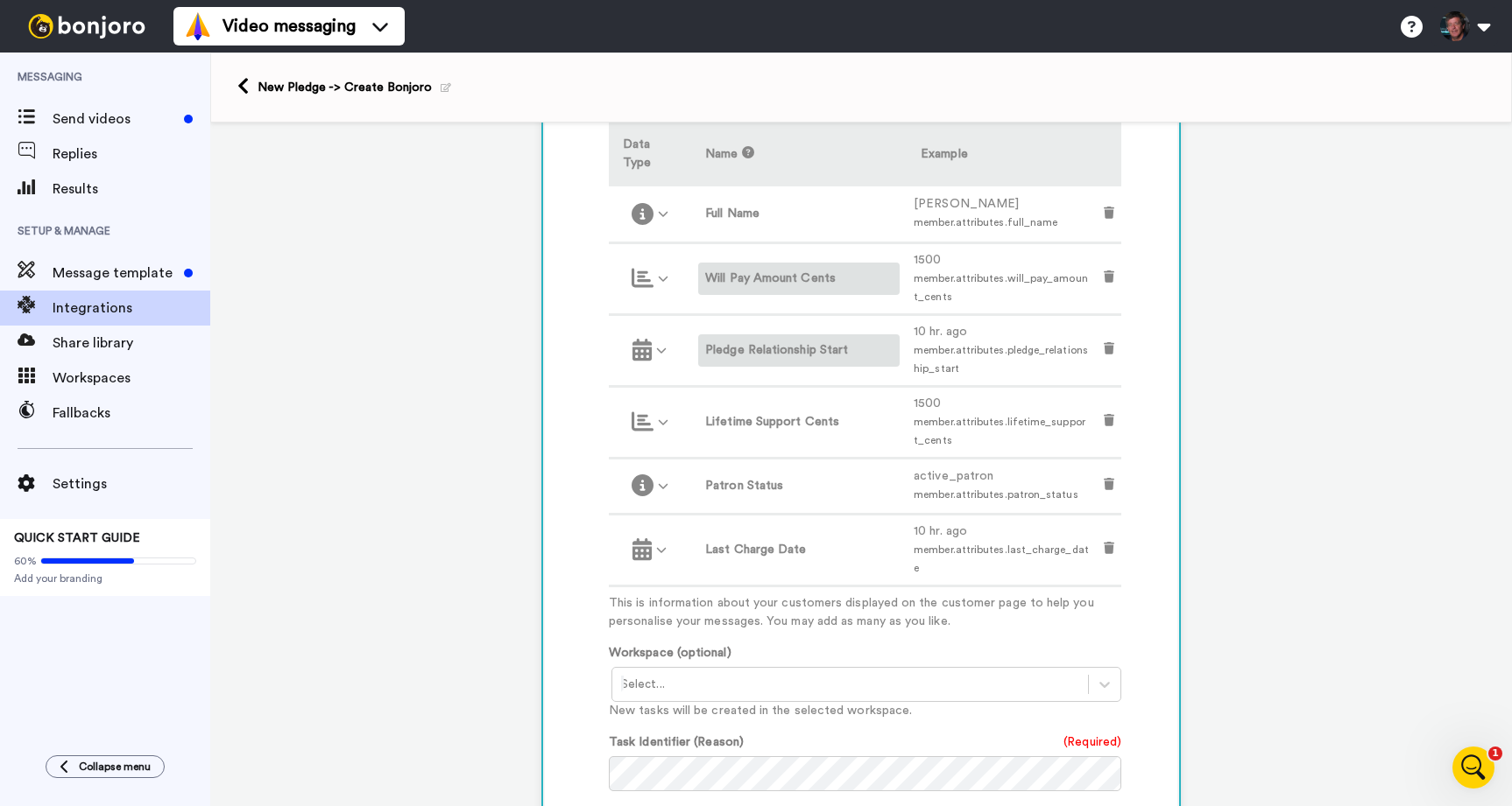
scroll to position [575, 0]
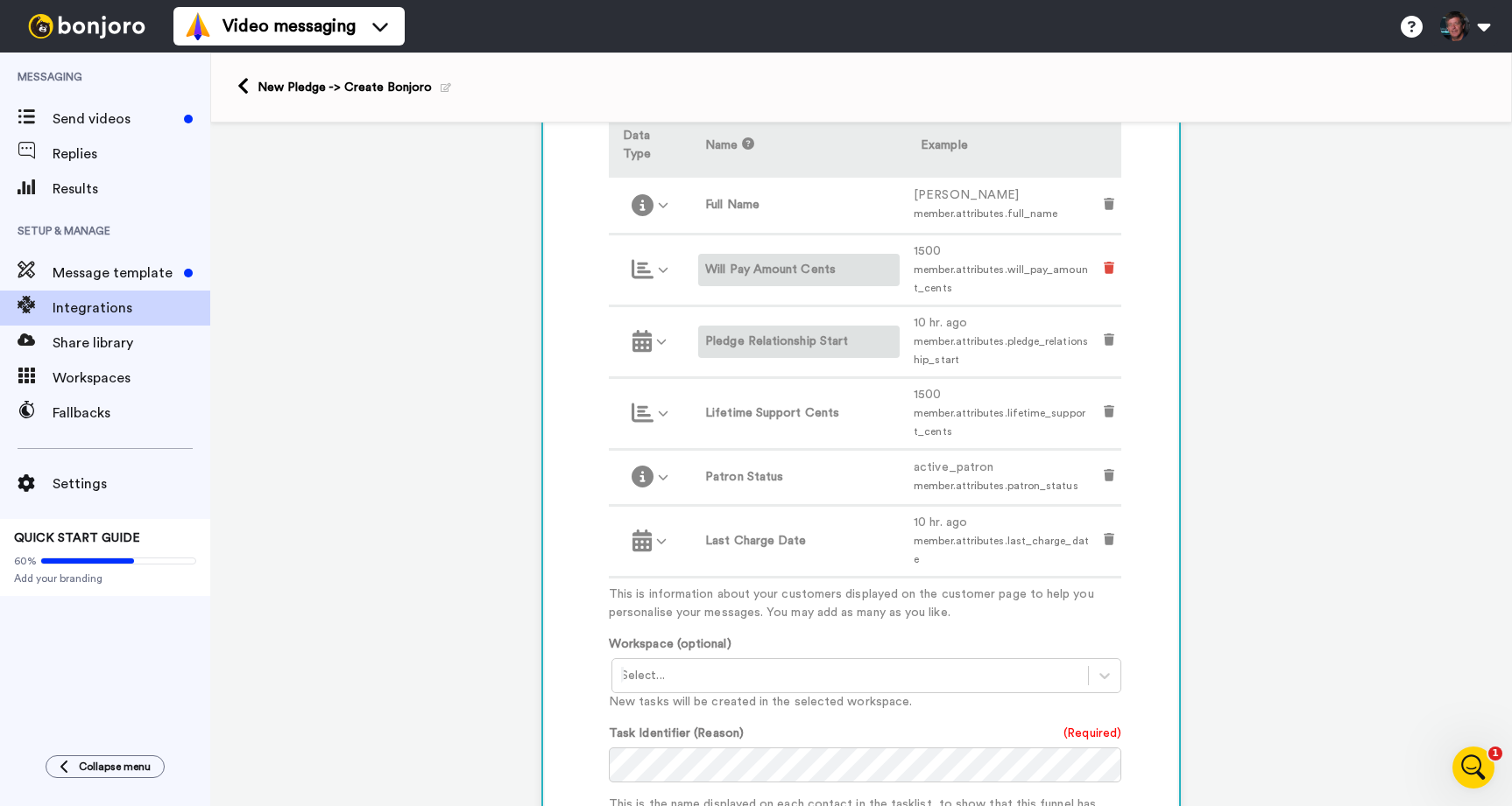
click at [1108, 269] on icon at bounding box center [1109, 268] width 11 height 13
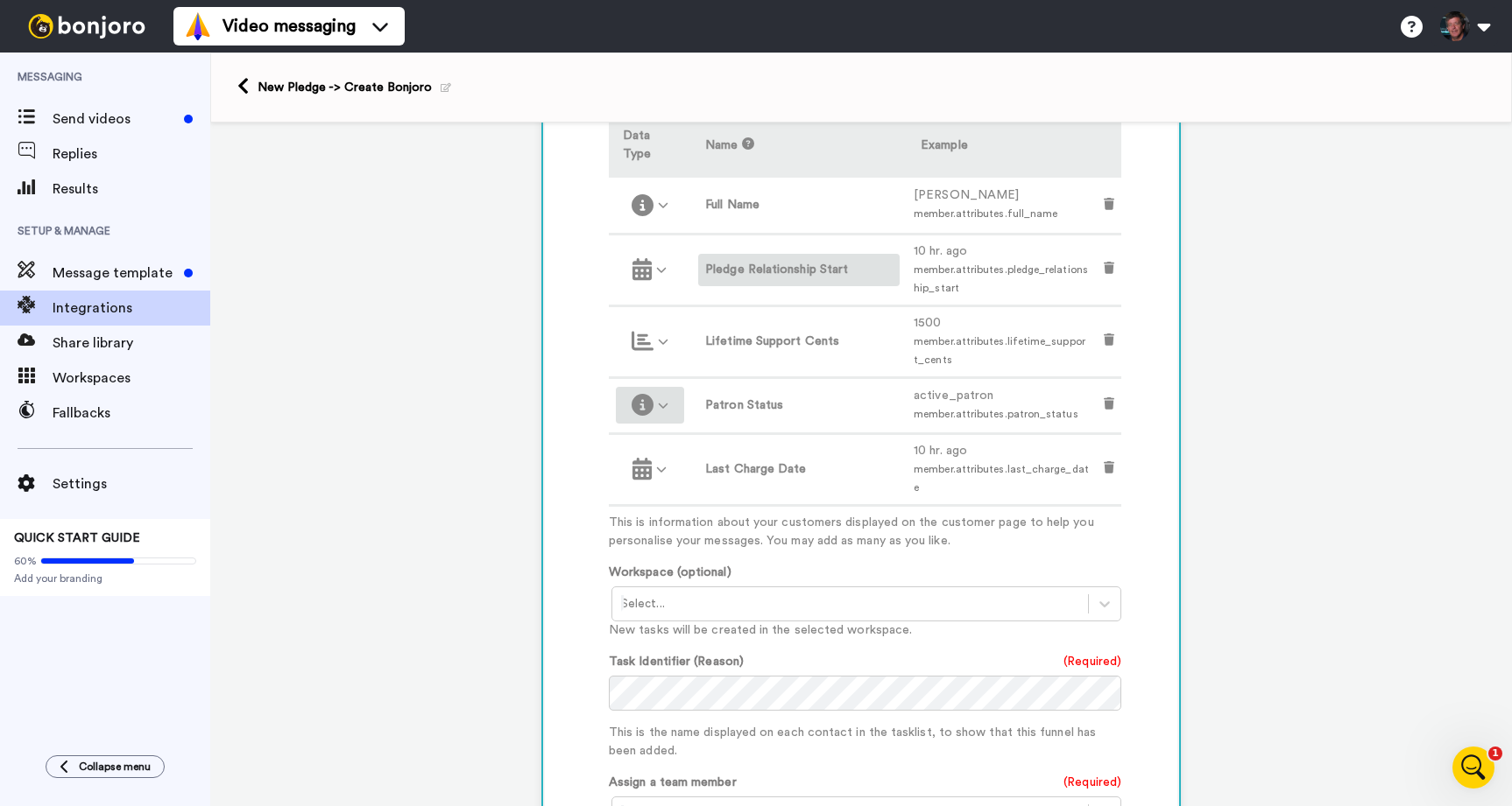
click at [661, 403] on icon at bounding box center [663, 405] width 12 height 12
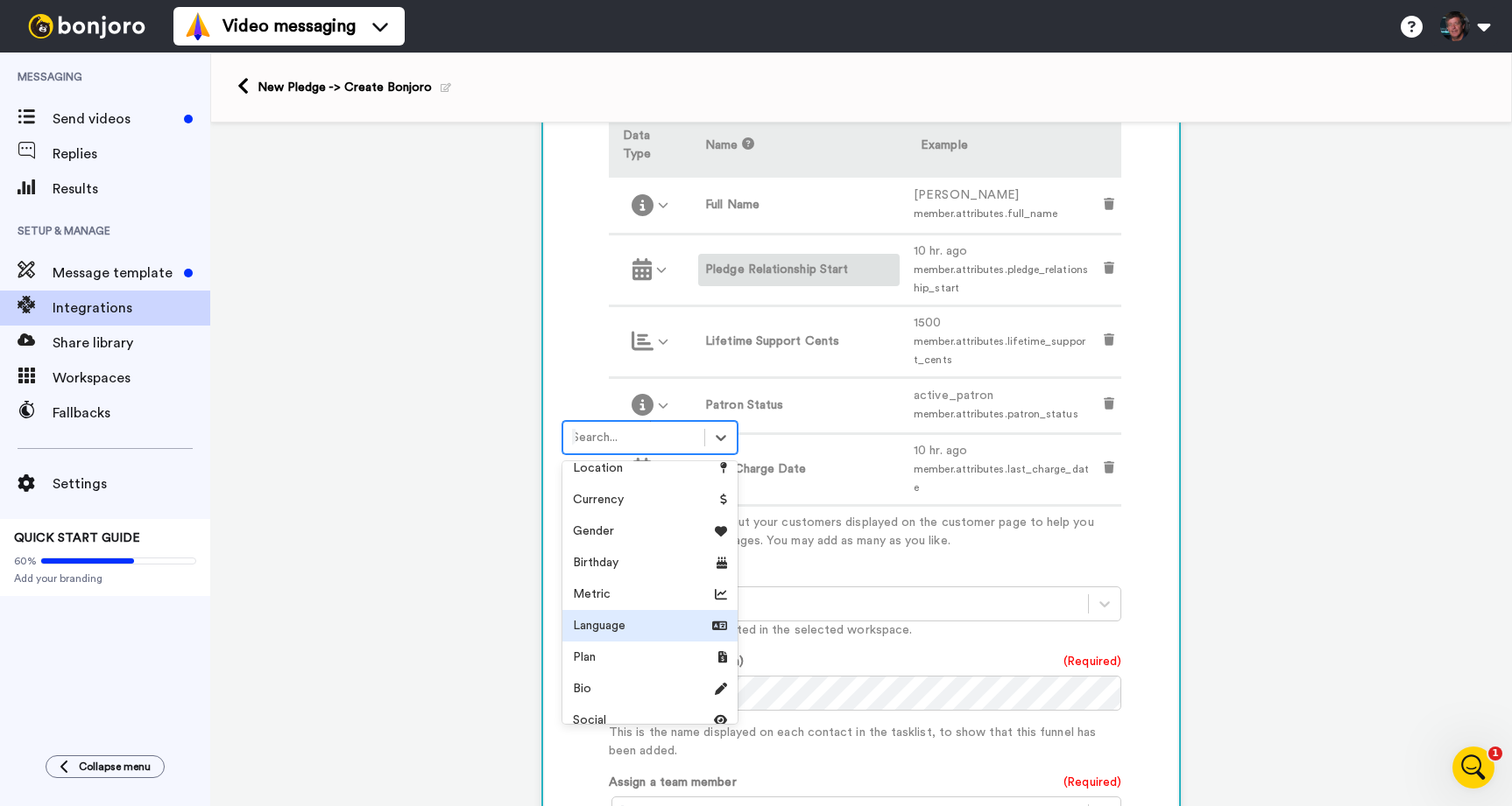
scroll to position [0, 0]
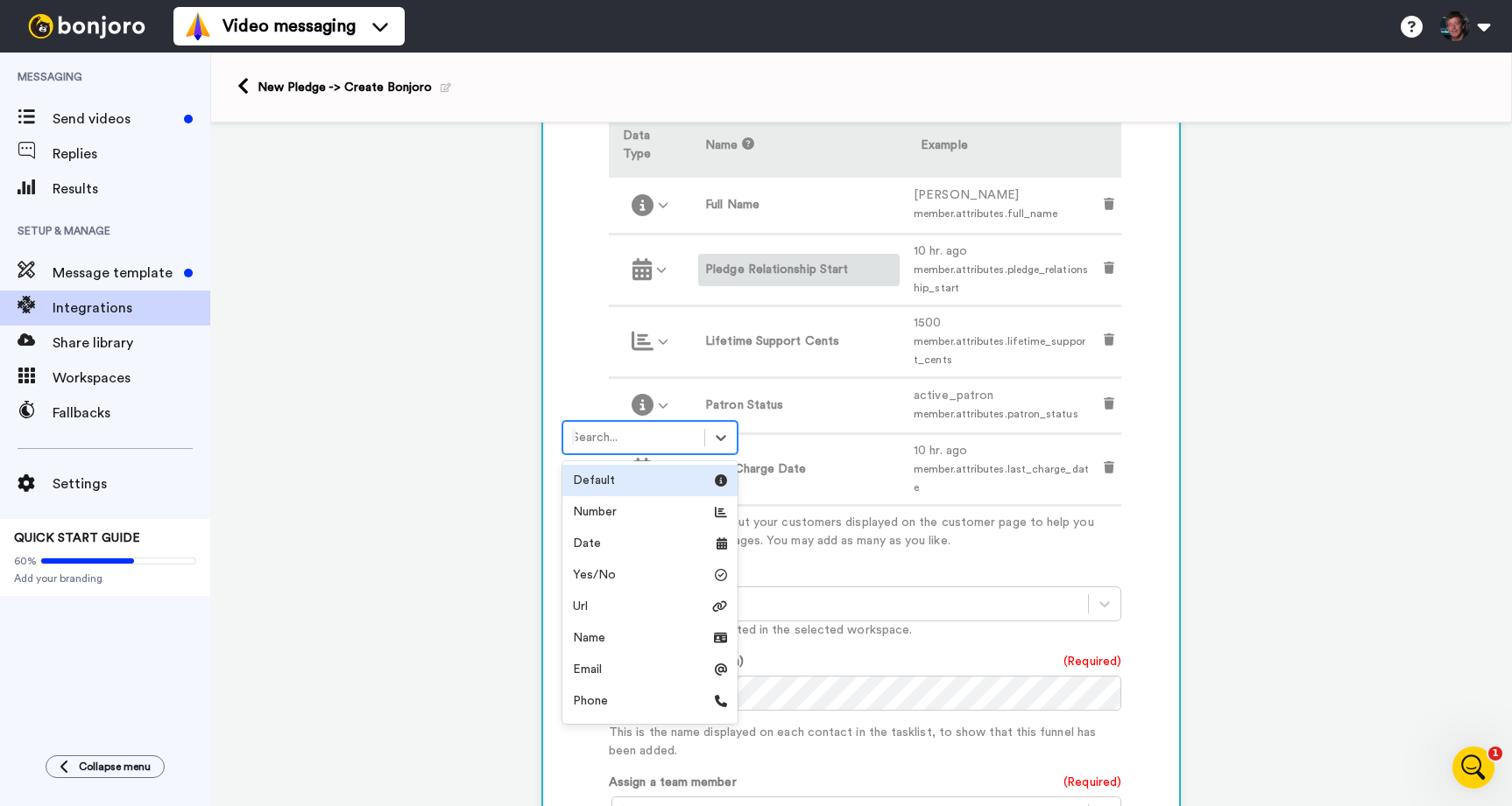
click at [579, 356] on div "Customise Add fields Add another Custom Field... What are custom fields? Refres…" at bounding box center [860, 498] width 632 height 1067
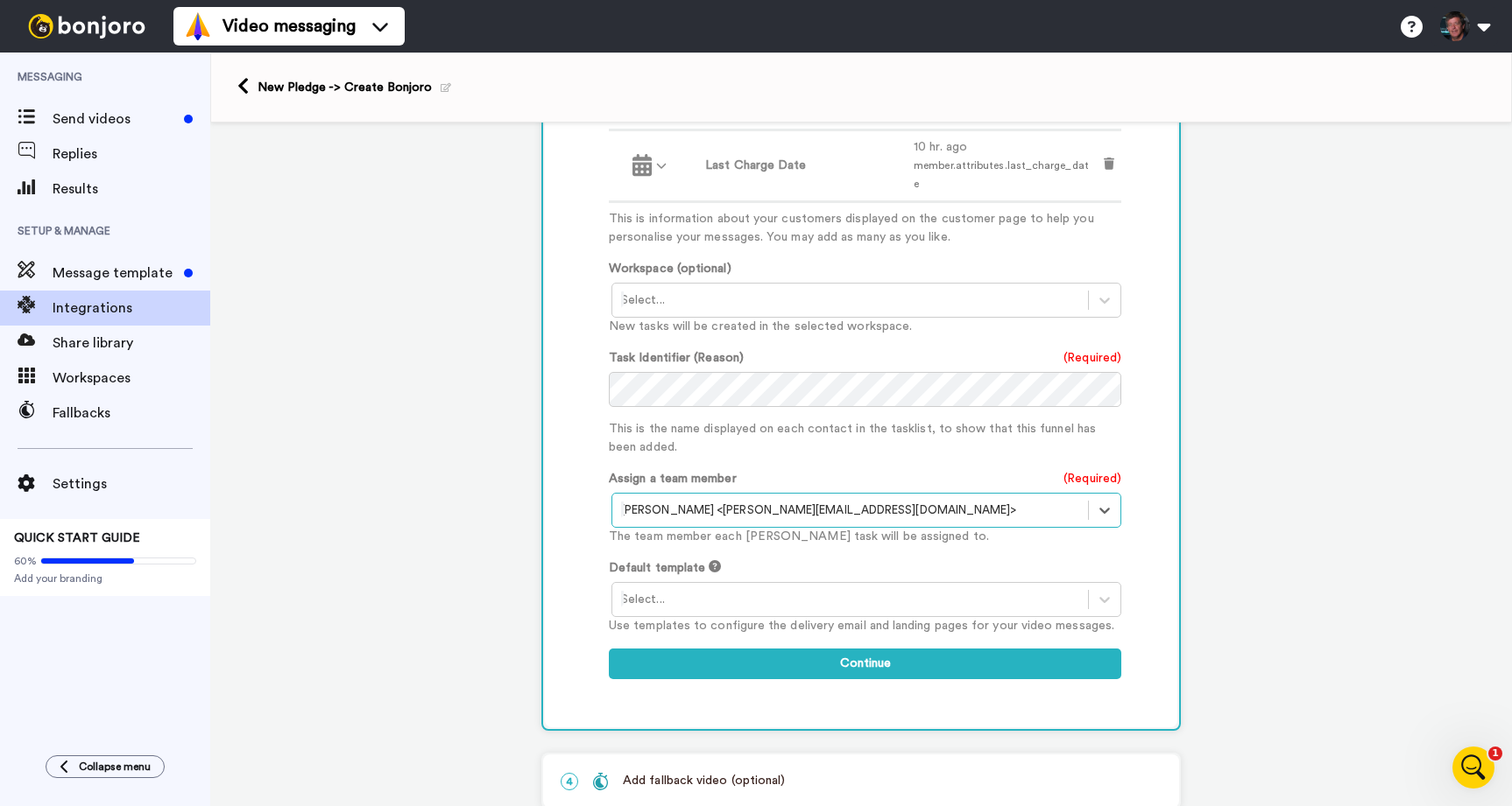
scroll to position [905, 0]
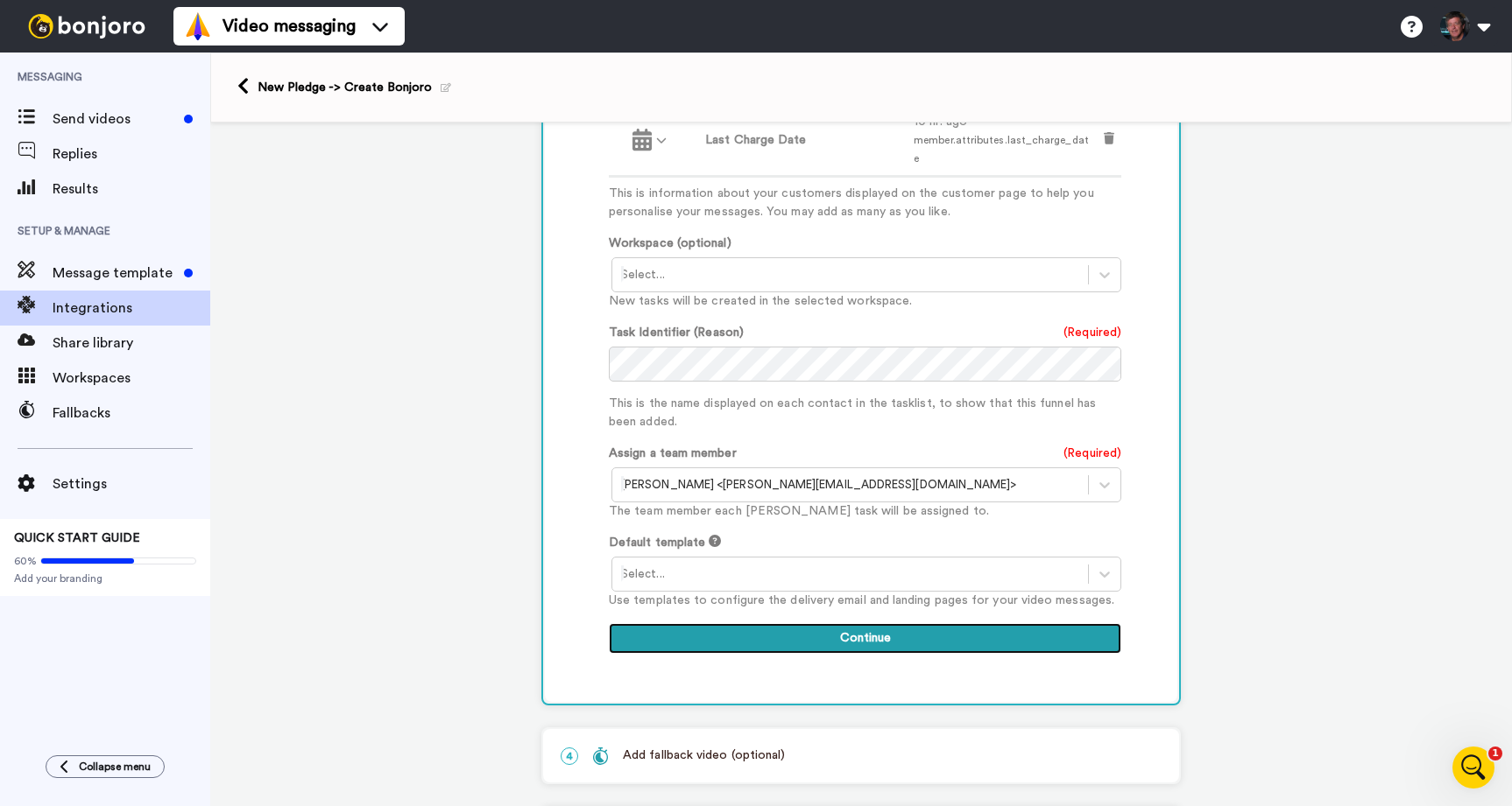
click at [845, 633] on button "Continue" at bounding box center [865, 639] width 512 height 31
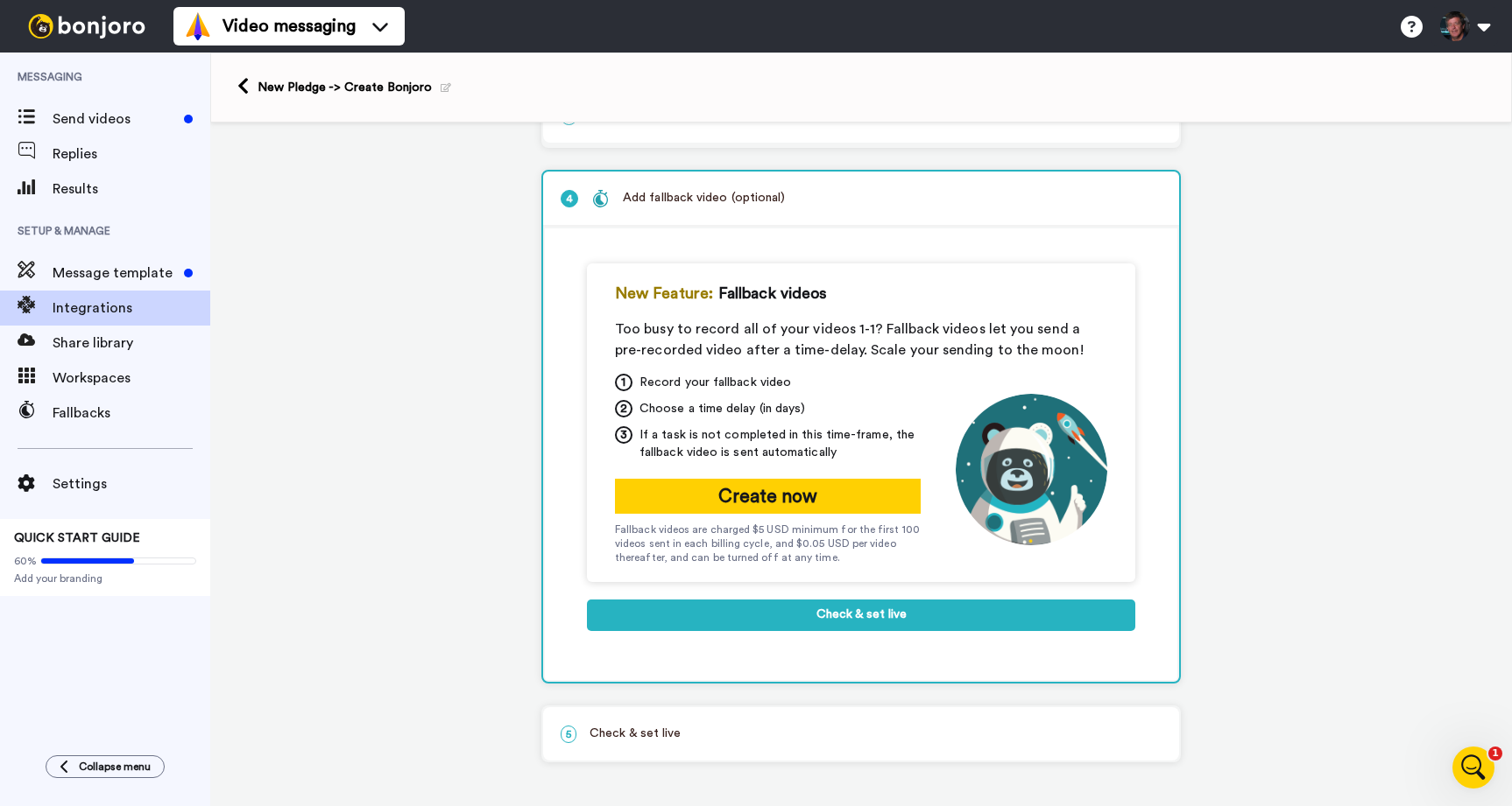
scroll to position [217, 0]
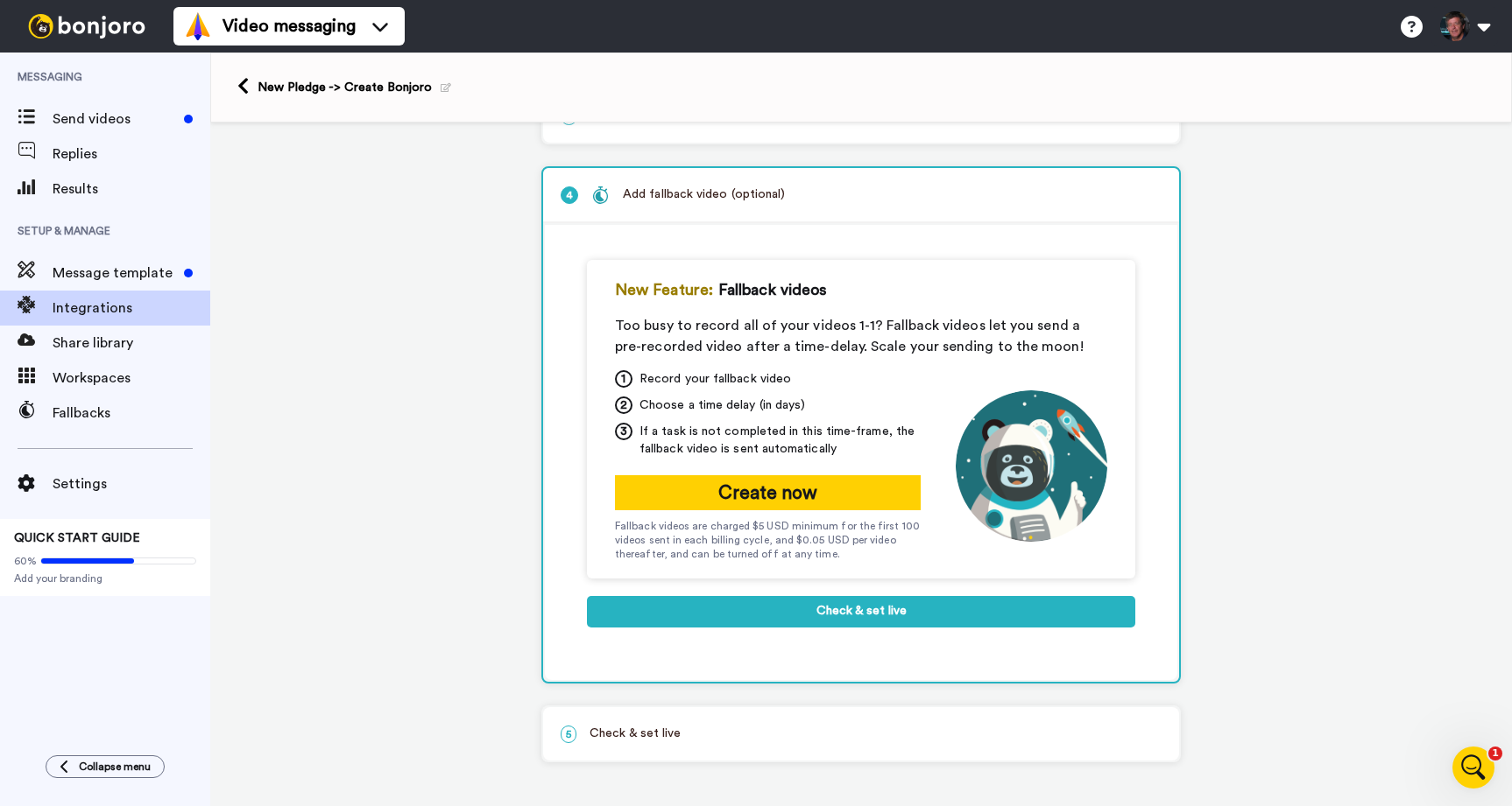
click at [695, 736] on p "5 Check & set live" at bounding box center [861, 734] width 600 height 18
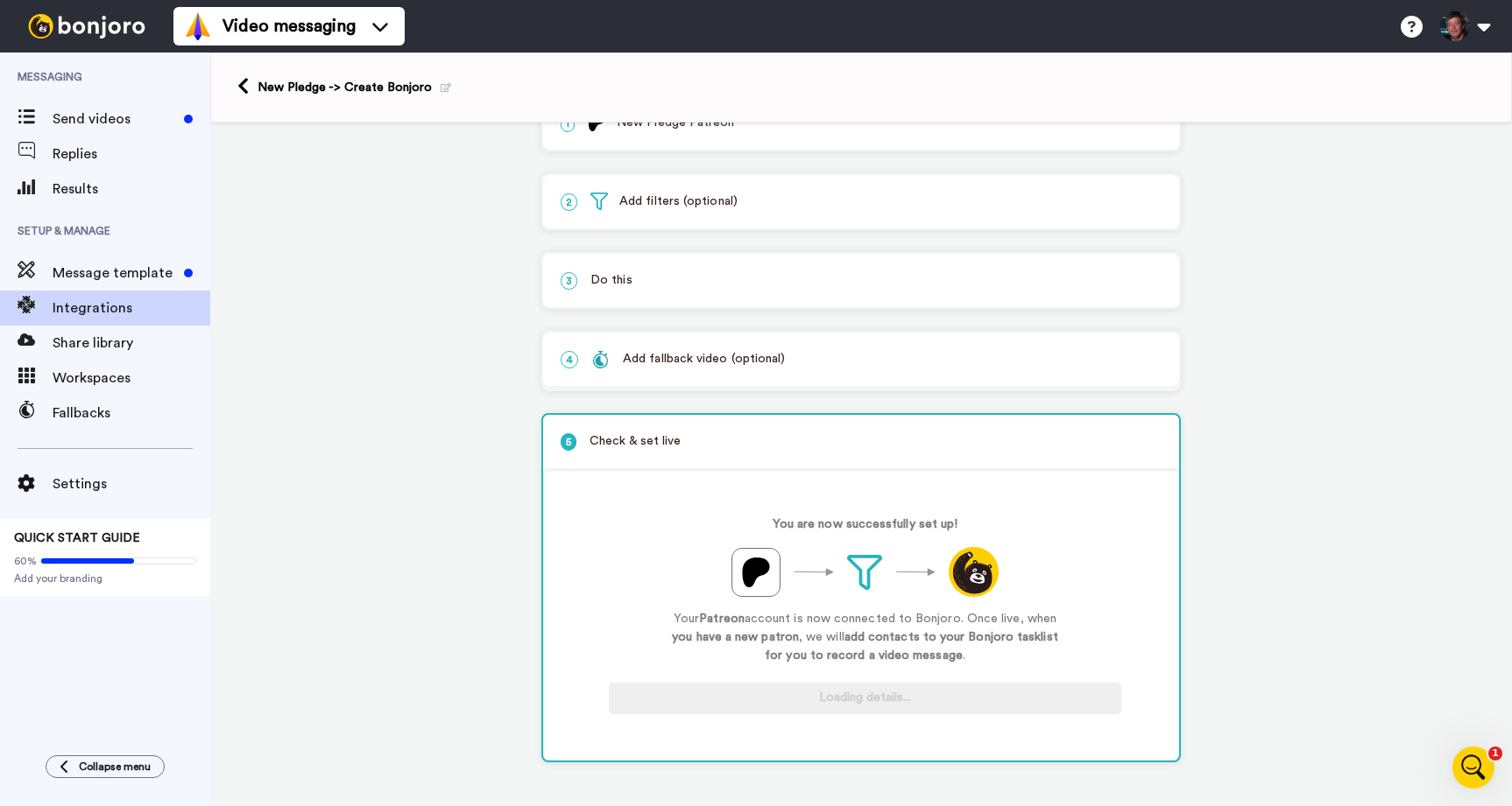
scroll to position [50, 0]
